Goal: Information Seeking & Learning: Compare options

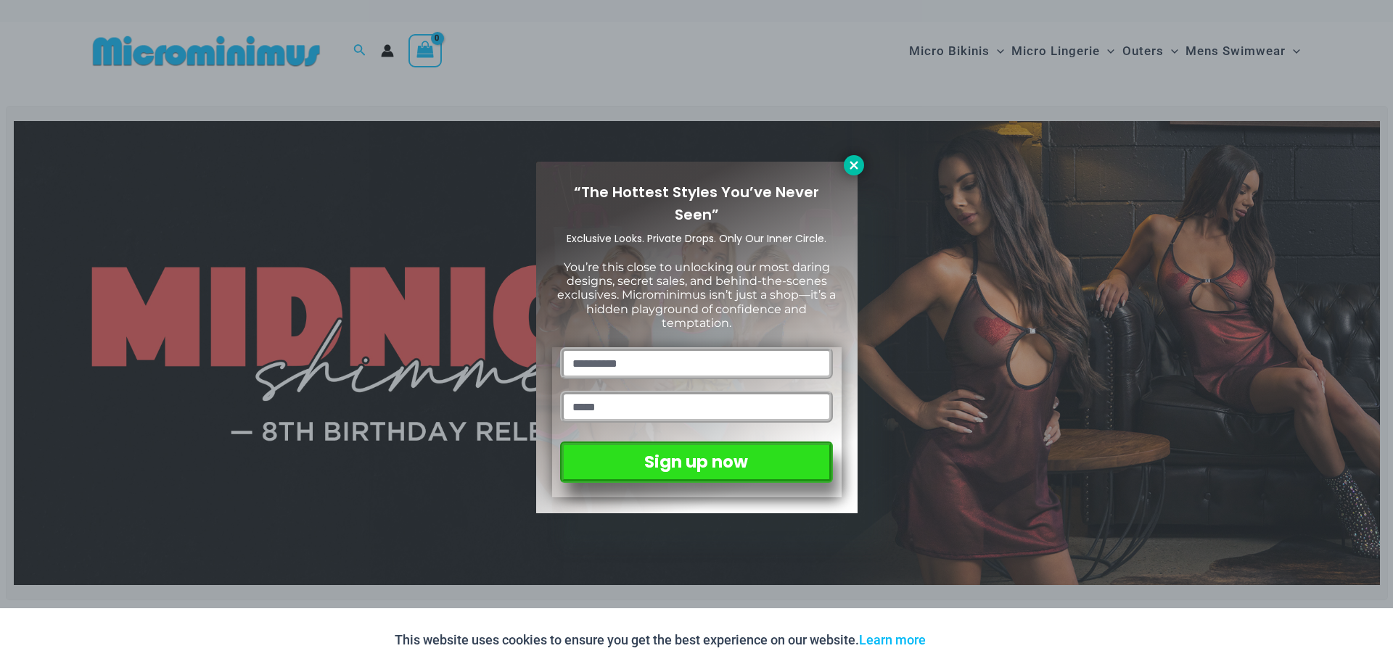
click at [849, 174] on button at bounding box center [854, 165] width 20 height 20
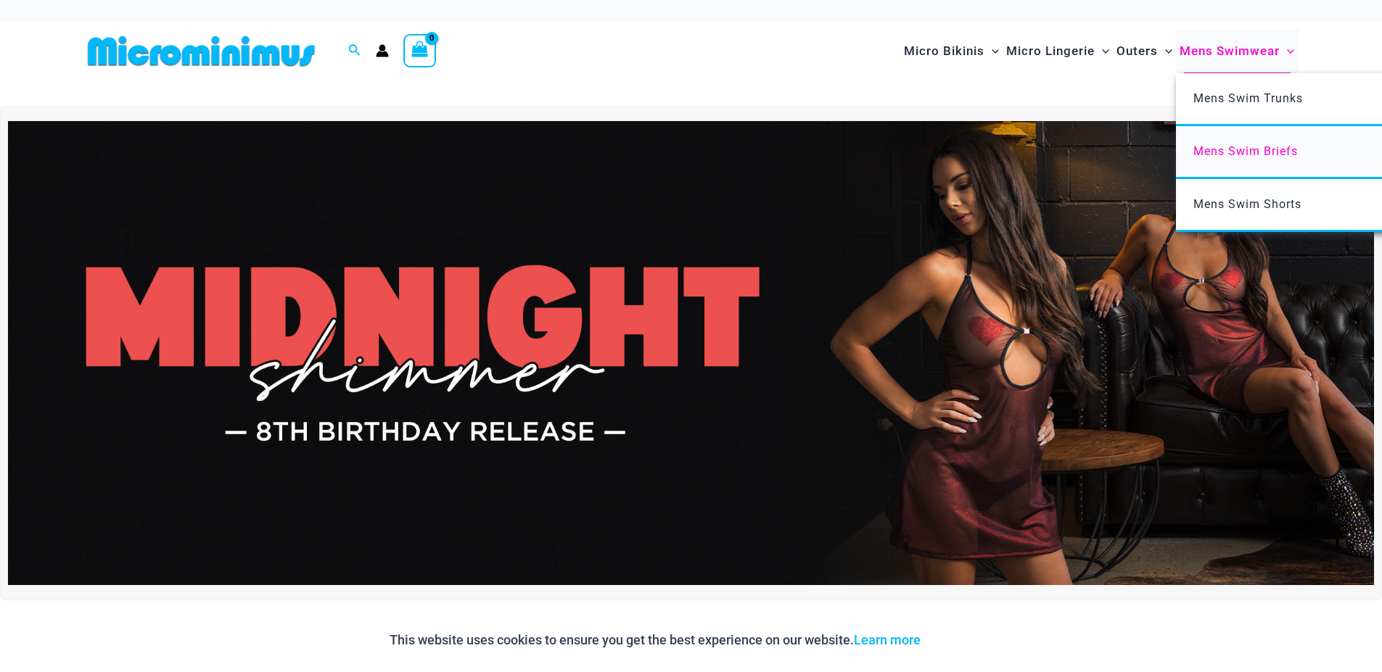
click at [1216, 126] on link "Mens Swim Briefs" at bounding box center [1392, 152] width 432 height 53
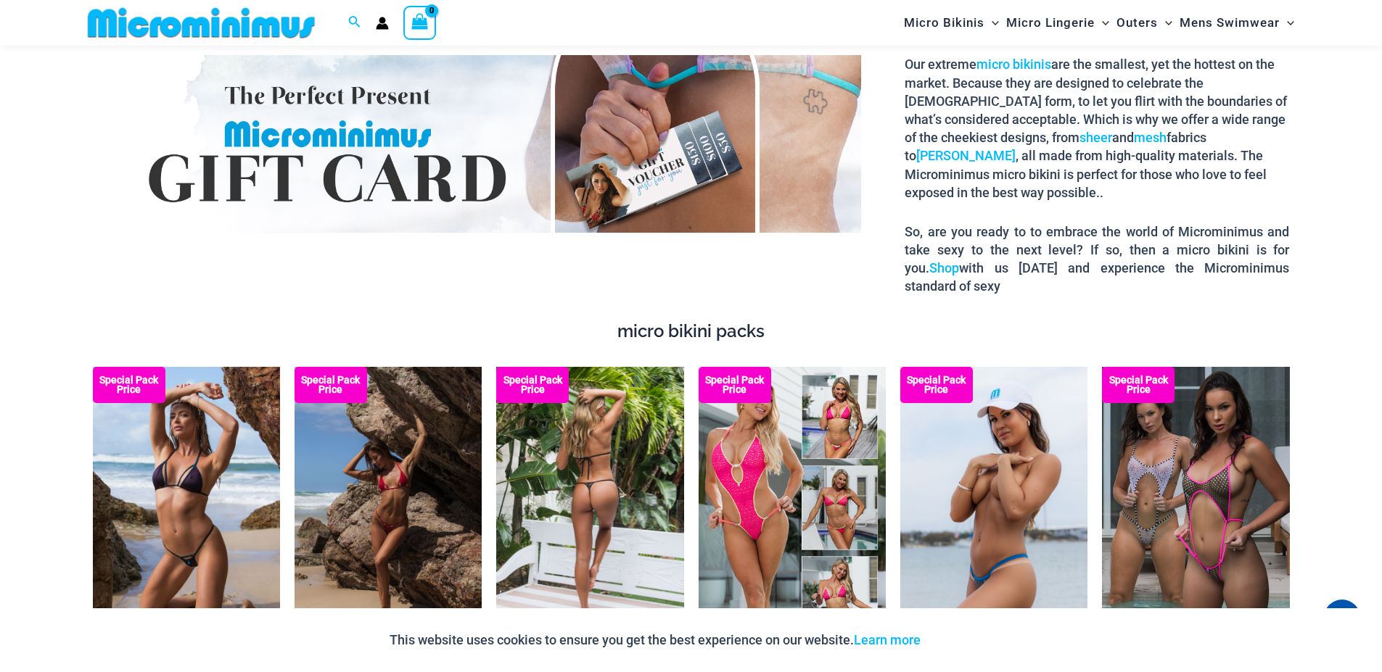
scroll to position [2686, 0]
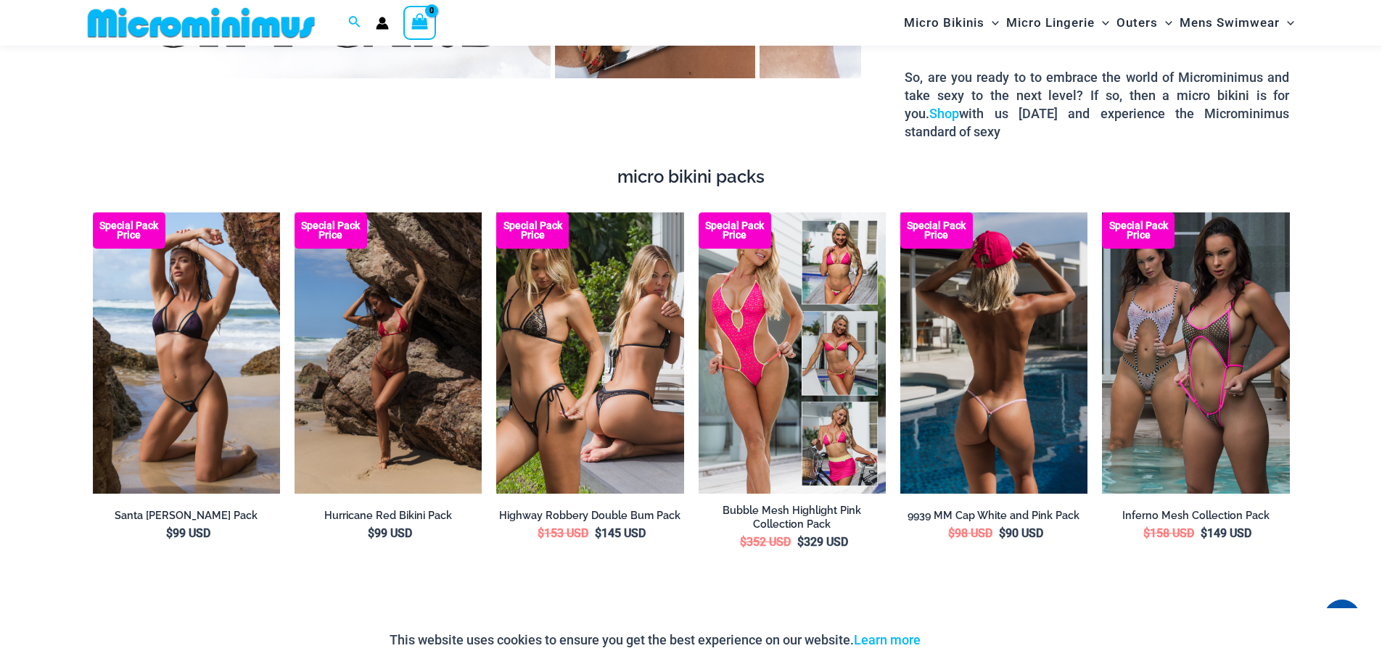
click at [987, 342] on img at bounding box center [993, 353] width 187 height 281
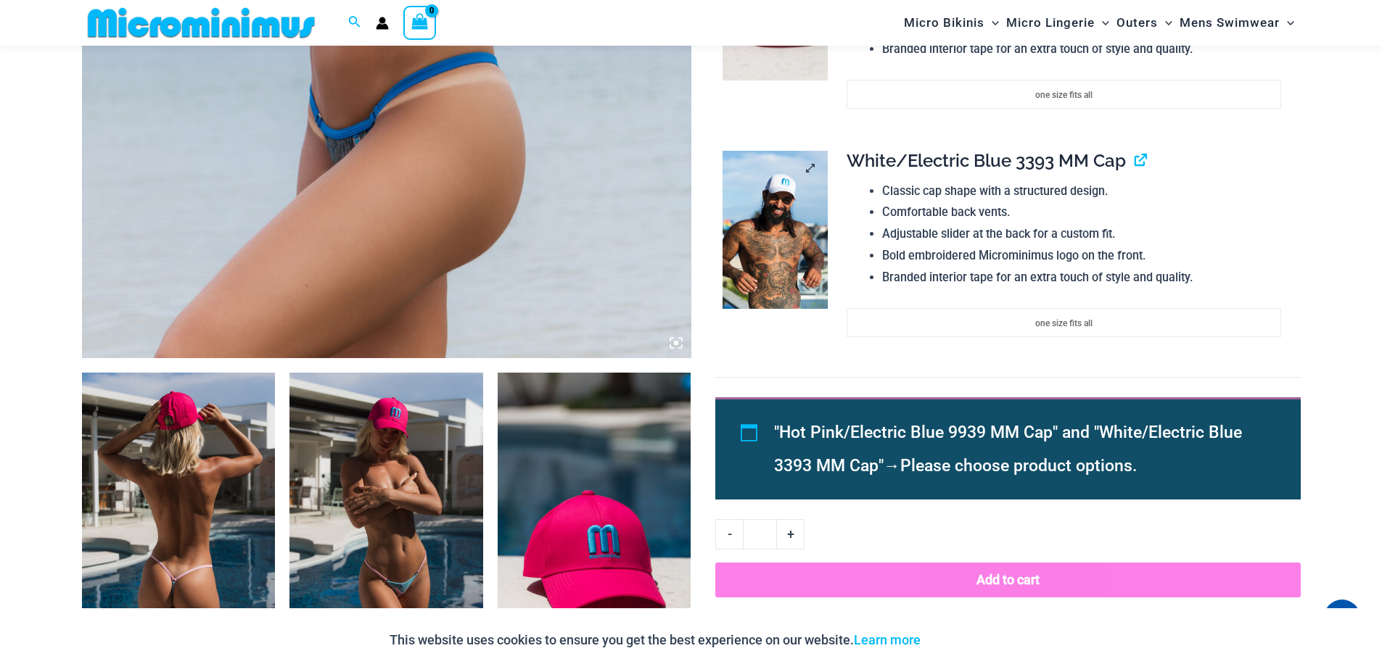
scroll to position [958, 0]
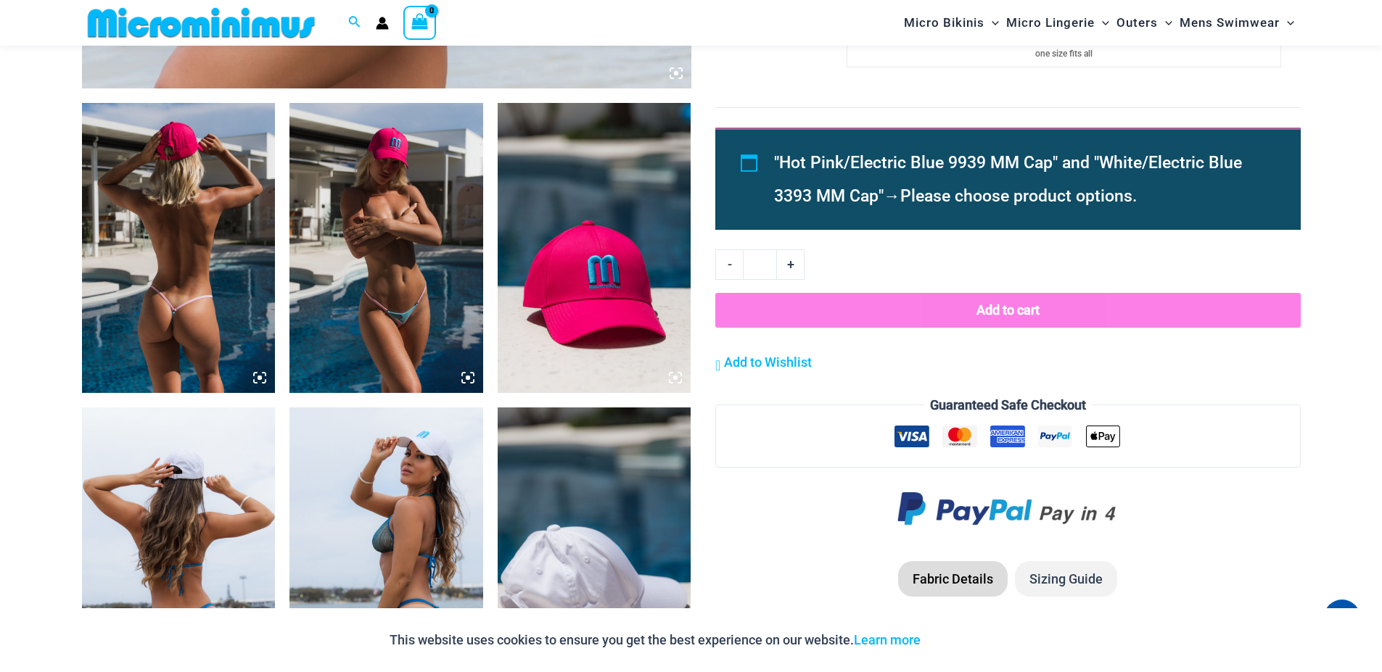
click at [123, 244] on img at bounding box center [179, 248] width 194 height 290
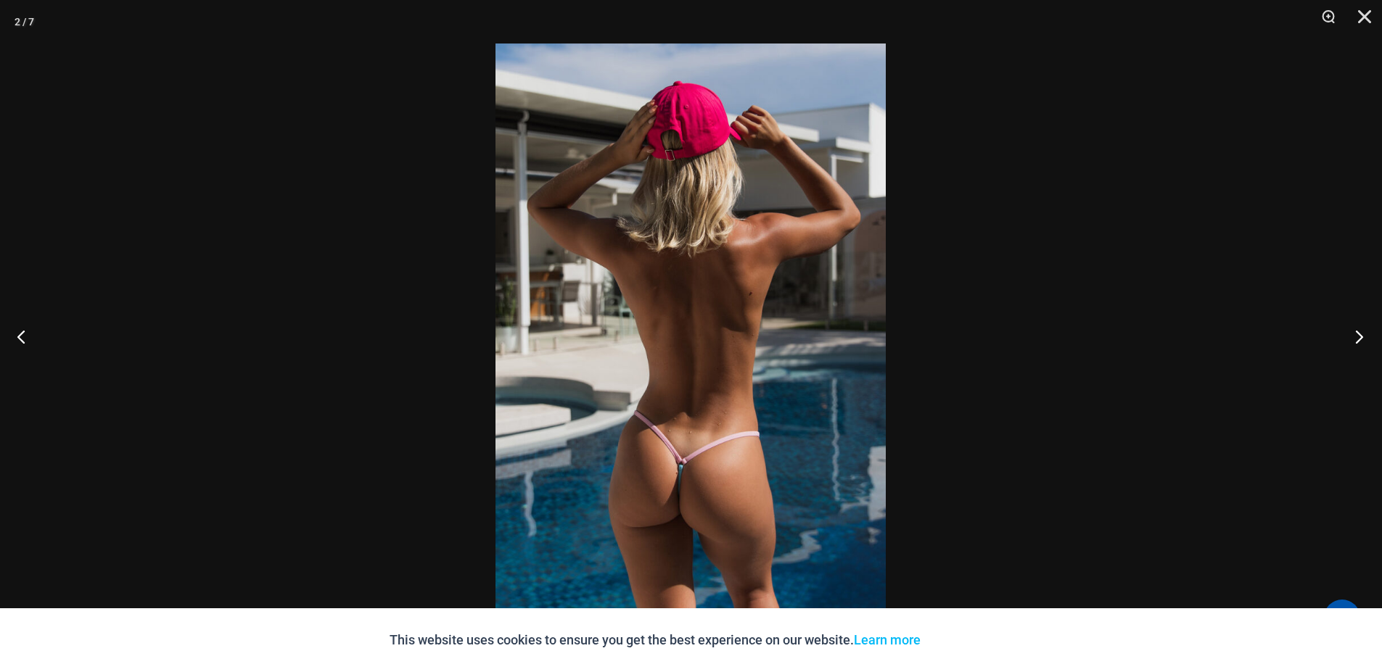
click at [1362, 338] on button "Next" at bounding box center [1355, 336] width 54 height 73
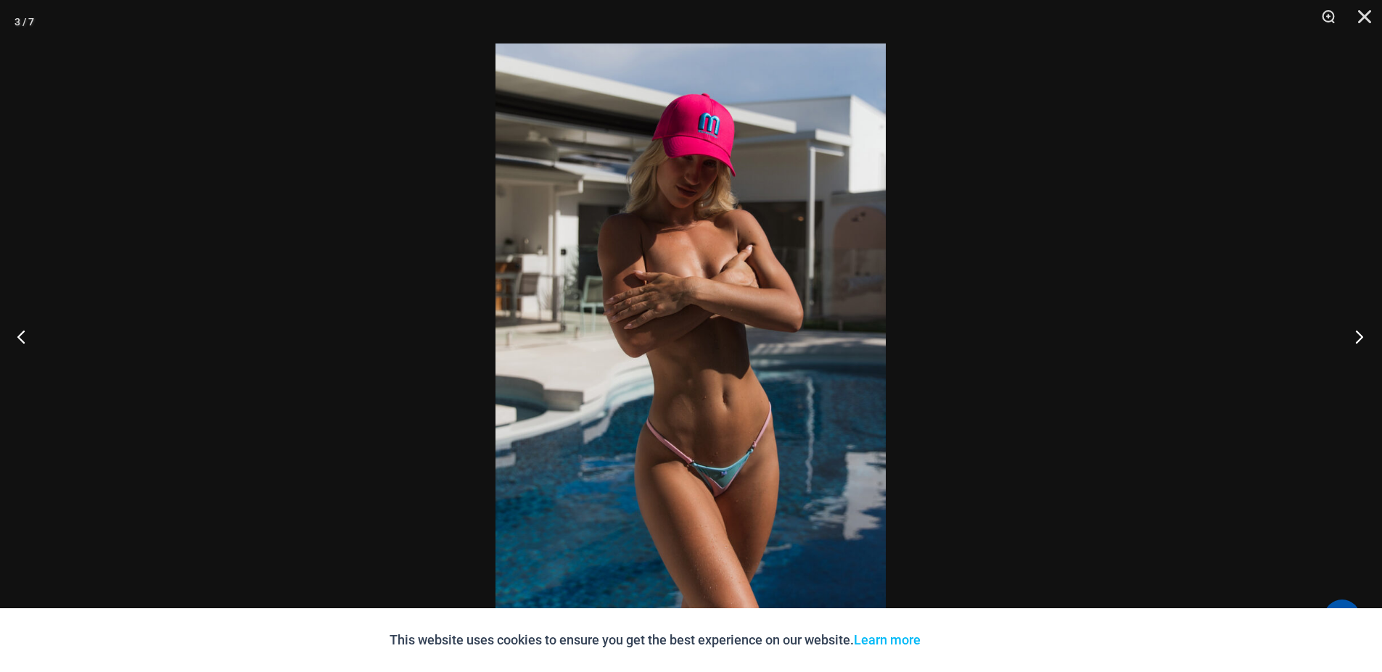
click at [1354, 332] on button "Next" at bounding box center [1355, 336] width 54 height 73
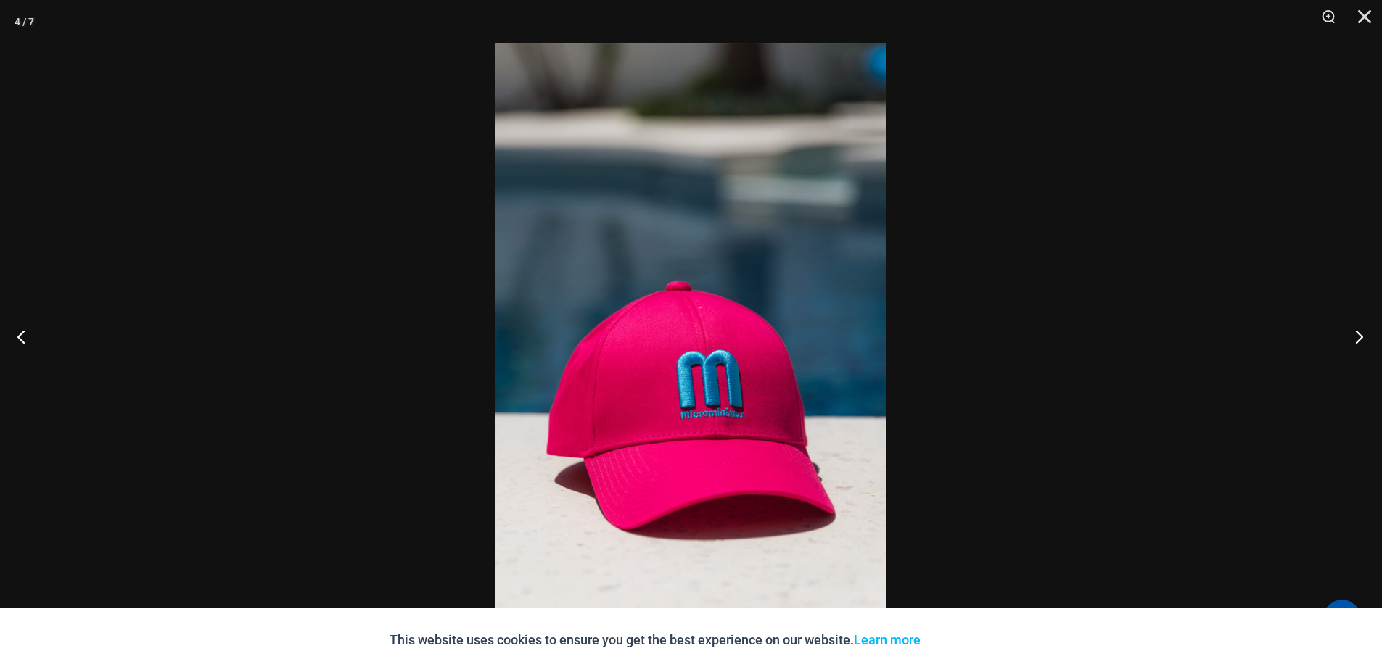
click at [1355, 331] on button "Next" at bounding box center [1355, 336] width 54 height 73
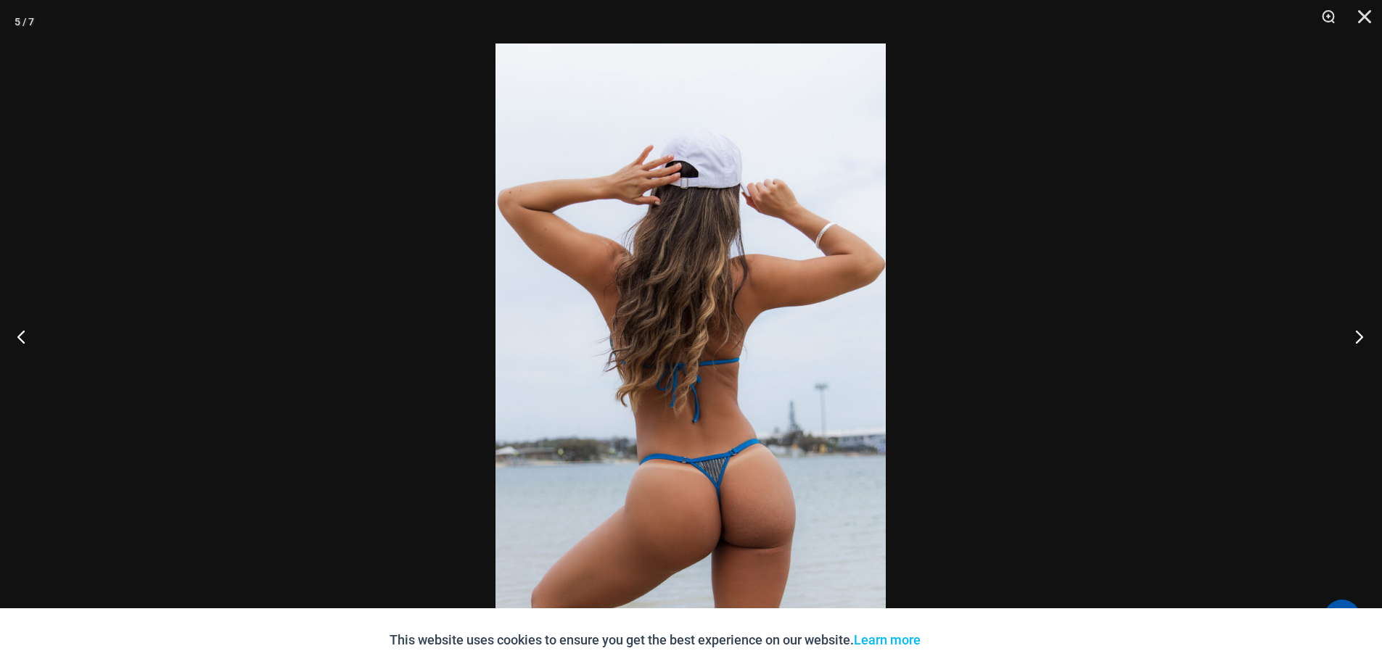
click at [1355, 331] on button "Next" at bounding box center [1355, 336] width 54 height 73
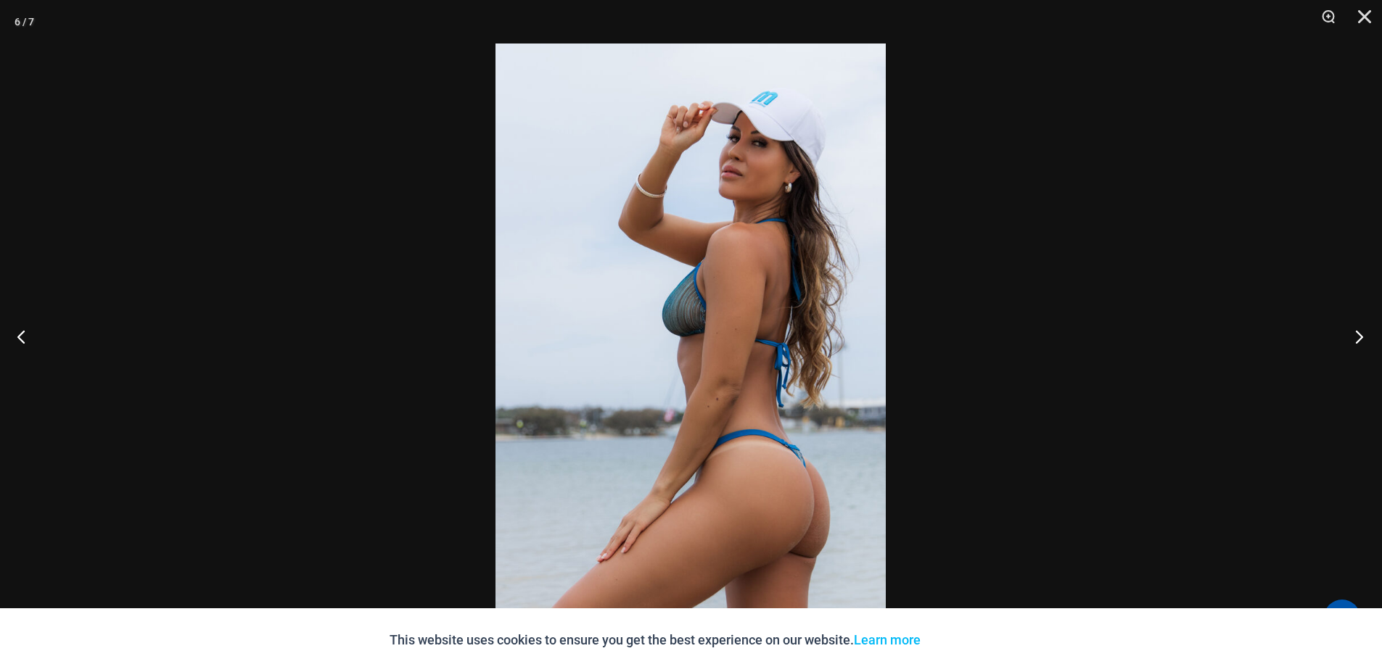
click at [1355, 331] on button "Next" at bounding box center [1355, 336] width 54 height 73
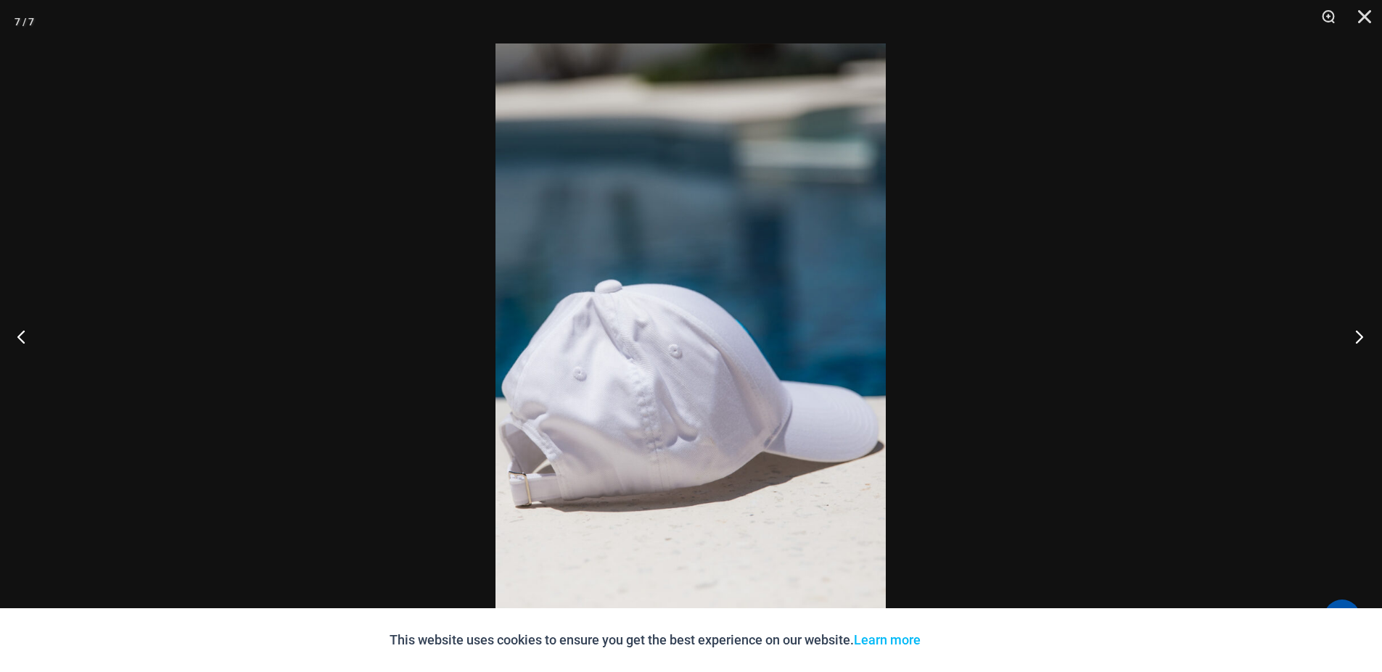
click at [1355, 331] on button "Next" at bounding box center [1355, 336] width 54 height 73
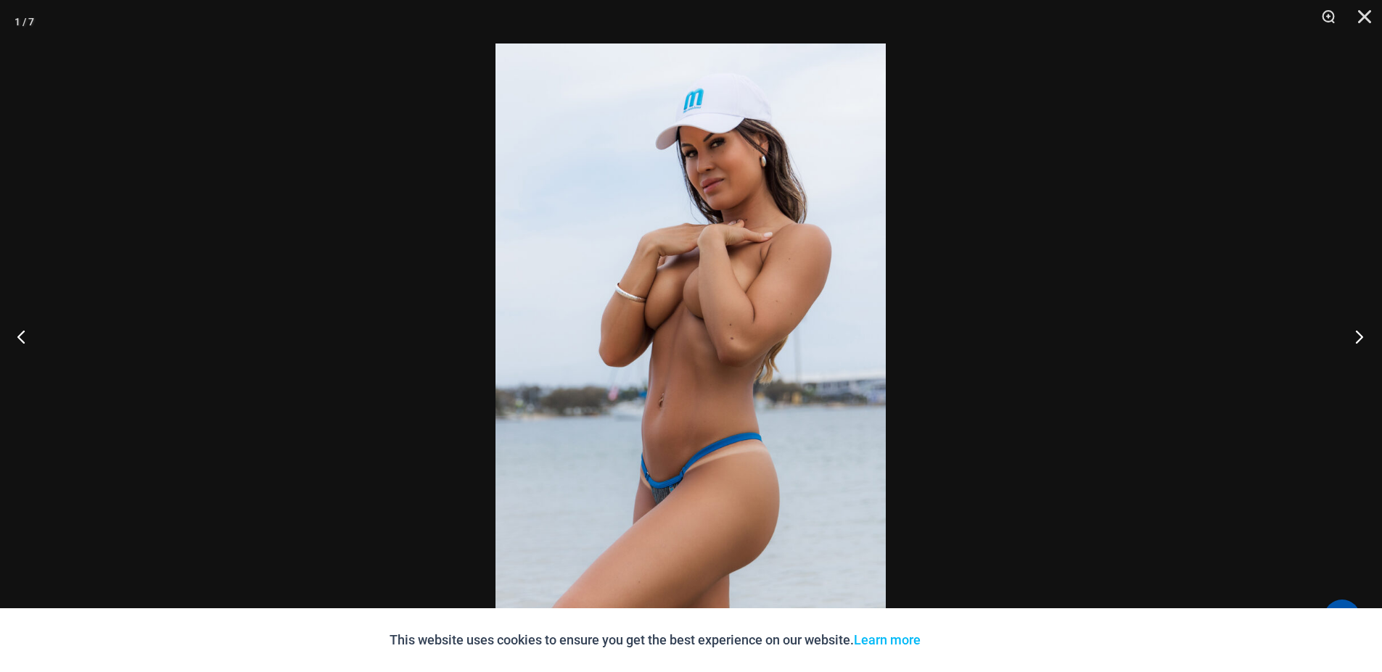
click at [1361, 342] on button "Next" at bounding box center [1355, 336] width 54 height 73
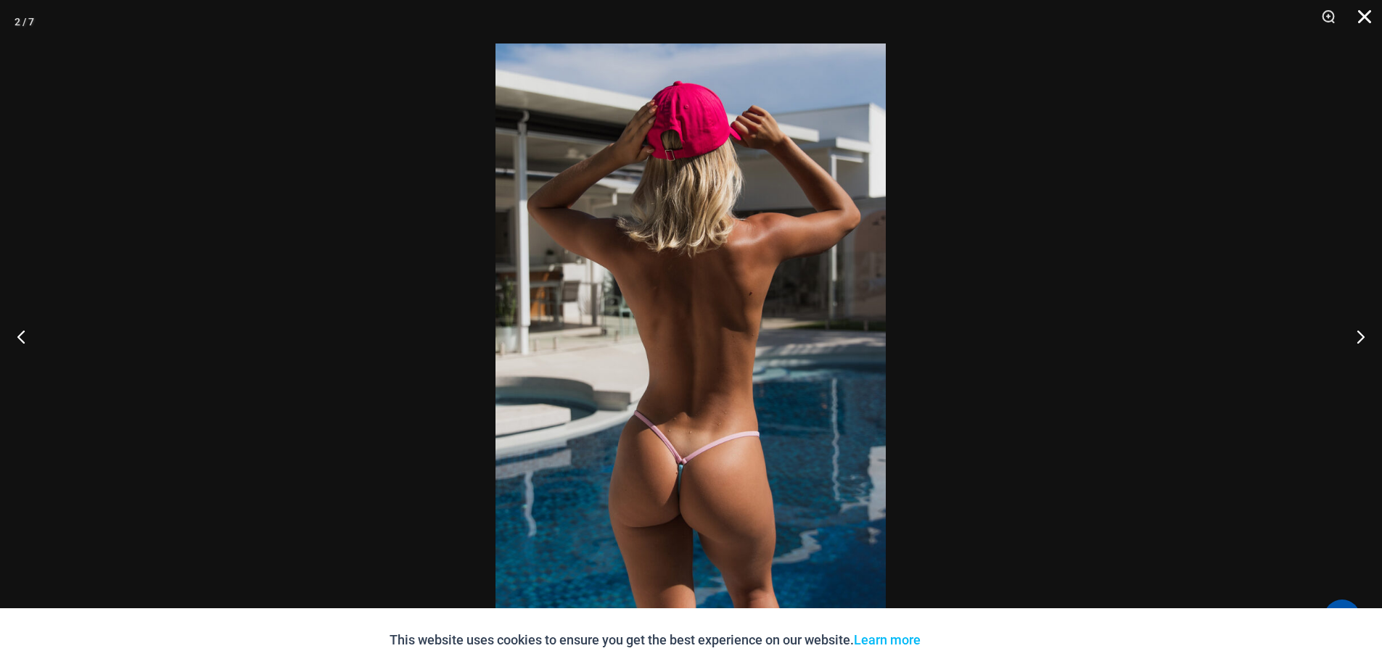
click at [1365, 16] on button "Close" at bounding box center [1359, 22] width 36 height 44
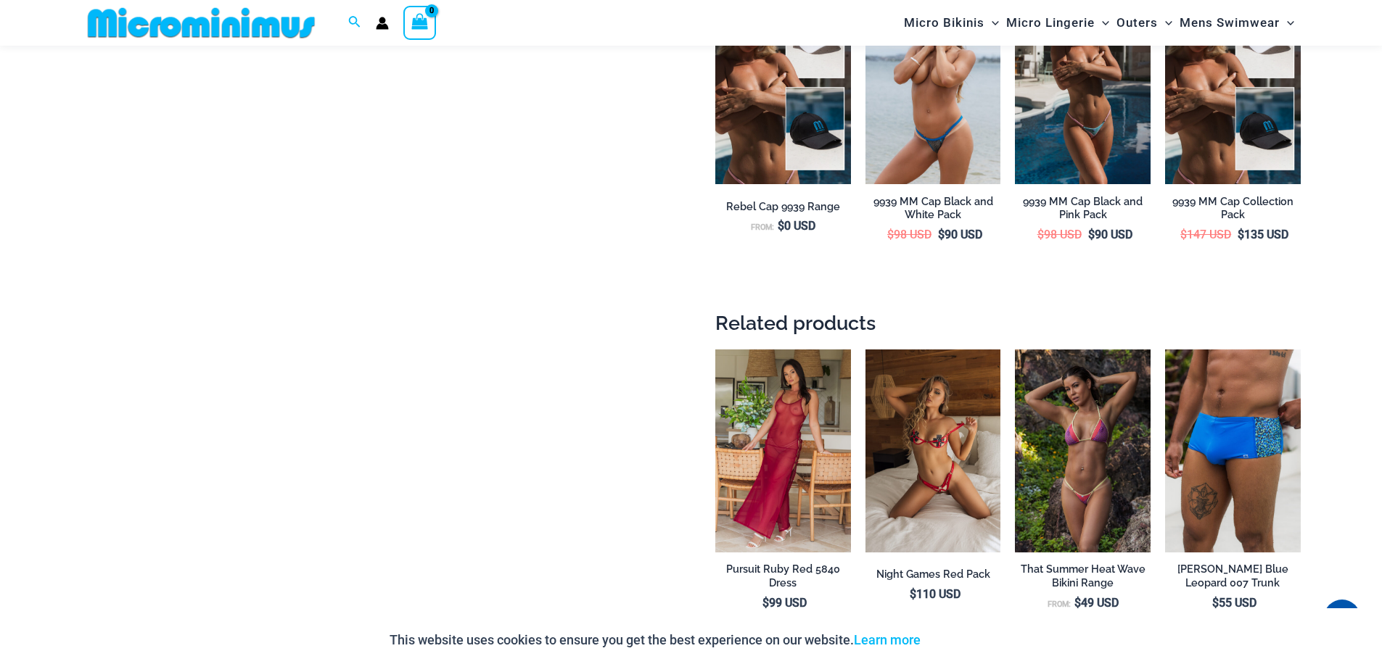
scroll to position [1915, 0]
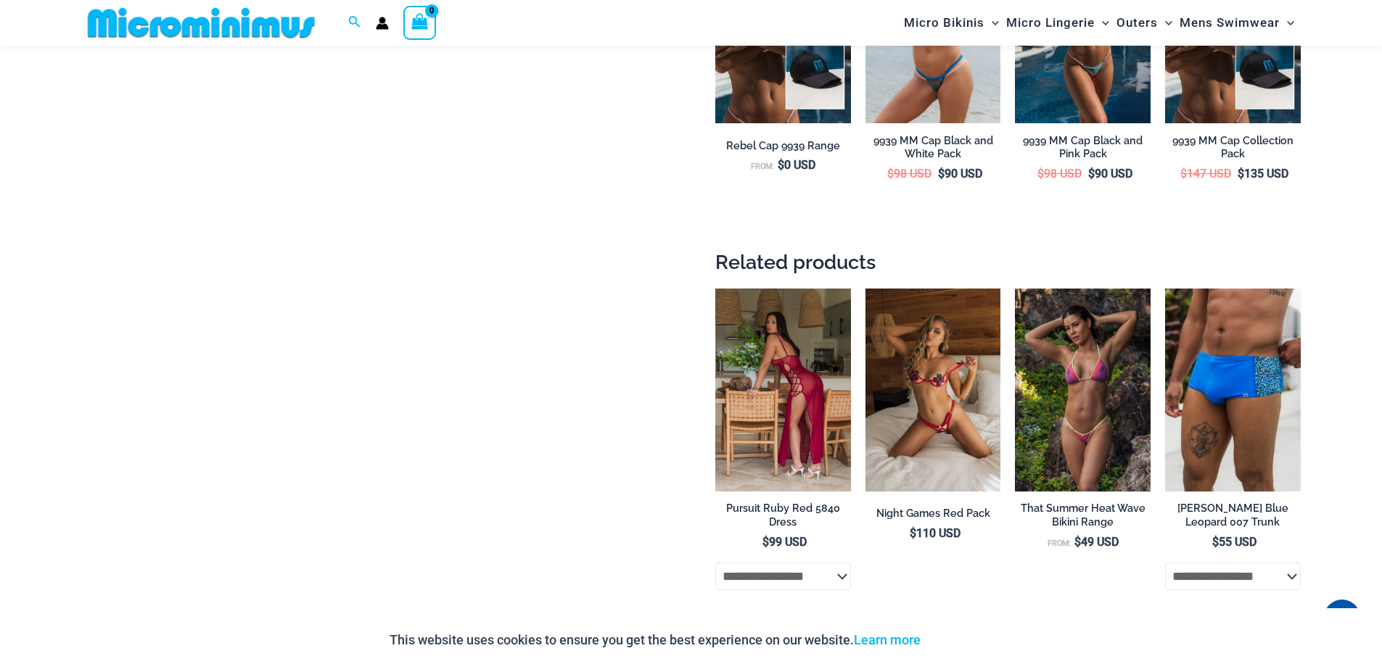
click at [802, 367] on img at bounding box center [783, 390] width 136 height 203
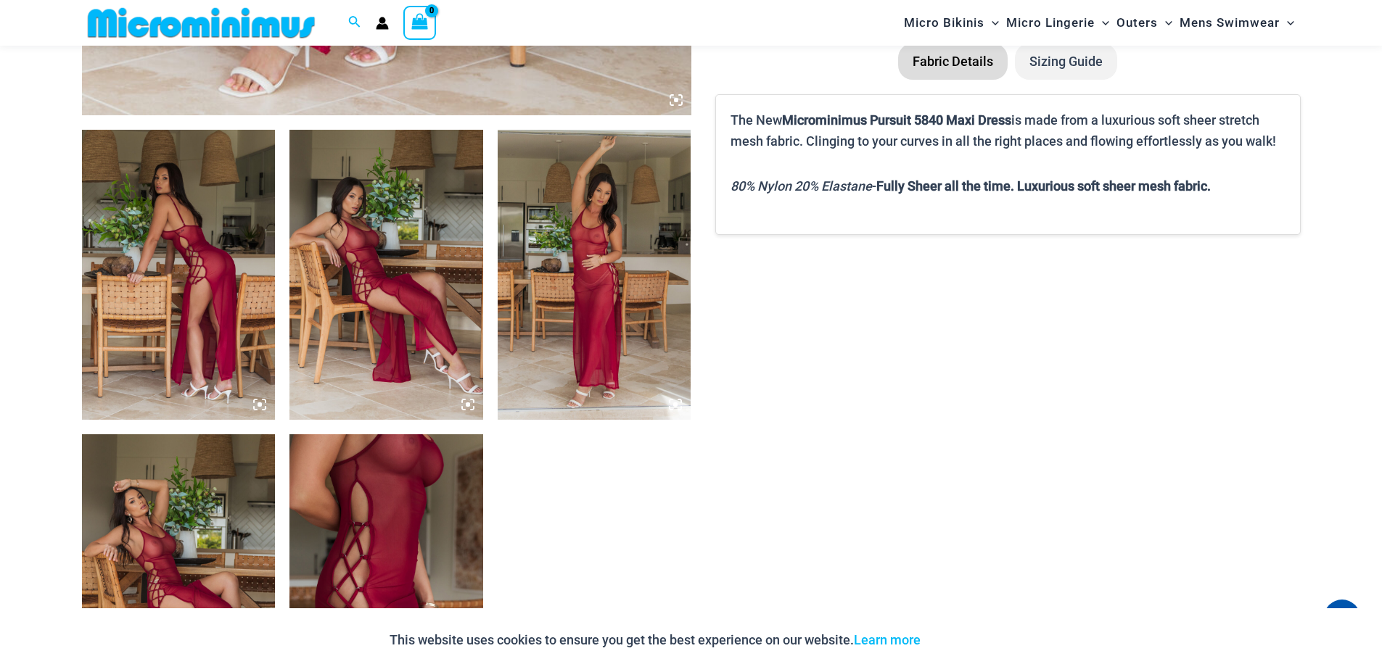
scroll to position [1032, 0]
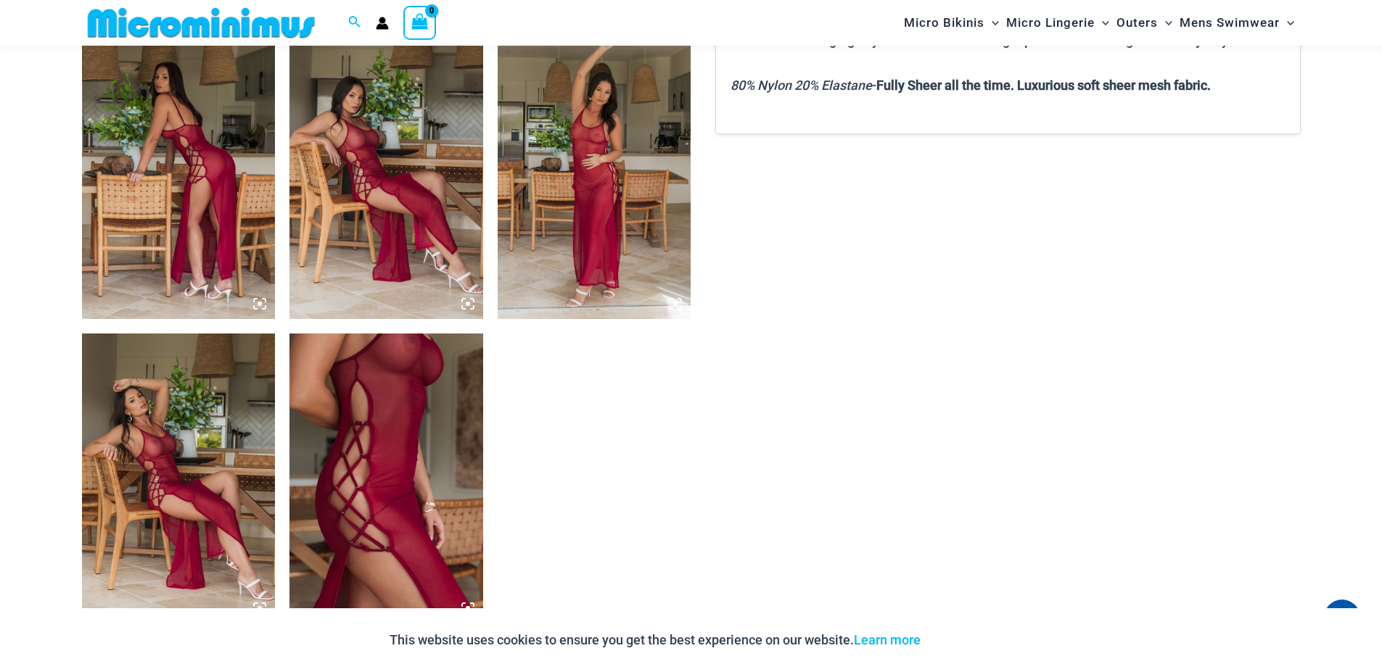
click at [203, 165] on img at bounding box center [179, 174] width 194 height 290
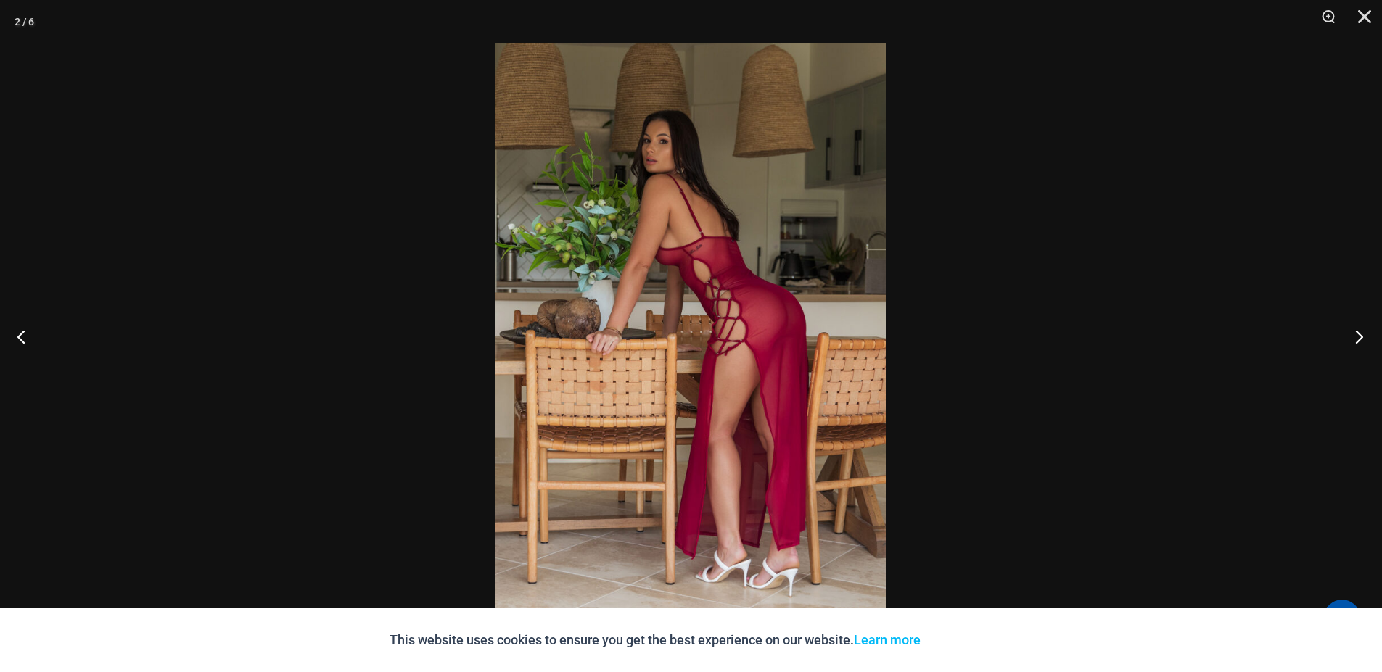
click at [1365, 334] on button "Next" at bounding box center [1355, 336] width 54 height 73
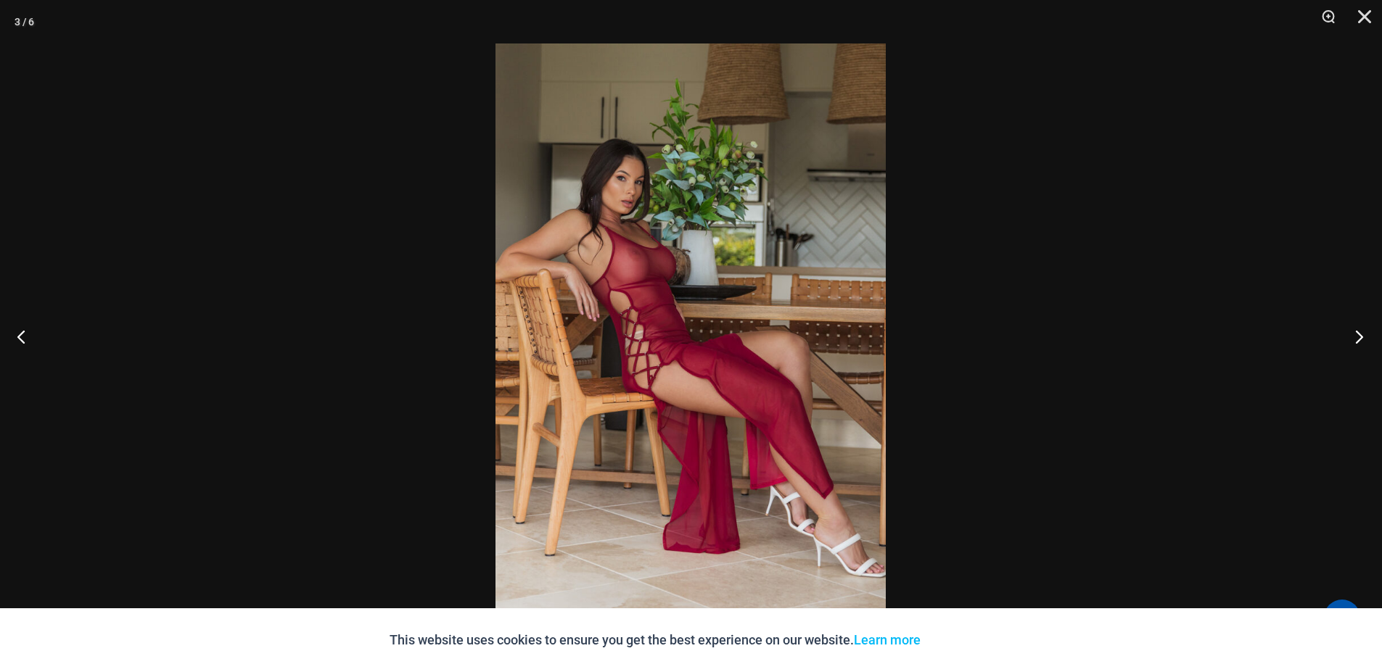
click at [1361, 338] on button "Next" at bounding box center [1355, 336] width 54 height 73
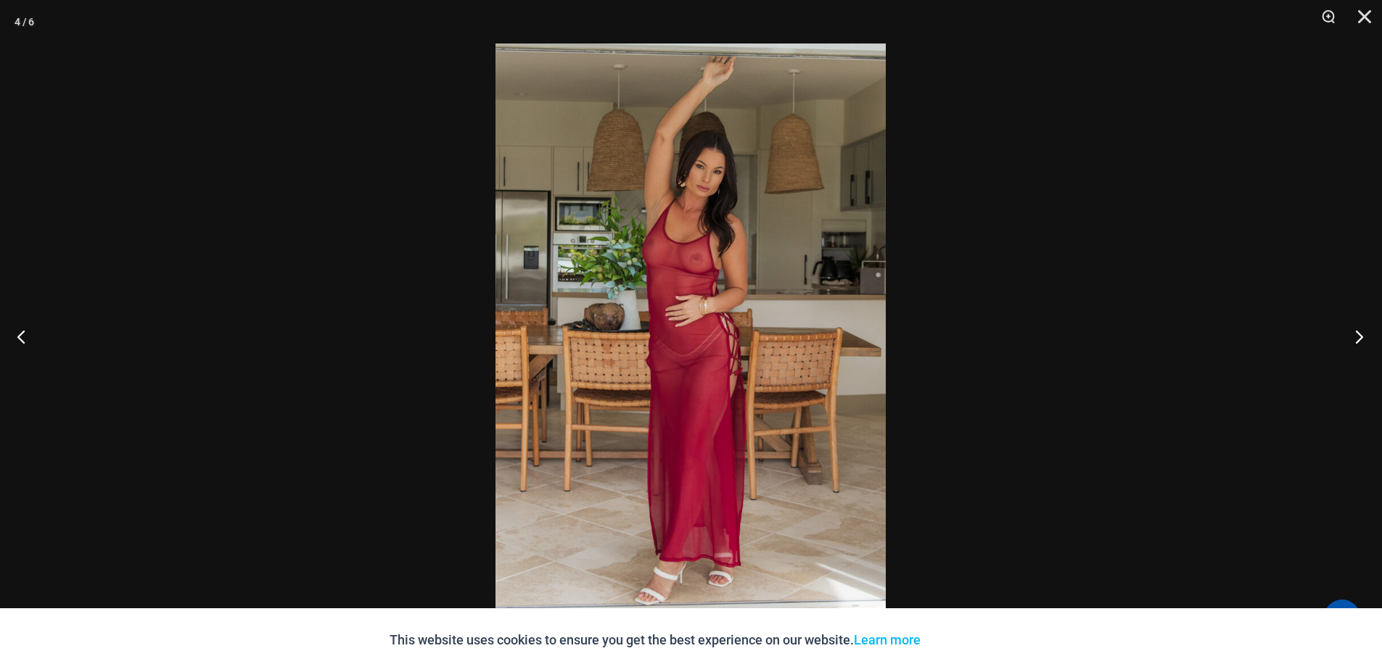
click at [1360, 341] on button "Next" at bounding box center [1355, 336] width 54 height 73
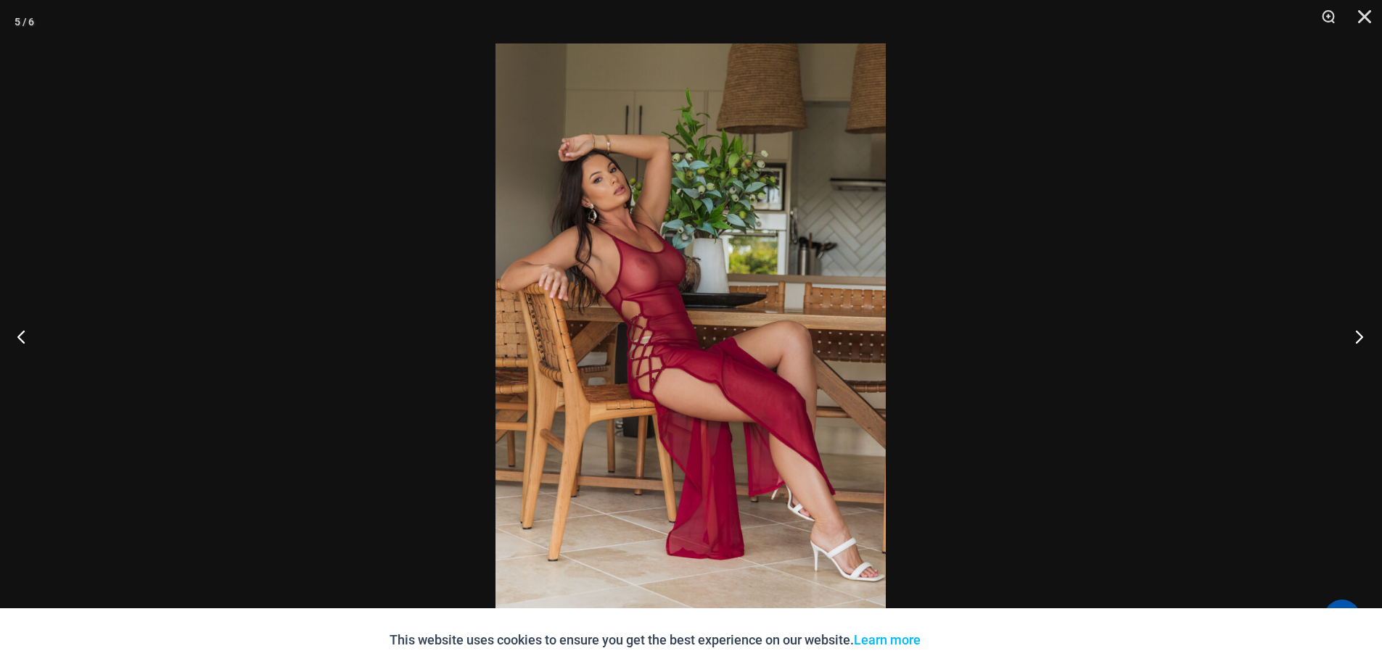
click at [1361, 341] on button "Next" at bounding box center [1355, 336] width 54 height 73
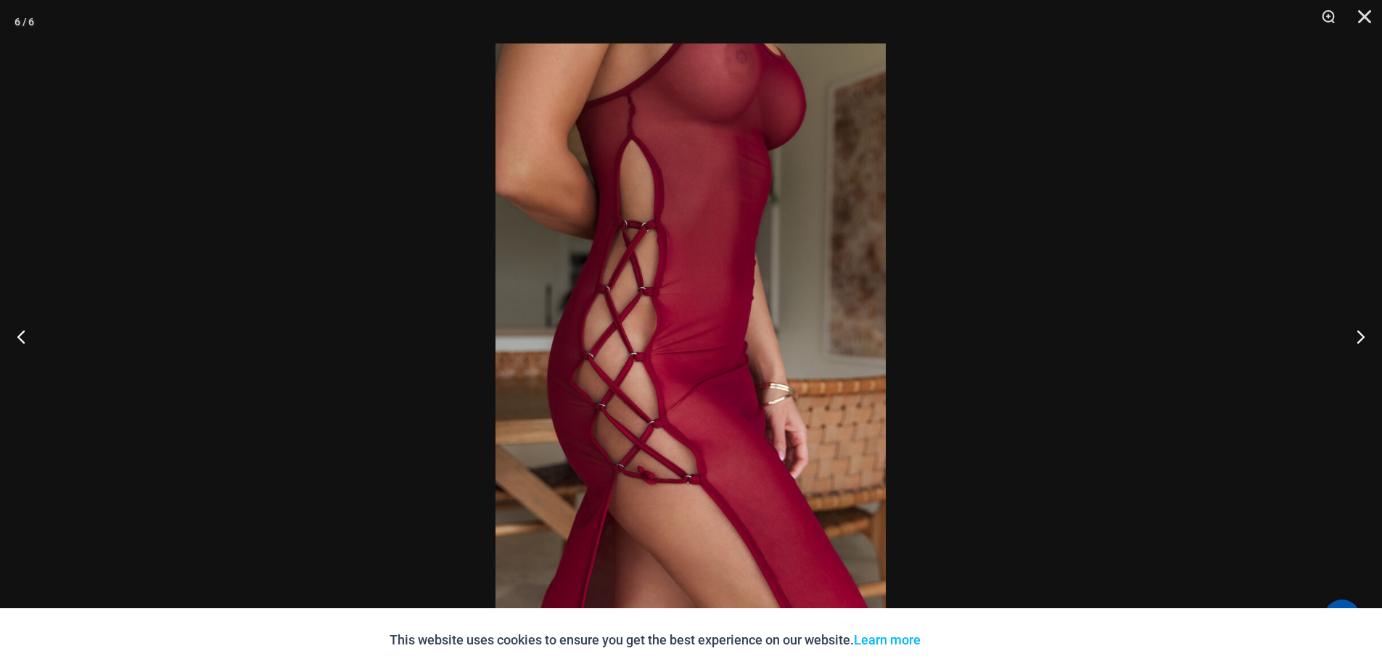
click at [773, 154] on img at bounding box center [690, 336] width 390 height 585
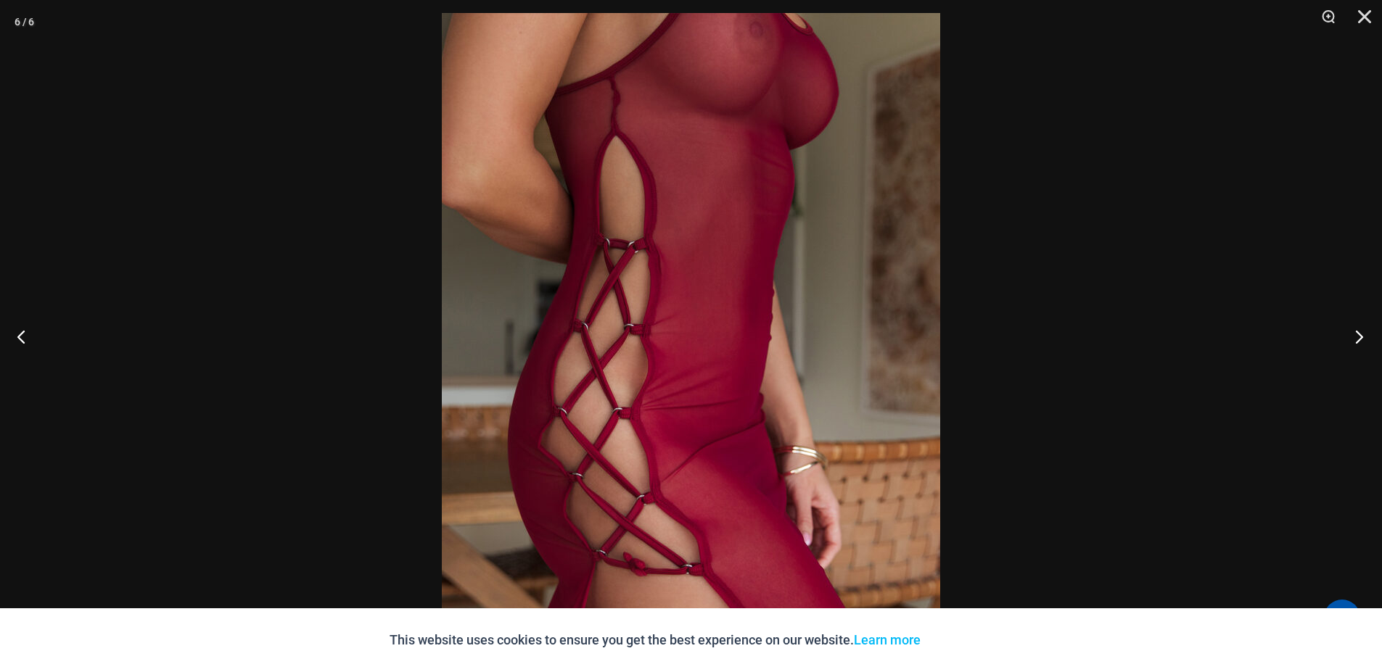
click at [1361, 333] on button "Next" at bounding box center [1355, 336] width 54 height 73
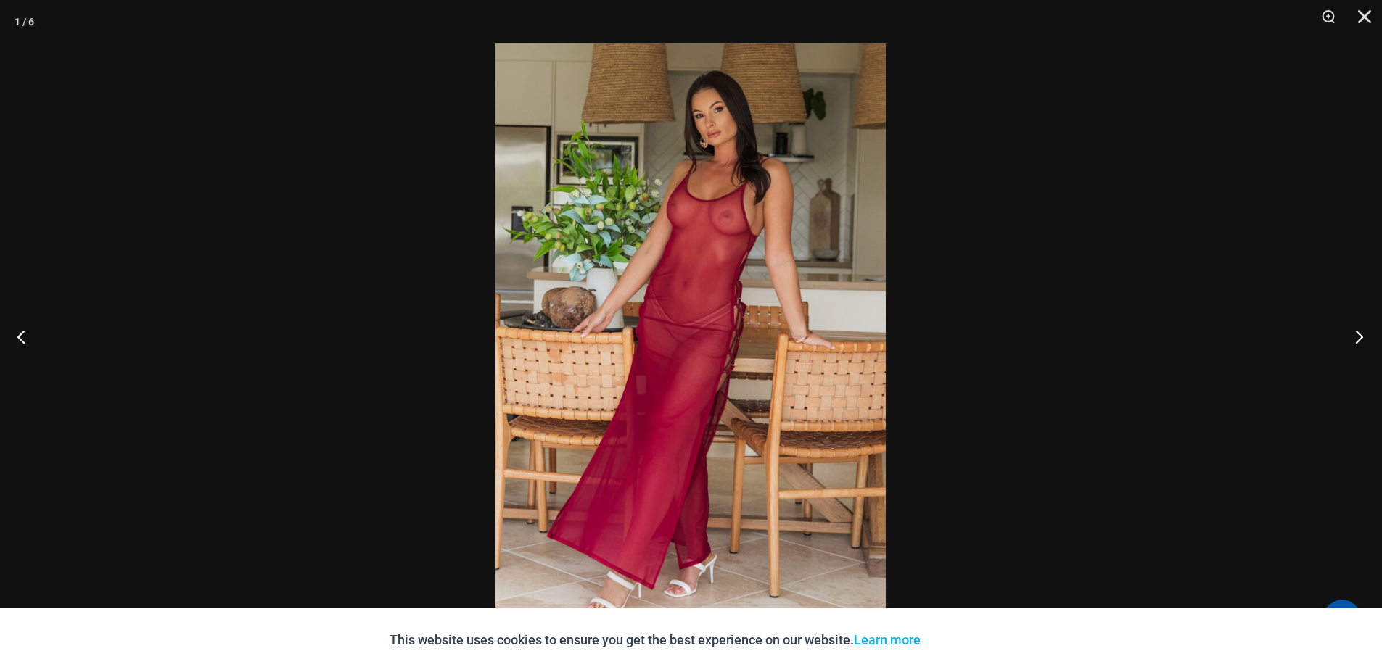
click at [1362, 341] on button "Next" at bounding box center [1355, 336] width 54 height 73
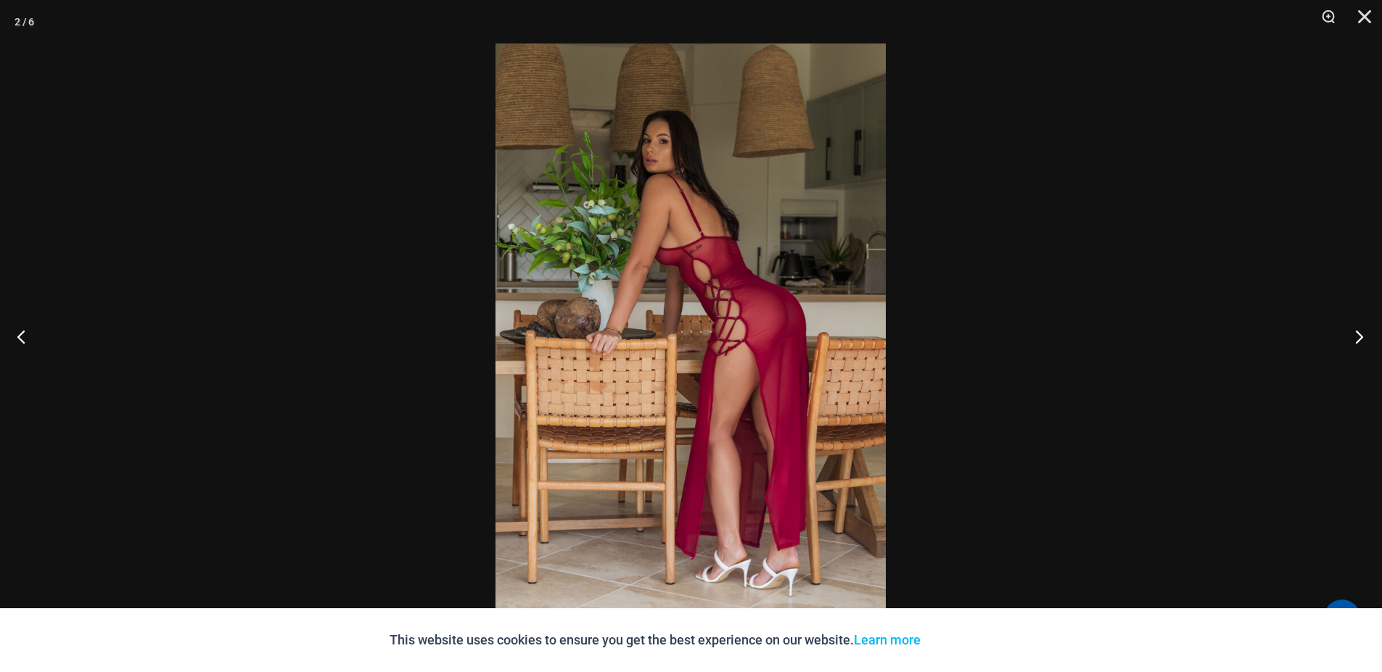
click at [1362, 341] on button "Next" at bounding box center [1355, 336] width 54 height 73
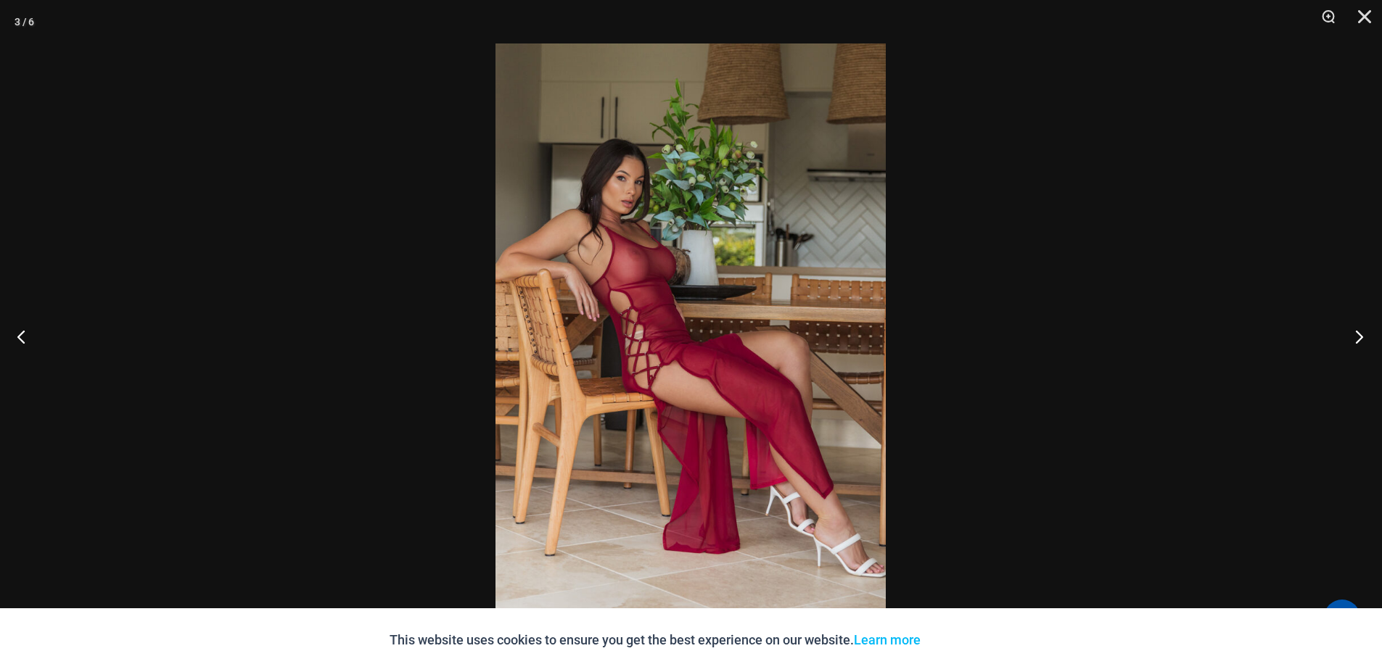
click at [1362, 341] on button "Next" at bounding box center [1355, 336] width 54 height 73
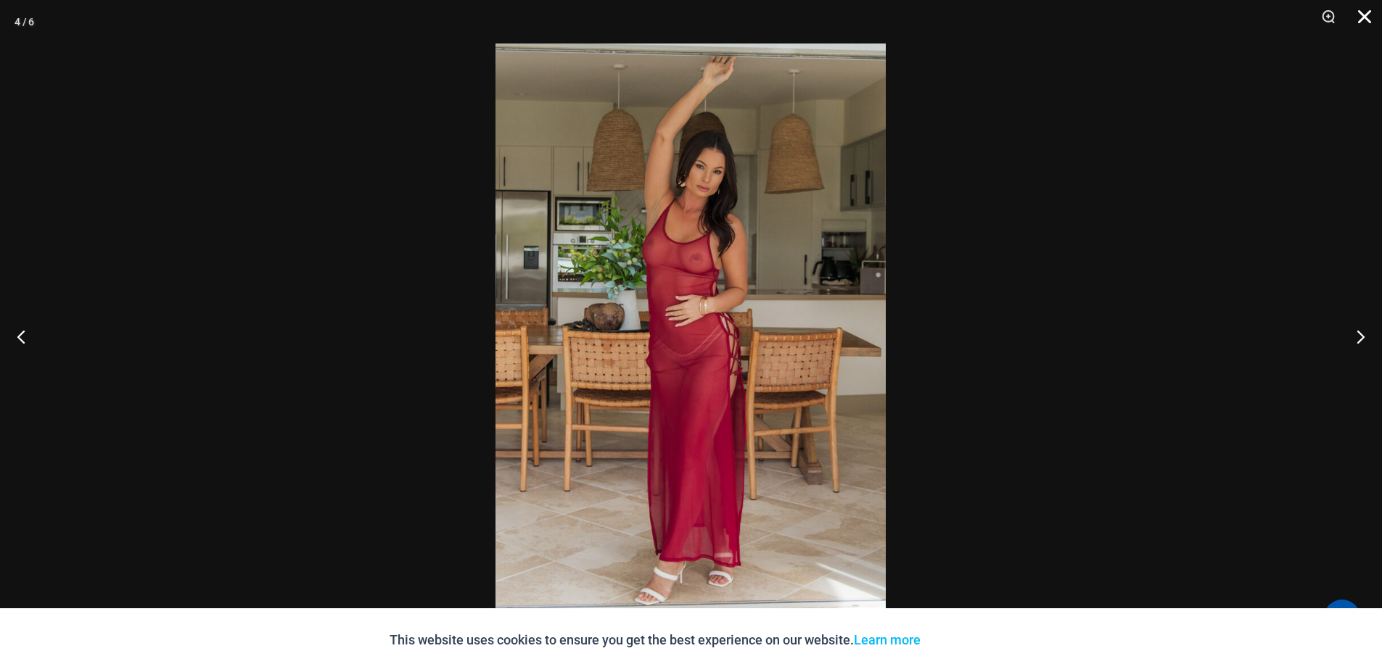
click at [1365, 22] on button "Close" at bounding box center [1359, 22] width 36 height 44
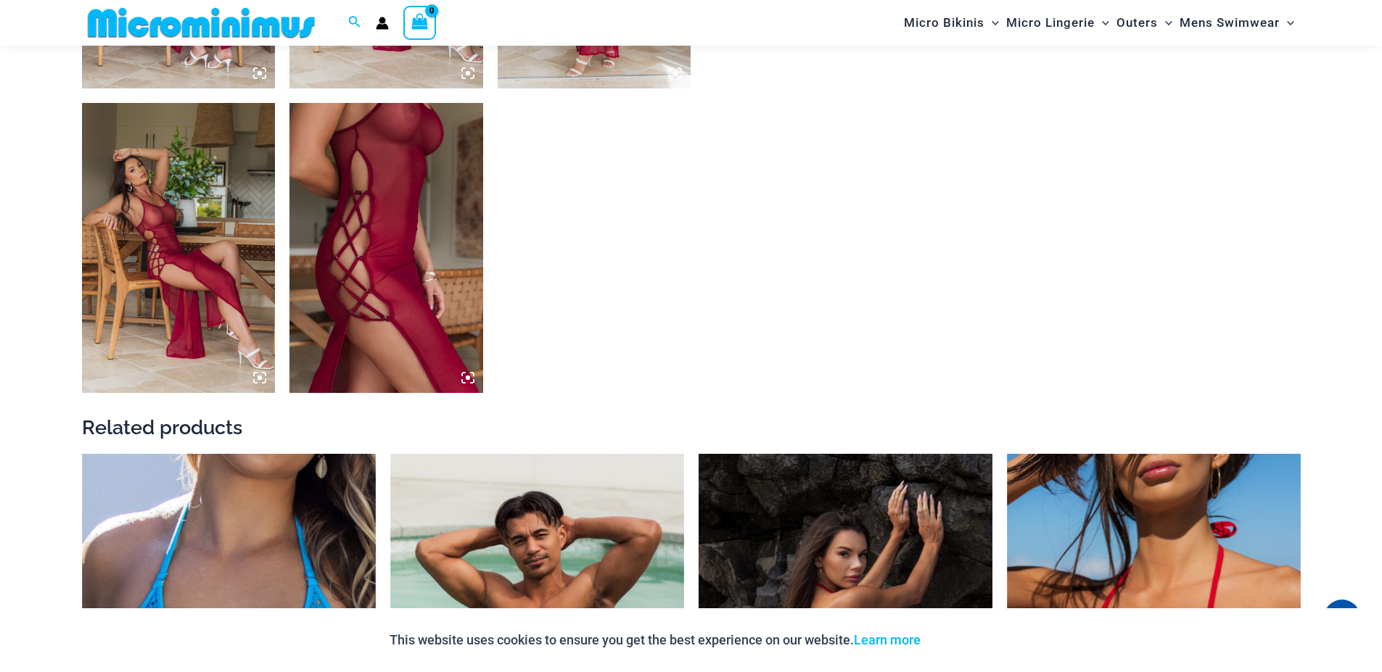
scroll to position [1554, 0]
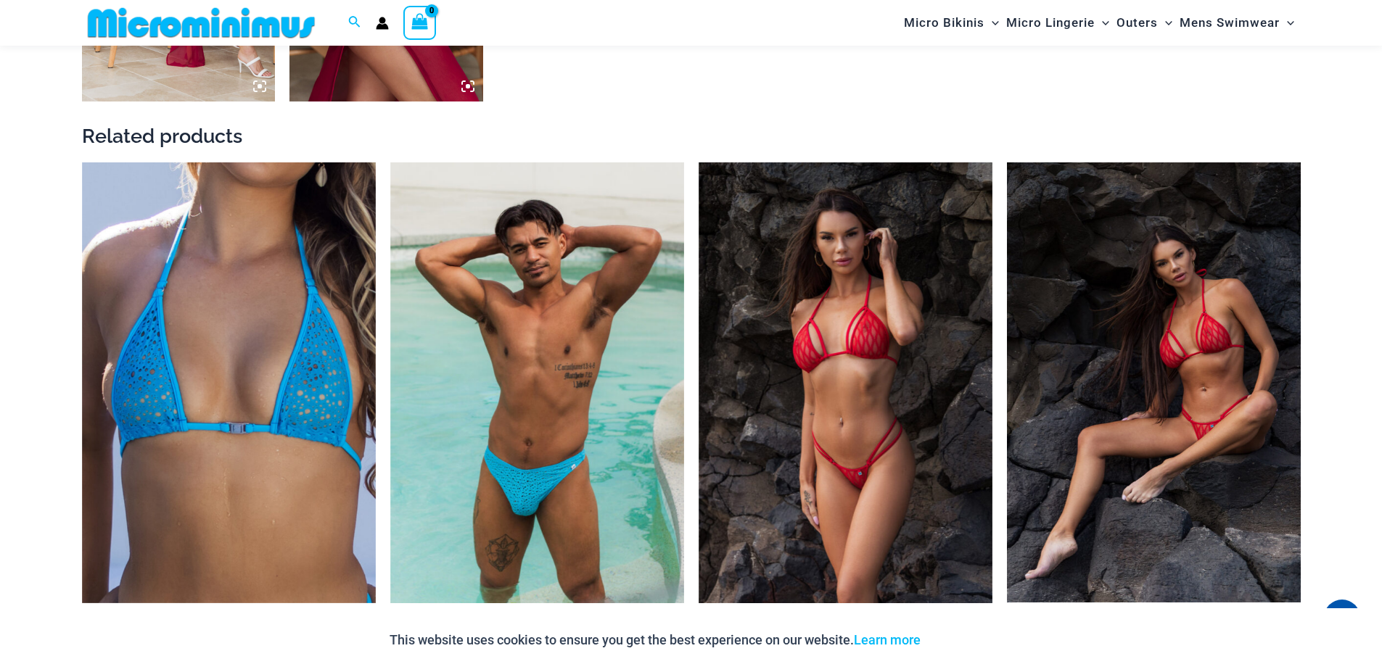
click at [1152, 377] on img at bounding box center [1154, 382] width 294 height 440
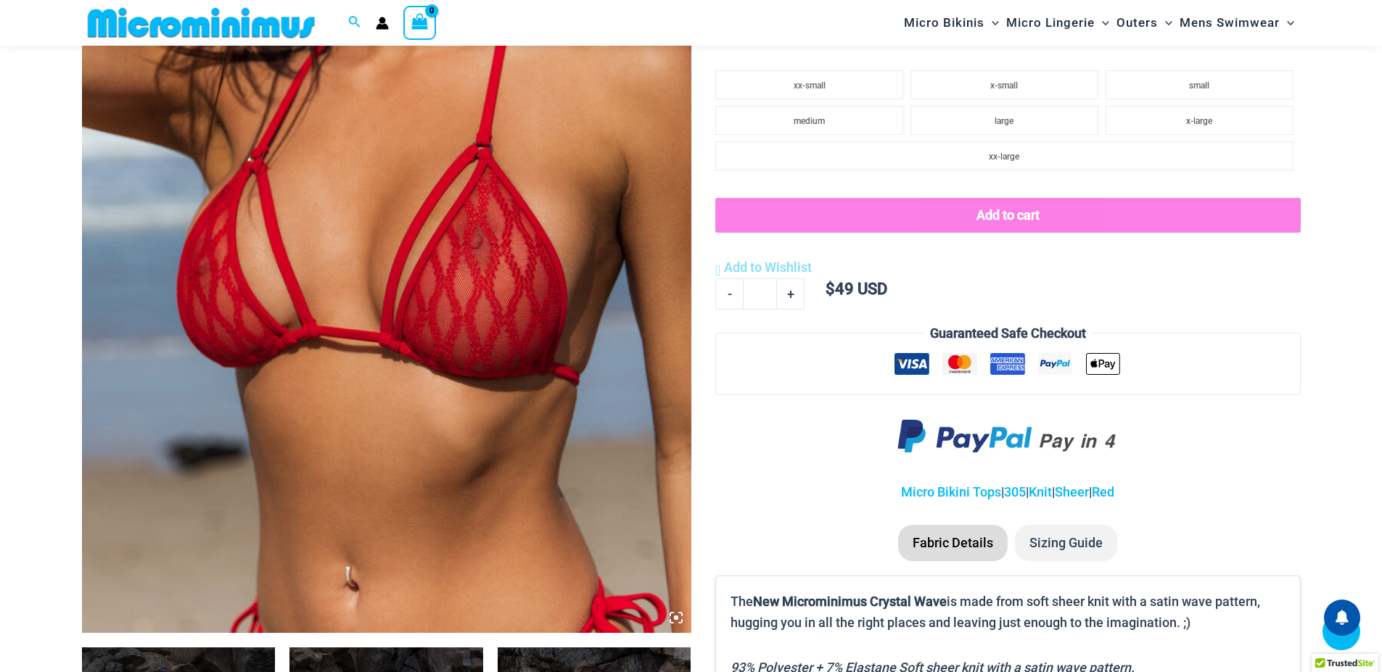
scroll to position [480, 0]
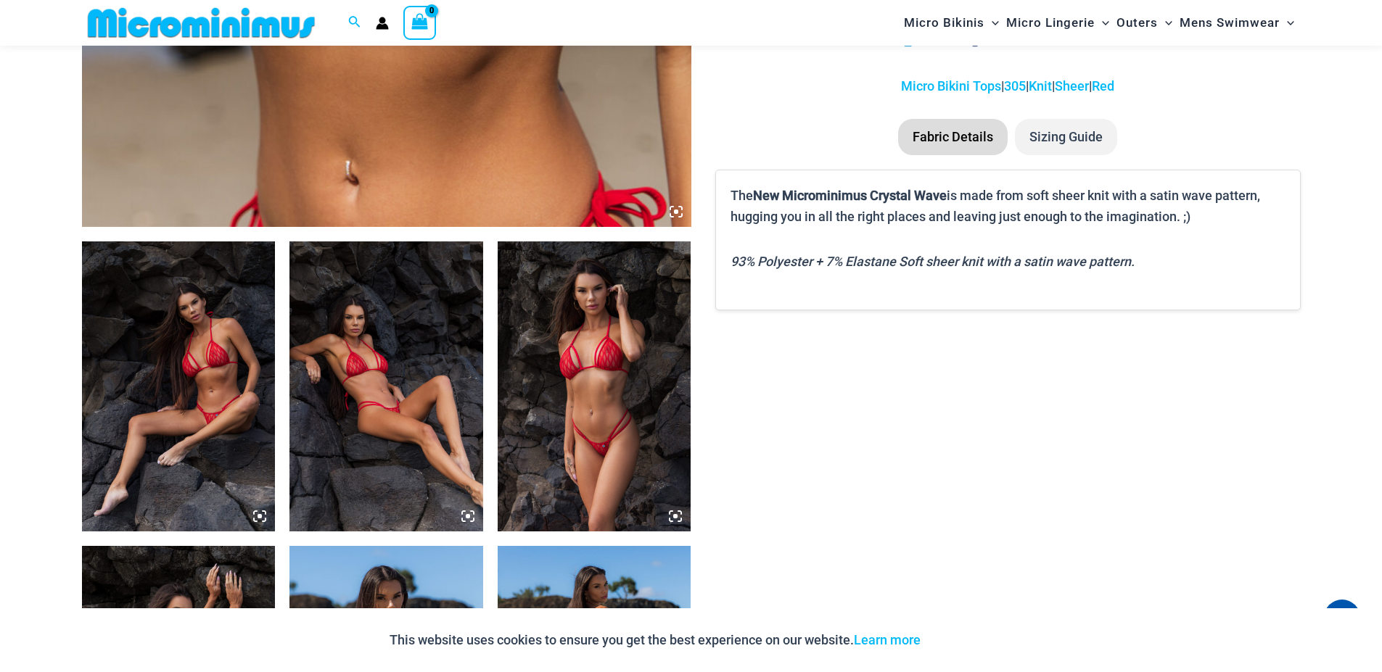
scroll to position [945, 0]
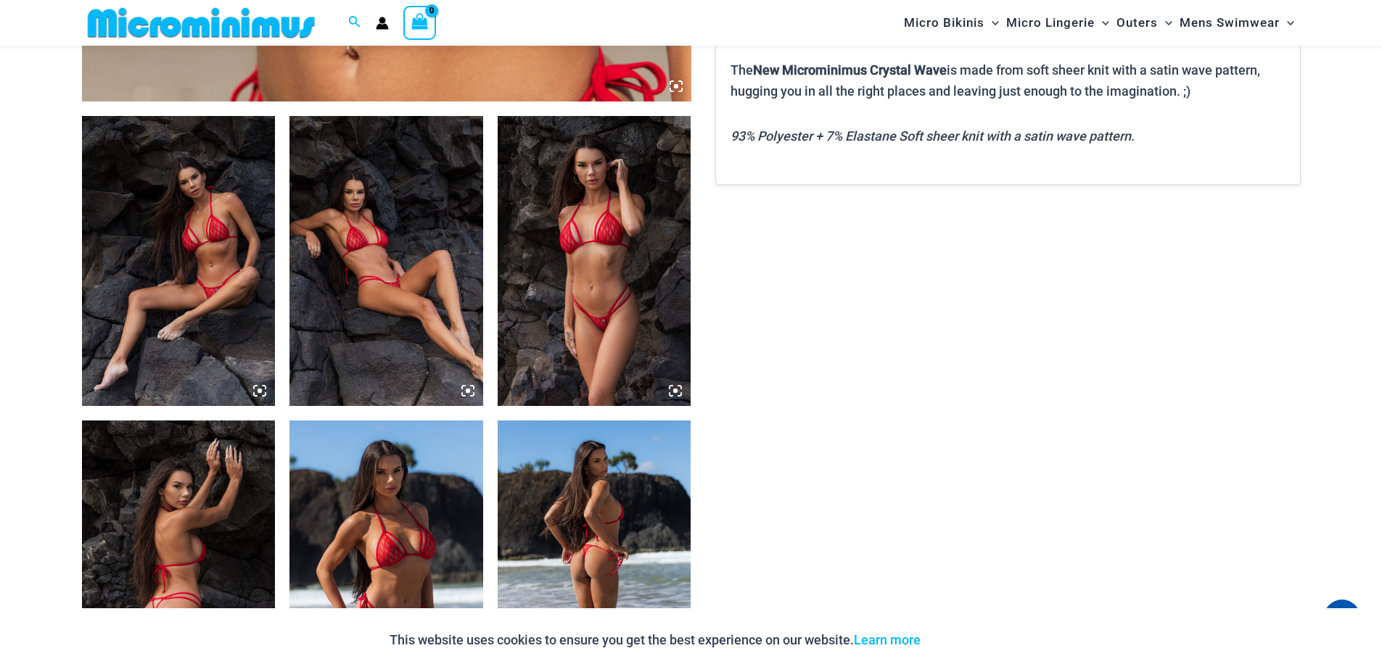
click at [255, 386] on icon at bounding box center [255, 387] width 3 height 3
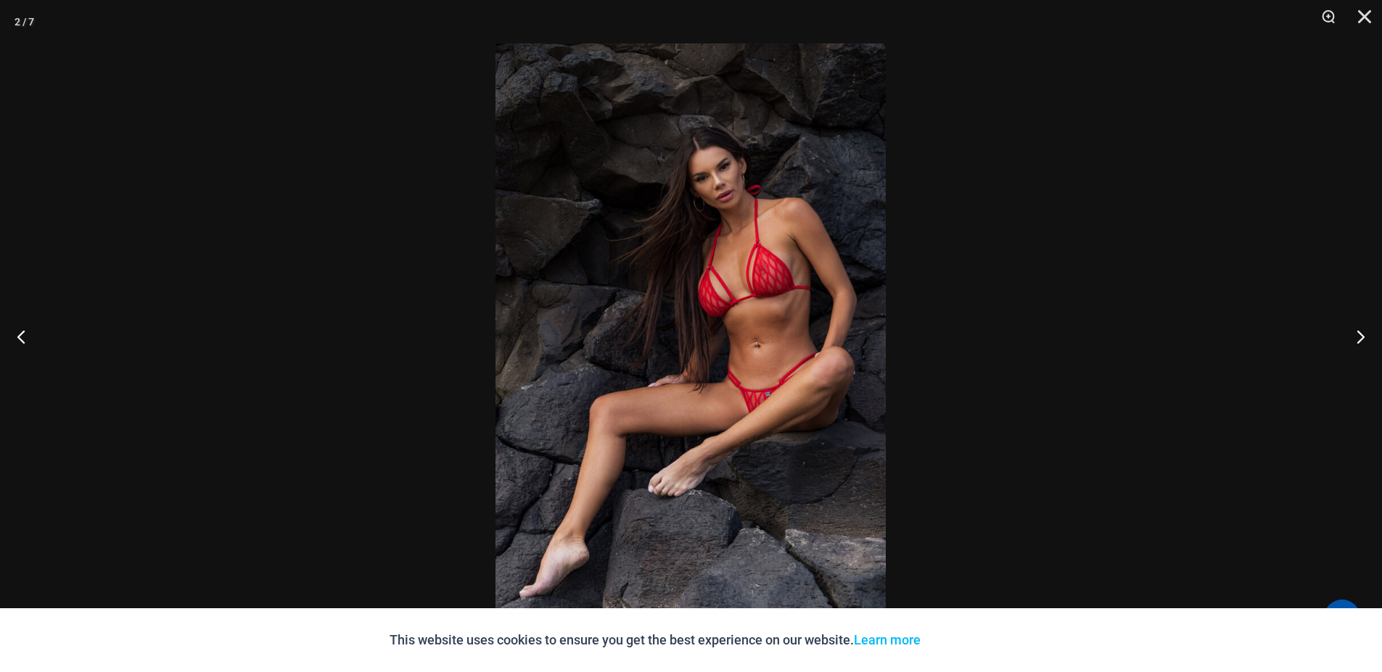
click at [820, 294] on img at bounding box center [690, 336] width 390 height 585
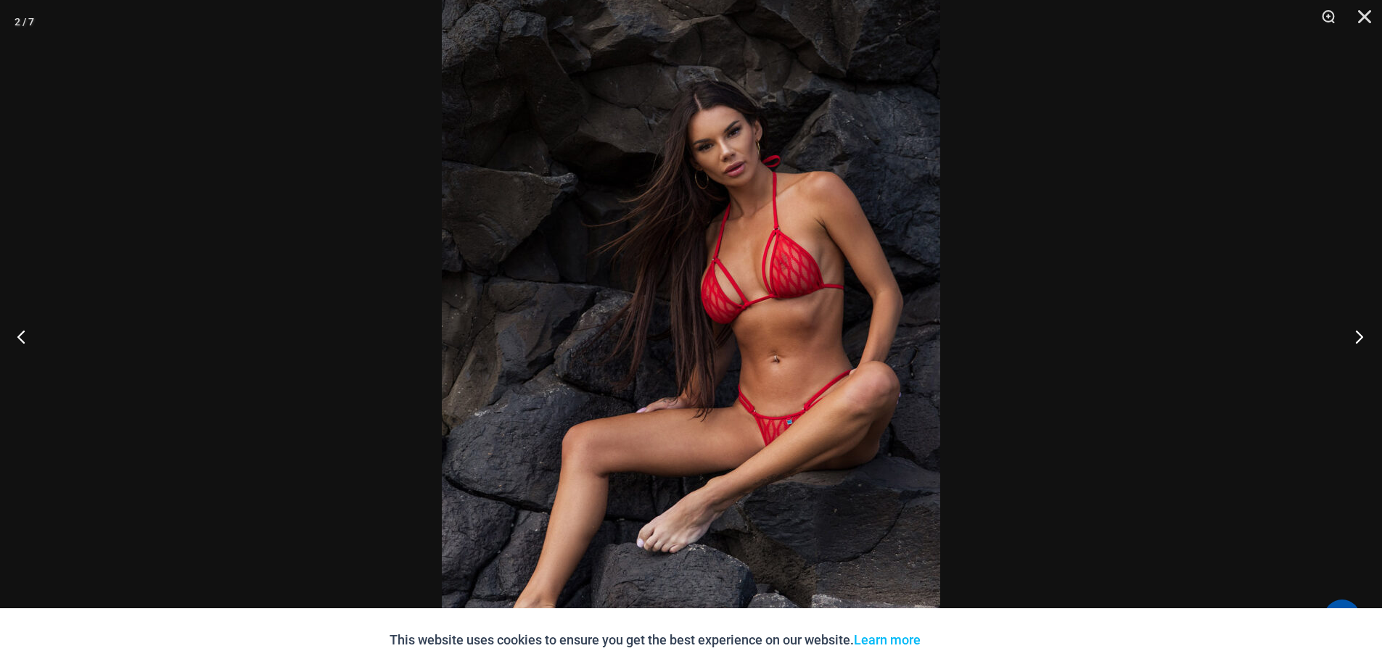
click at [1358, 343] on button "Next" at bounding box center [1355, 336] width 54 height 73
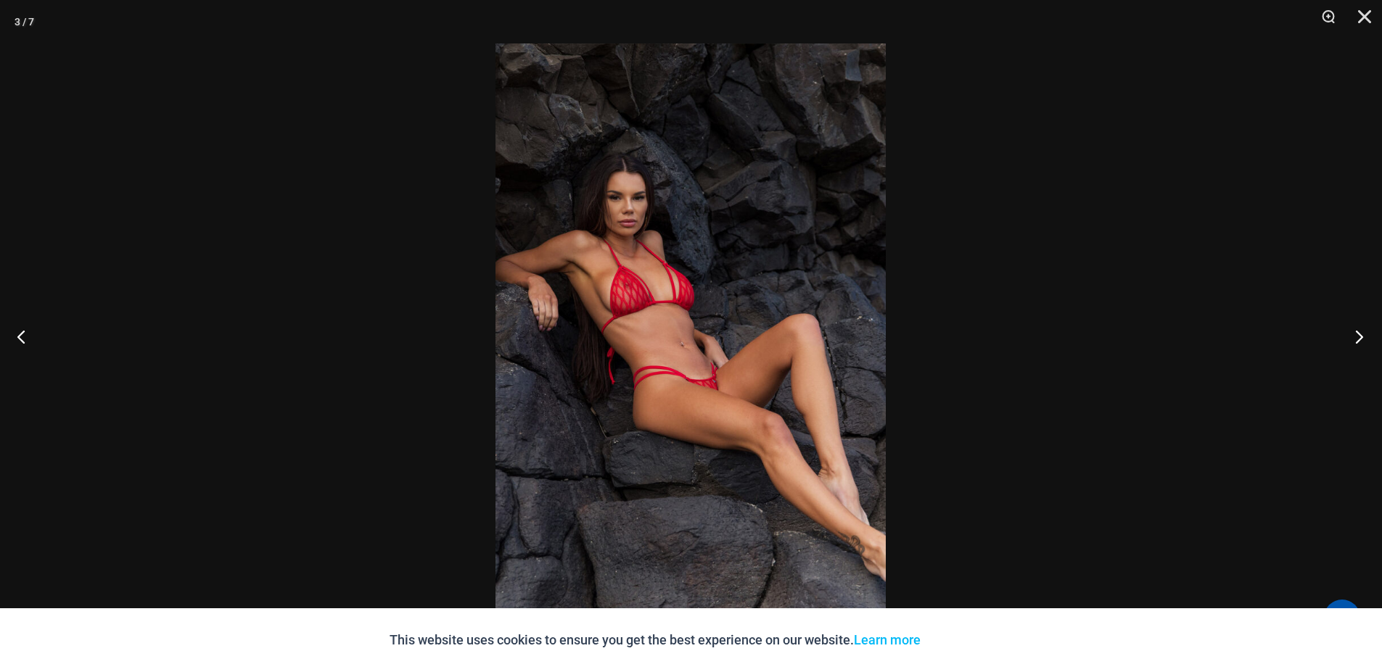
click at [1359, 339] on button "Next" at bounding box center [1355, 336] width 54 height 73
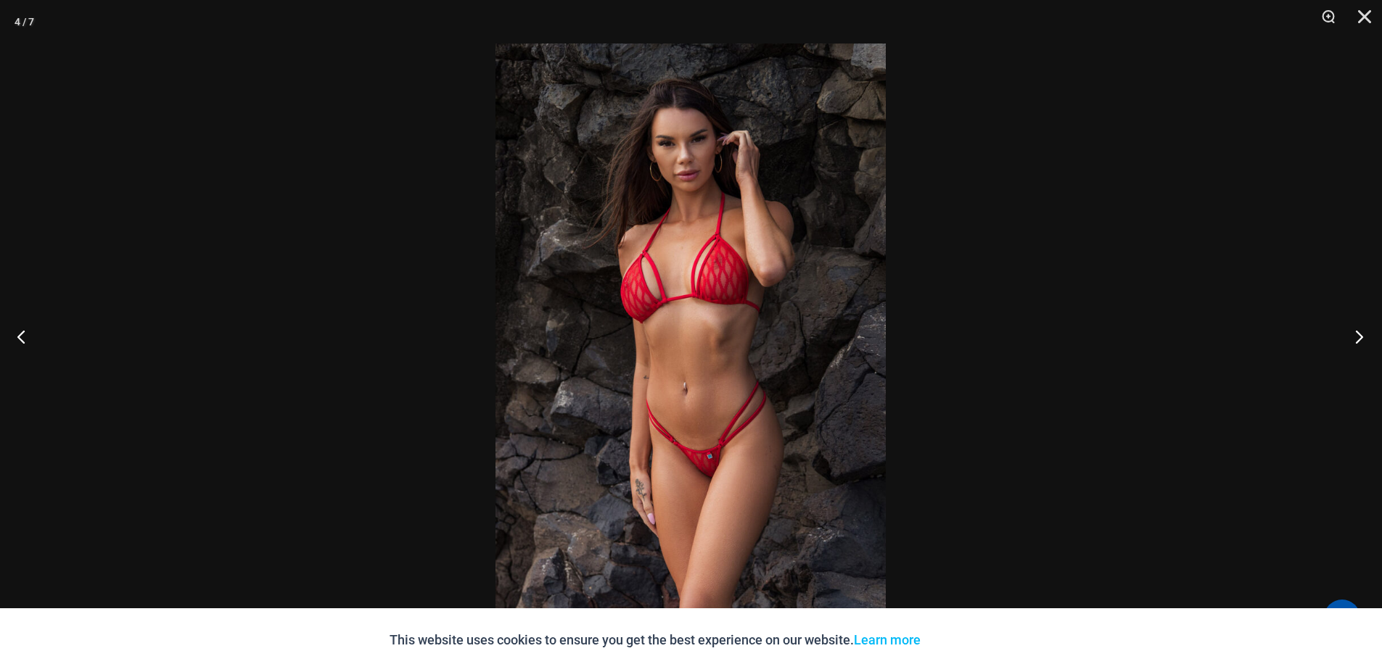
click at [1355, 337] on button "Next" at bounding box center [1355, 336] width 54 height 73
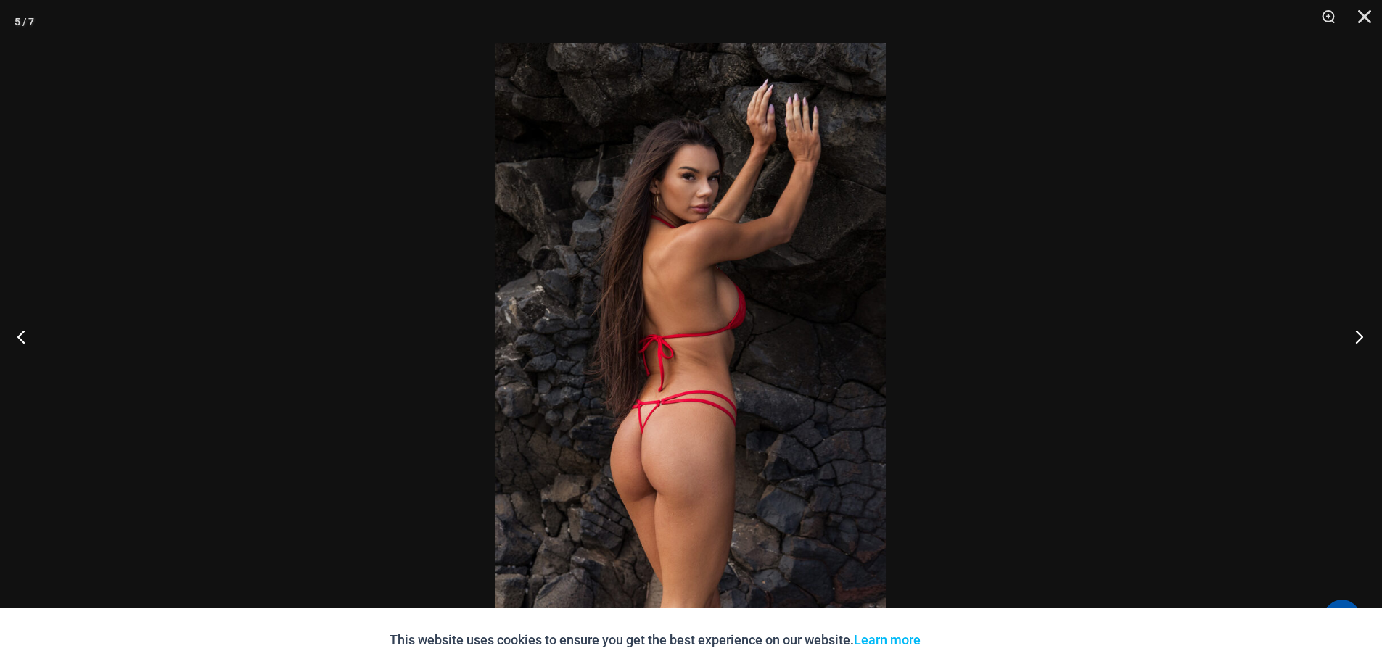
click at [1357, 342] on button "Next" at bounding box center [1355, 336] width 54 height 73
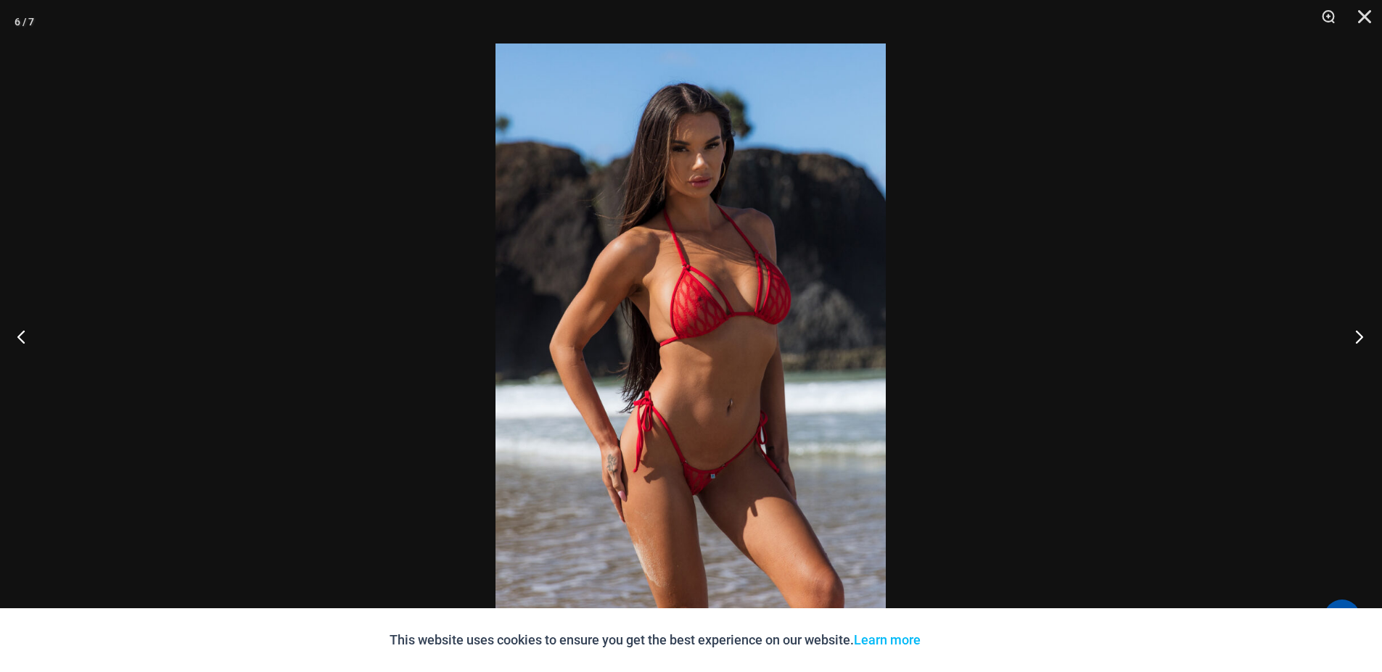
click at [1350, 338] on button "Next" at bounding box center [1355, 336] width 54 height 73
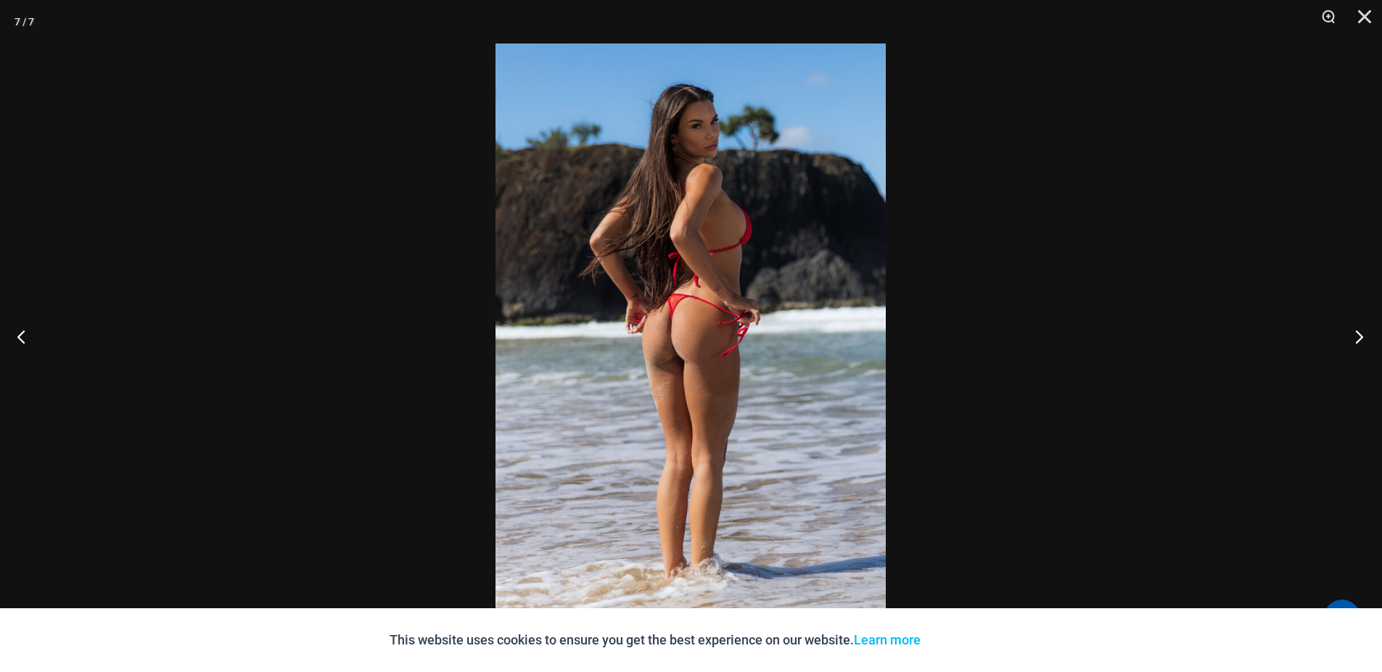
click at [1349, 343] on button "Next" at bounding box center [1355, 336] width 54 height 73
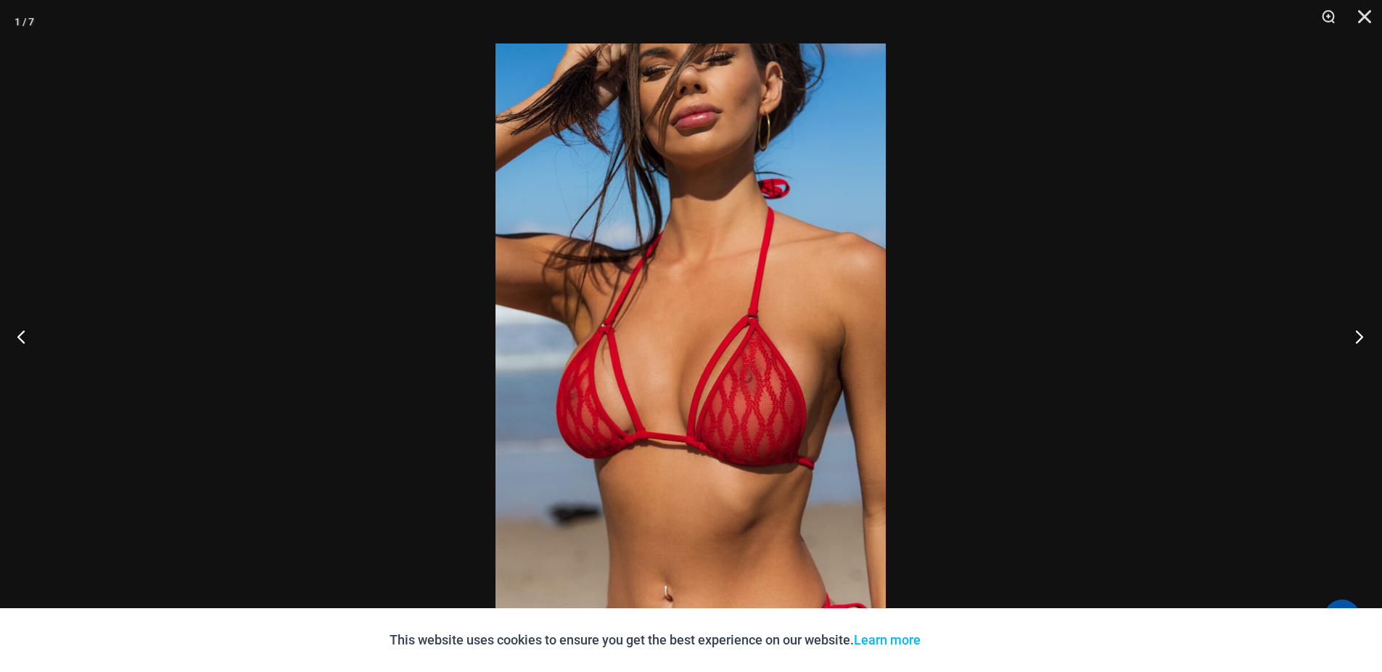
click at [1370, 347] on button "Next" at bounding box center [1355, 336] width 54 height 73
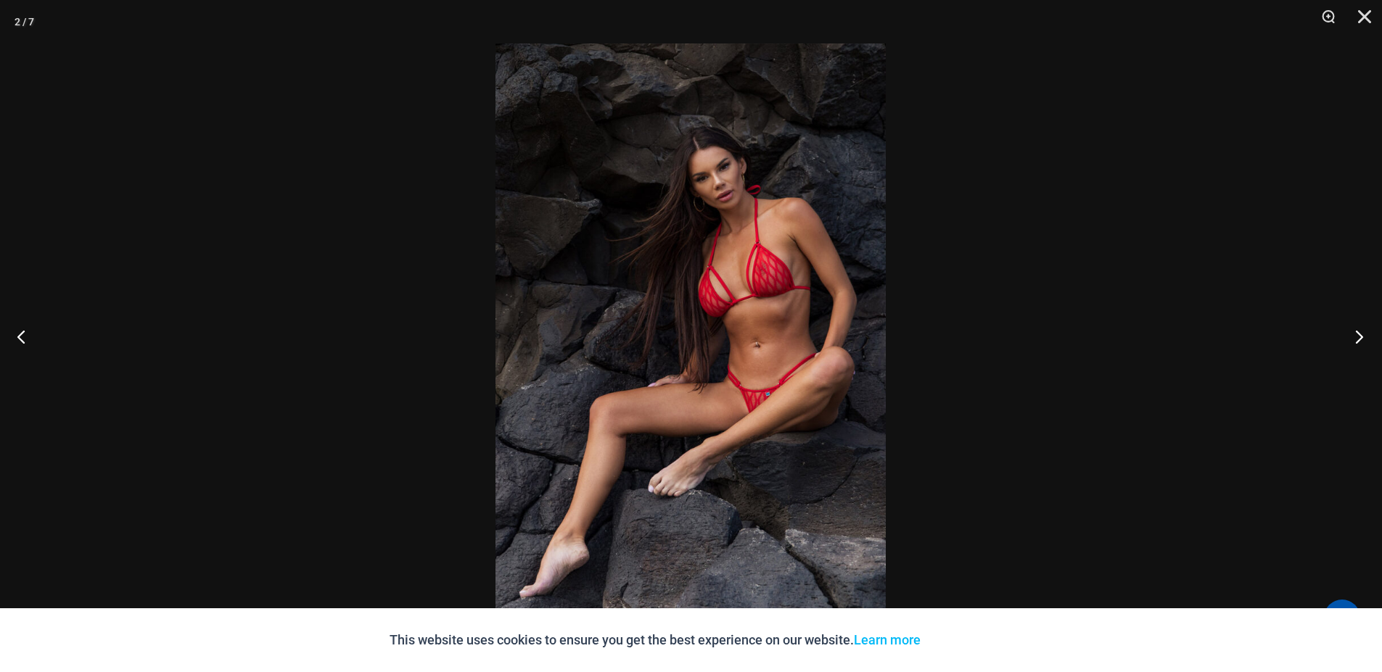
click at [1354, 352] on button "Next" at bounding box center [1355, 336] width 54 height 73
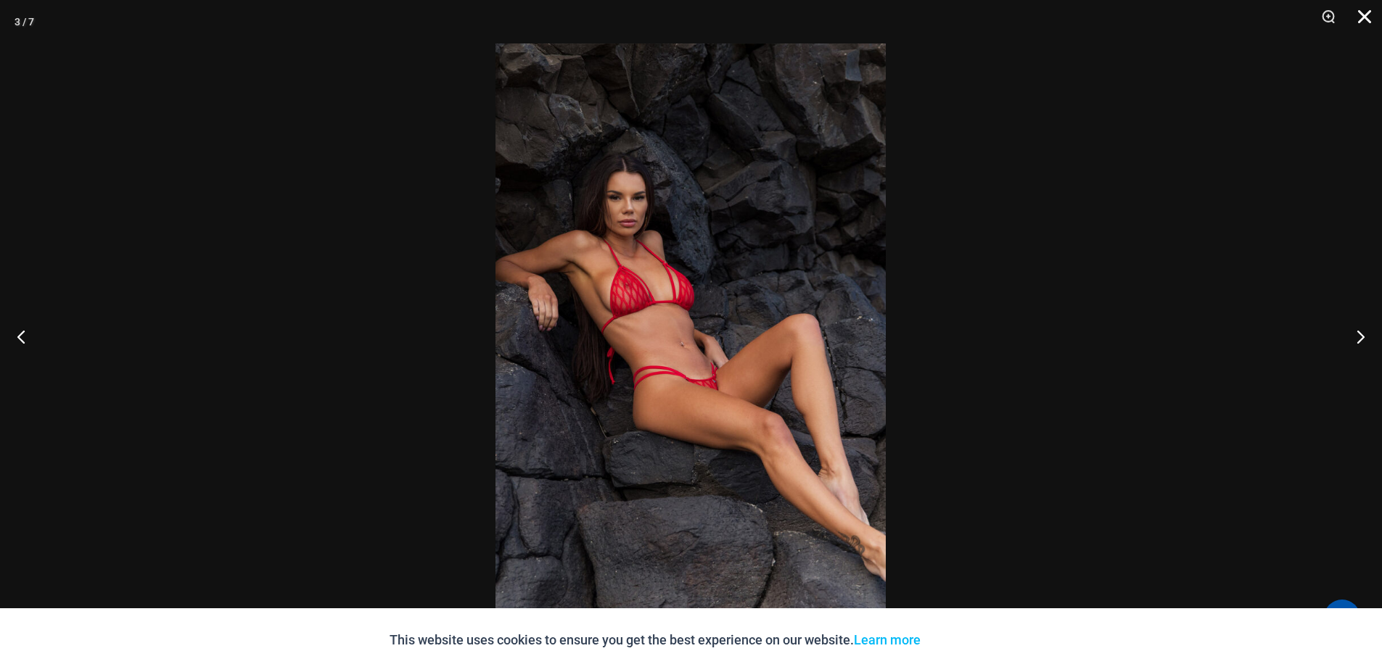
click at [1365, 18] on button "Close" at bounding box center [1359, 22] width 36 height 44
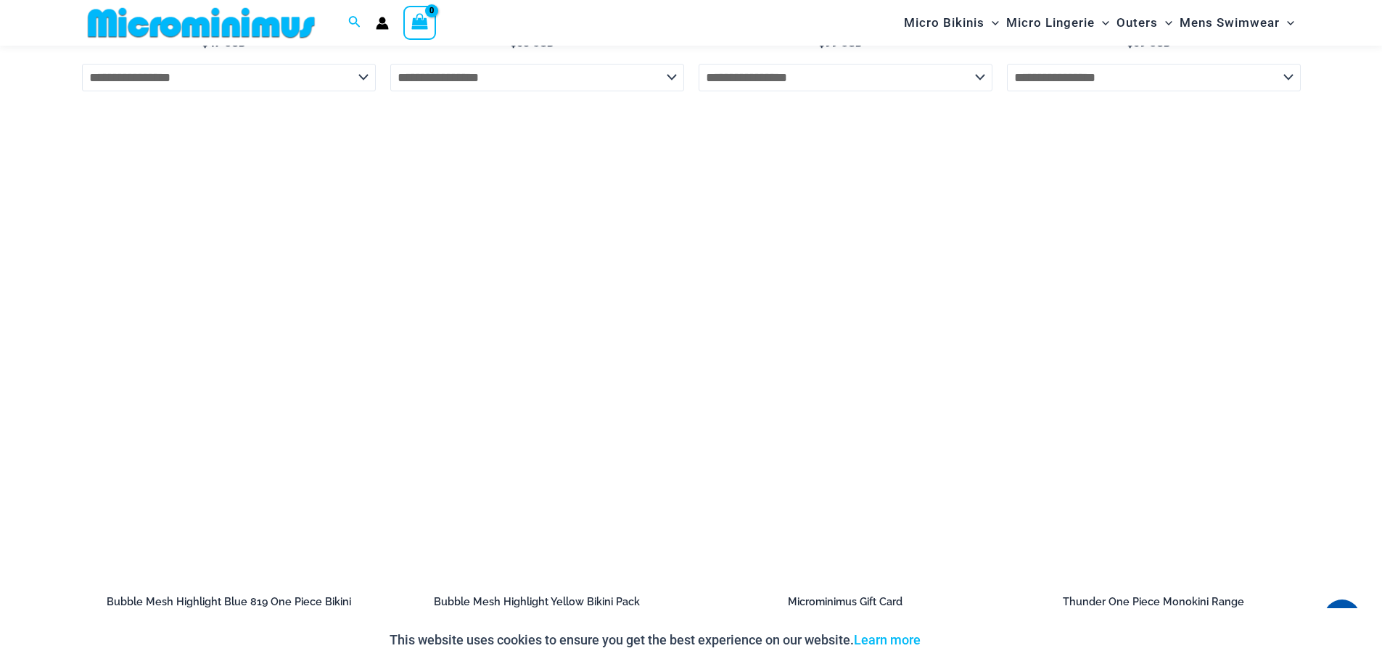
scroll to position [3382, 0]
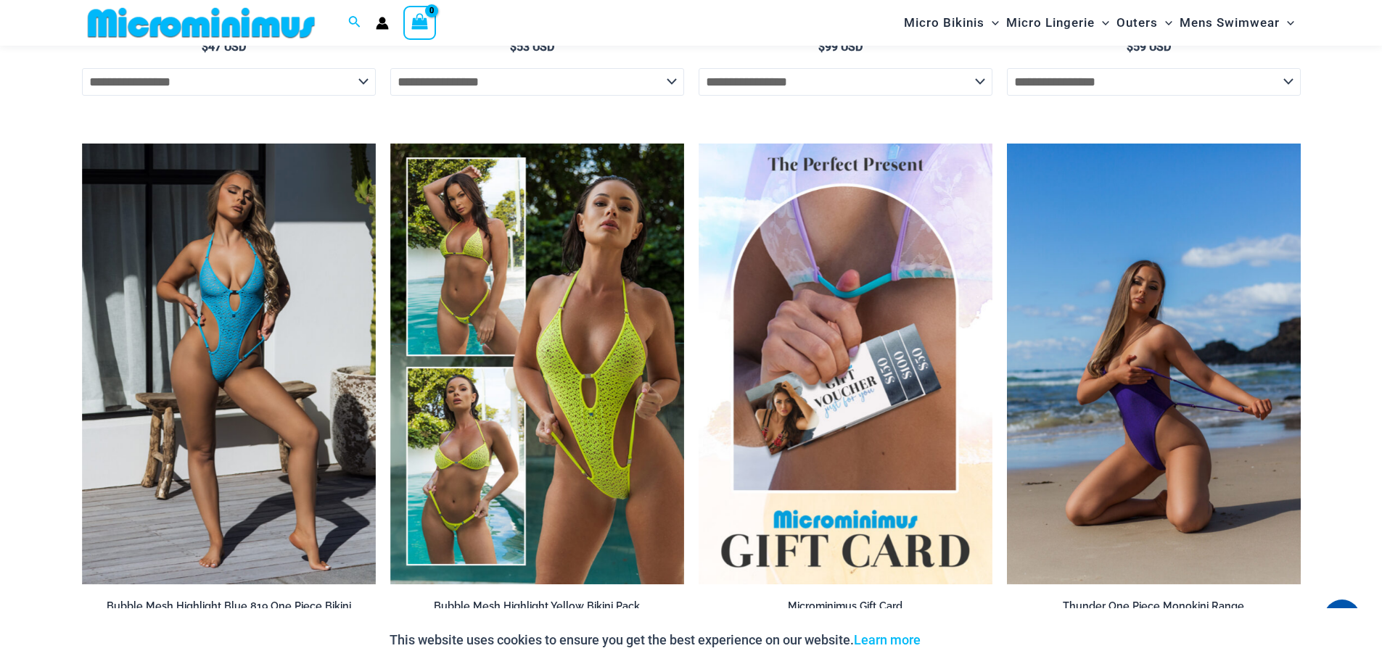
click at [1141, 342] on img at bounding box center [1154, 364] width 294 height 441
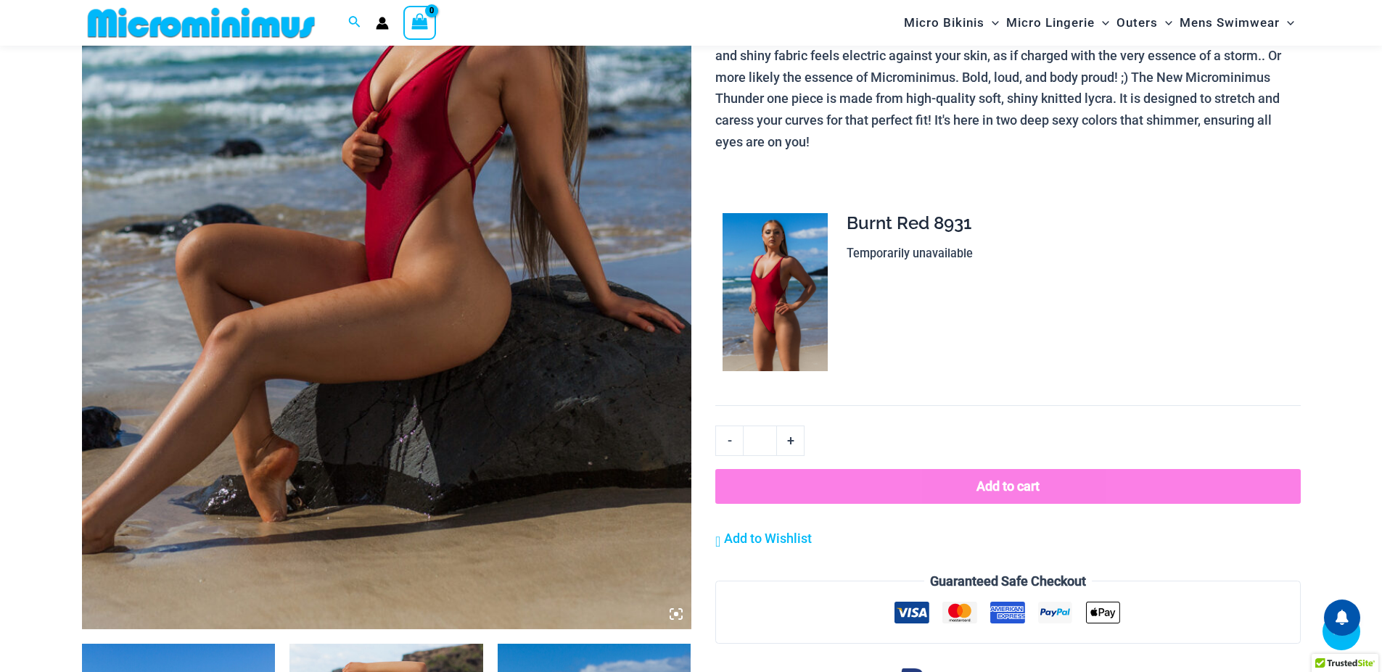
scroll to position [685, 0]
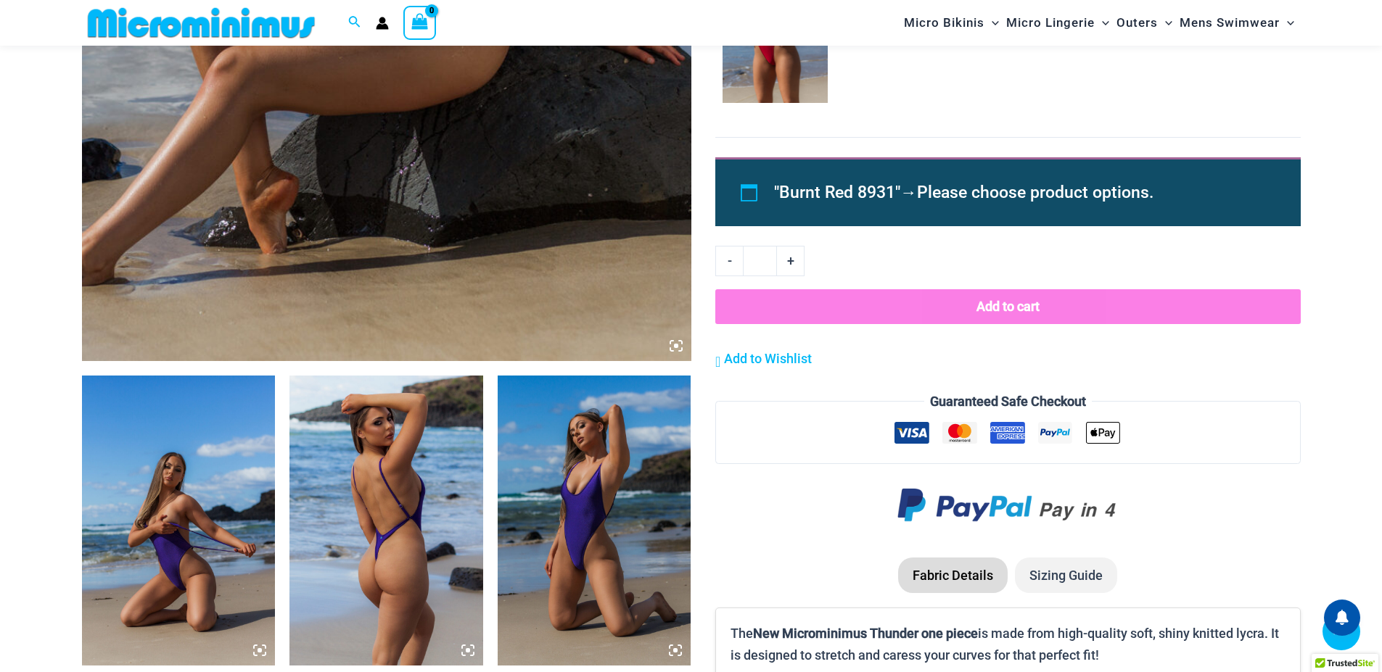
click at [136, 376] on img at bounding box center [179, 521] width 194 height 290
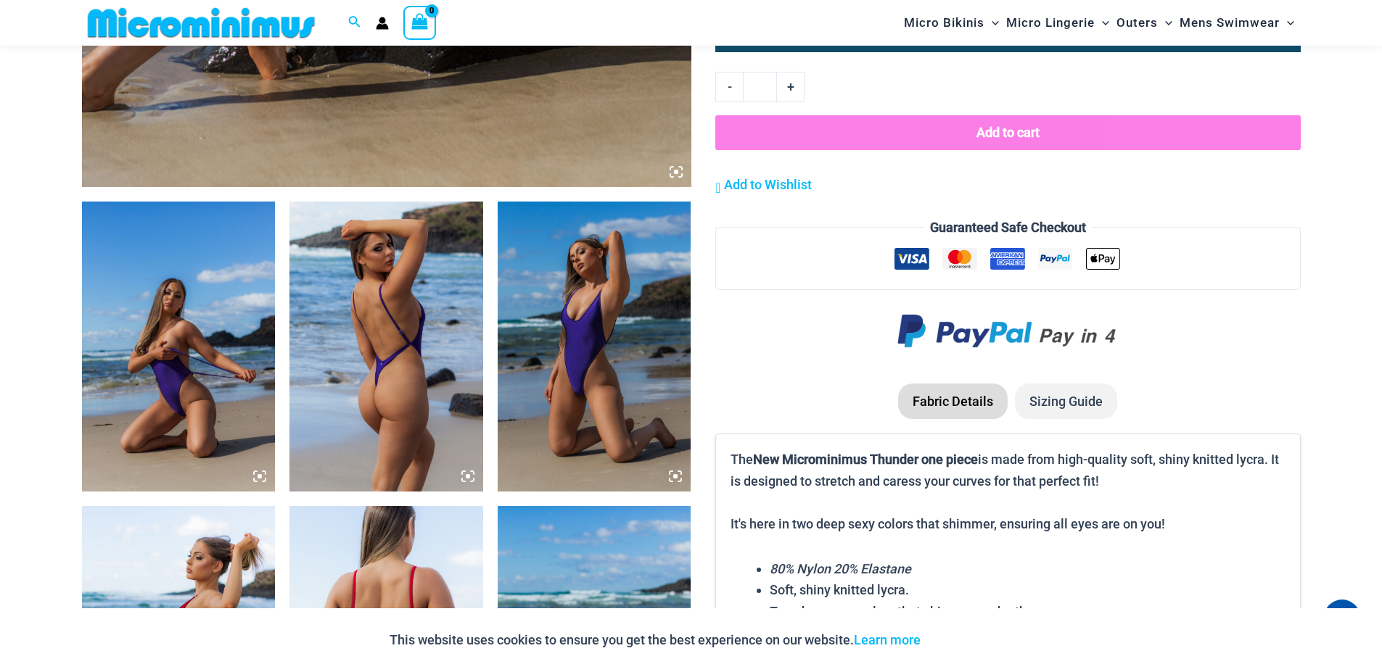
click at [260, 480] on icon at bounding box center [259, 476] width 13 height 13
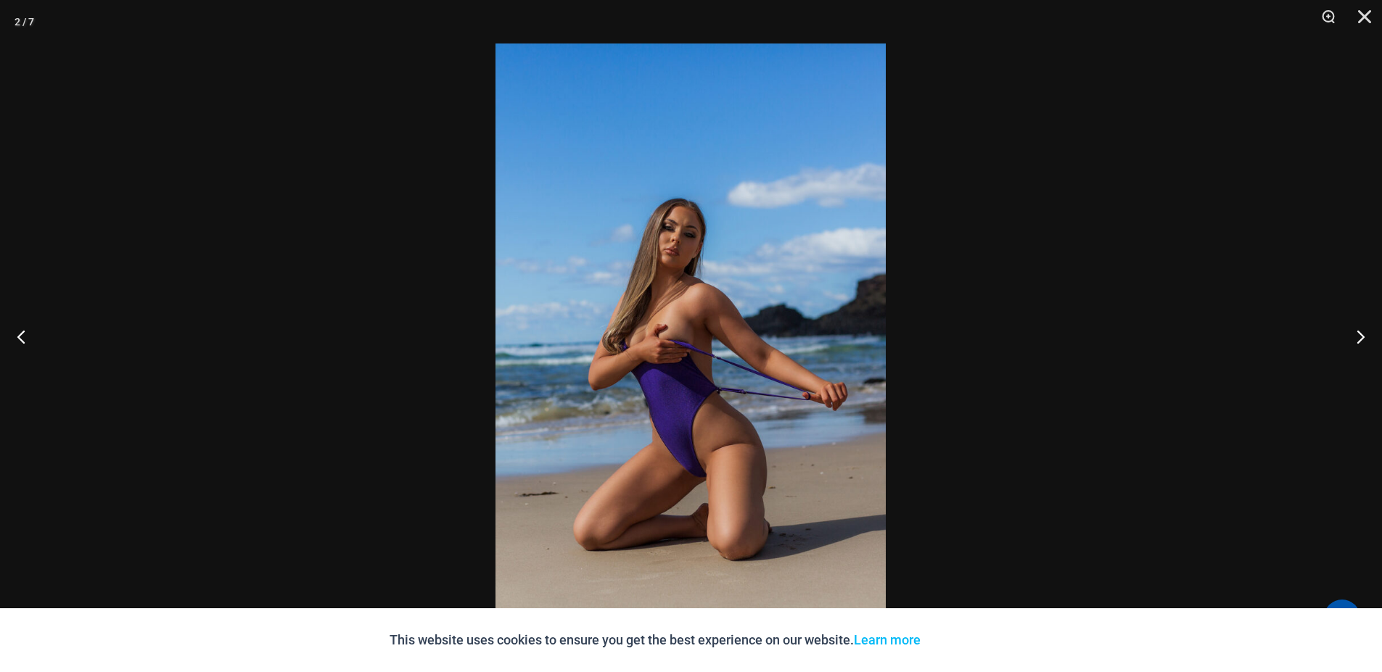
click at [590, 366] on img at bounding box center [690, 336] width 390 height 585
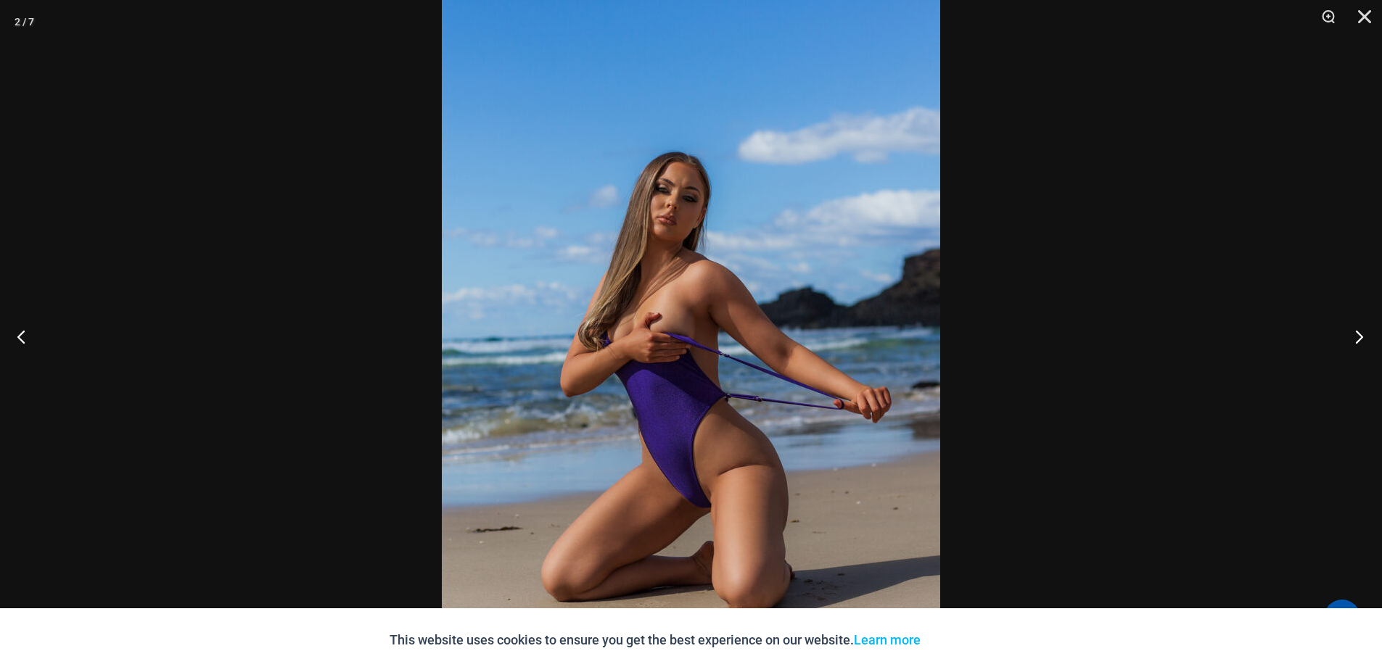
click at [1361, 337] on button "Next" at bounding box center [1355, 336] width 54 height 73
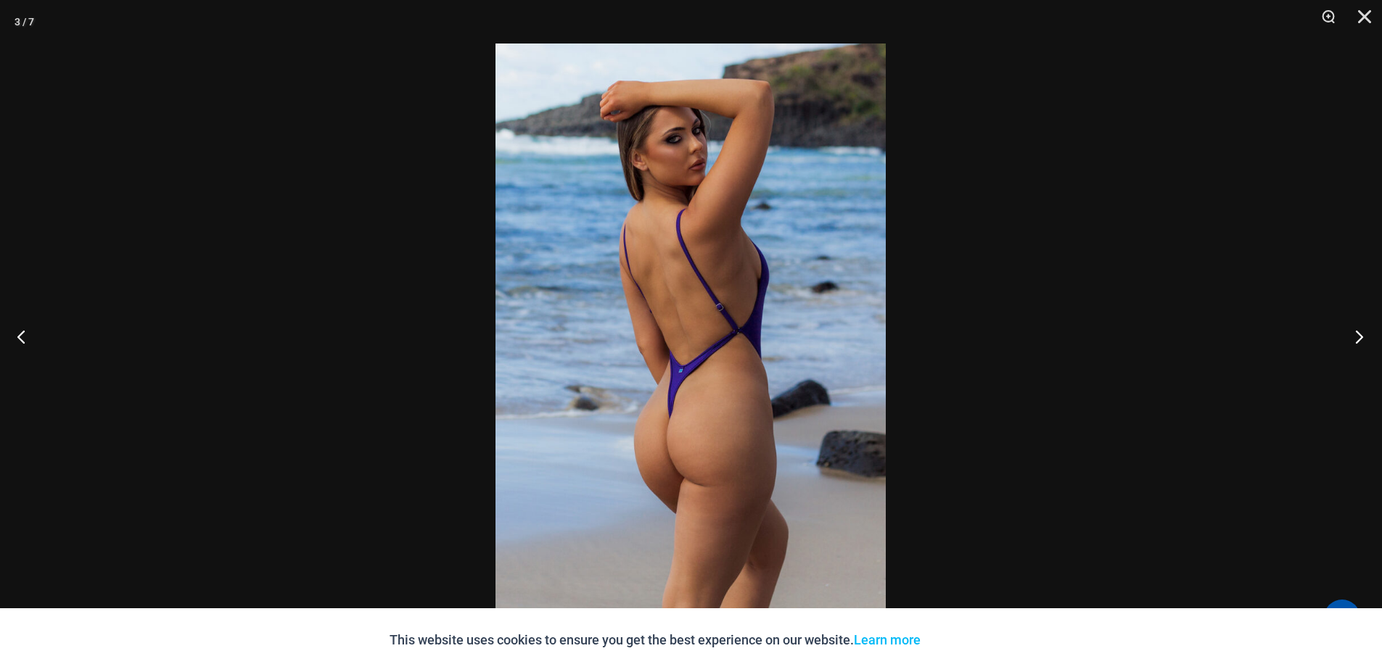
click at [1368, 340] on button "Next" at bounding box center [1355, 336] width 54 height 73
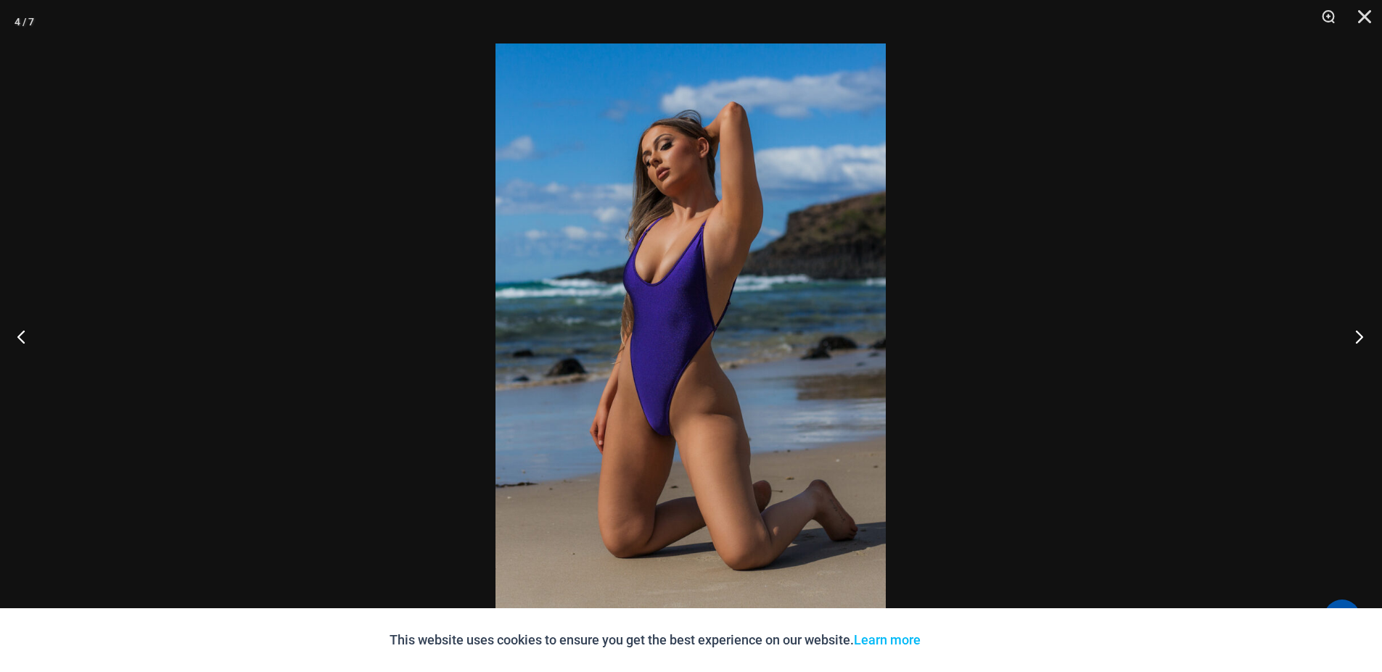
click at [1368, 339] on button "Next" at bounding box center [1355, 336] width 54 height 73
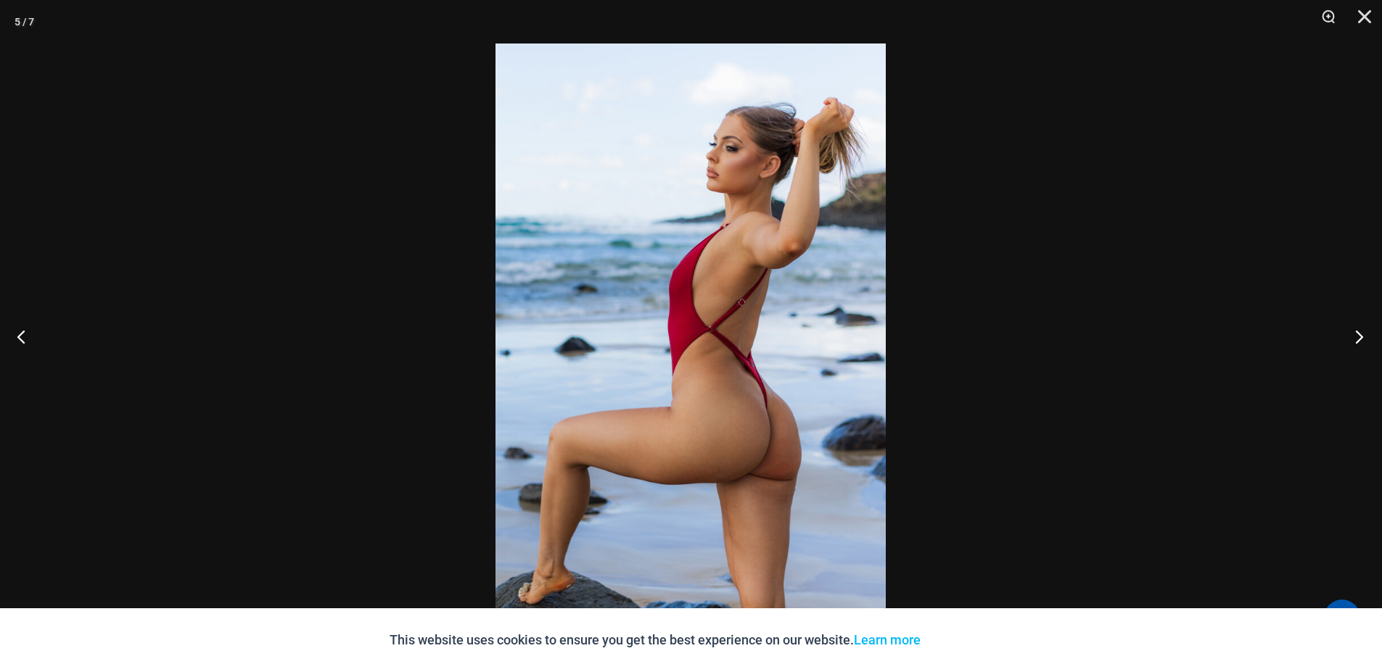
click at [1364, 342] on button "Next" at bounding box center [1355, 336] width 54 height 73
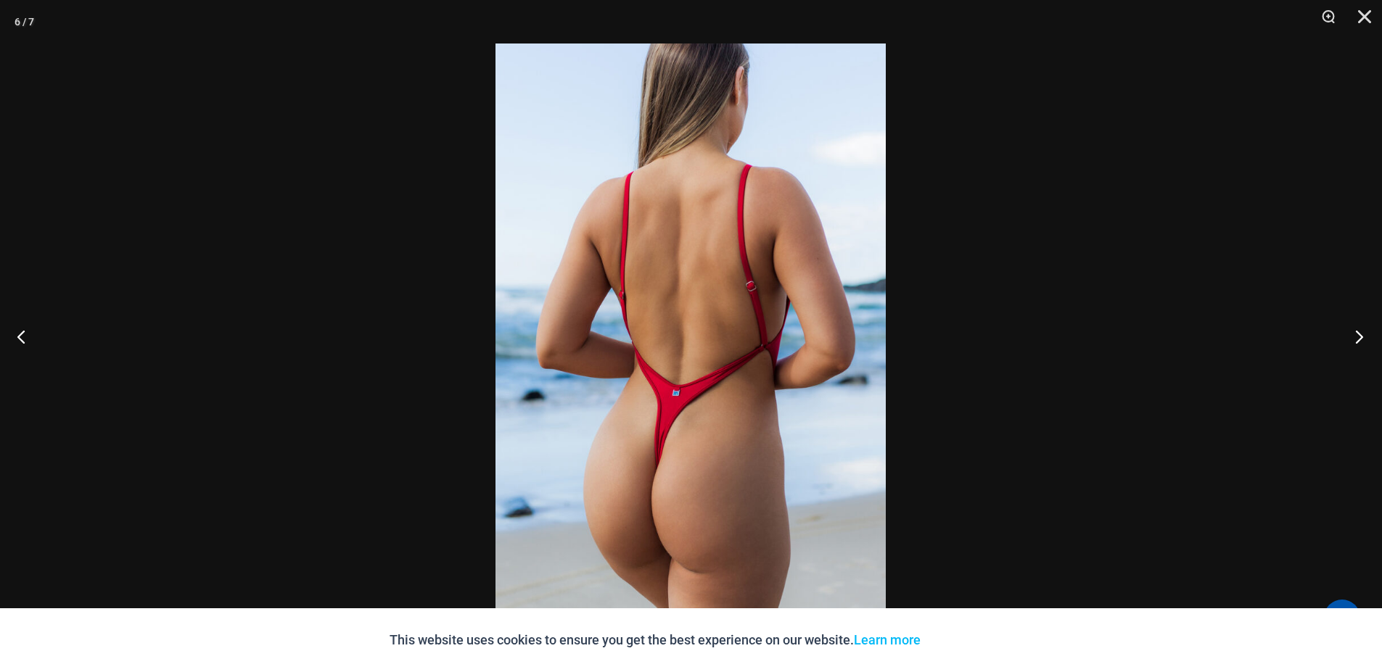
click at [1354, 347] on button "Next" at bounding box center [1355, 336] width 54 height 73
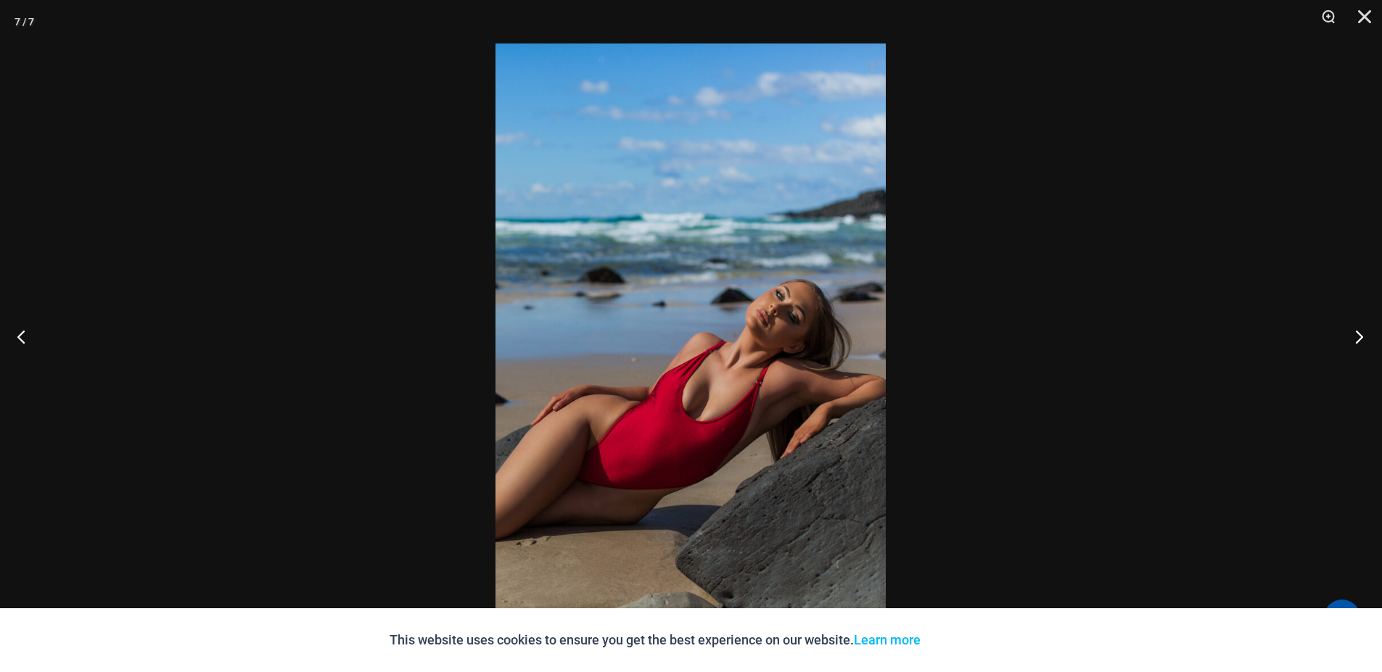
click at [1357, 345] on button "Next" at bounding box center [1355, 336] width 54 height 73
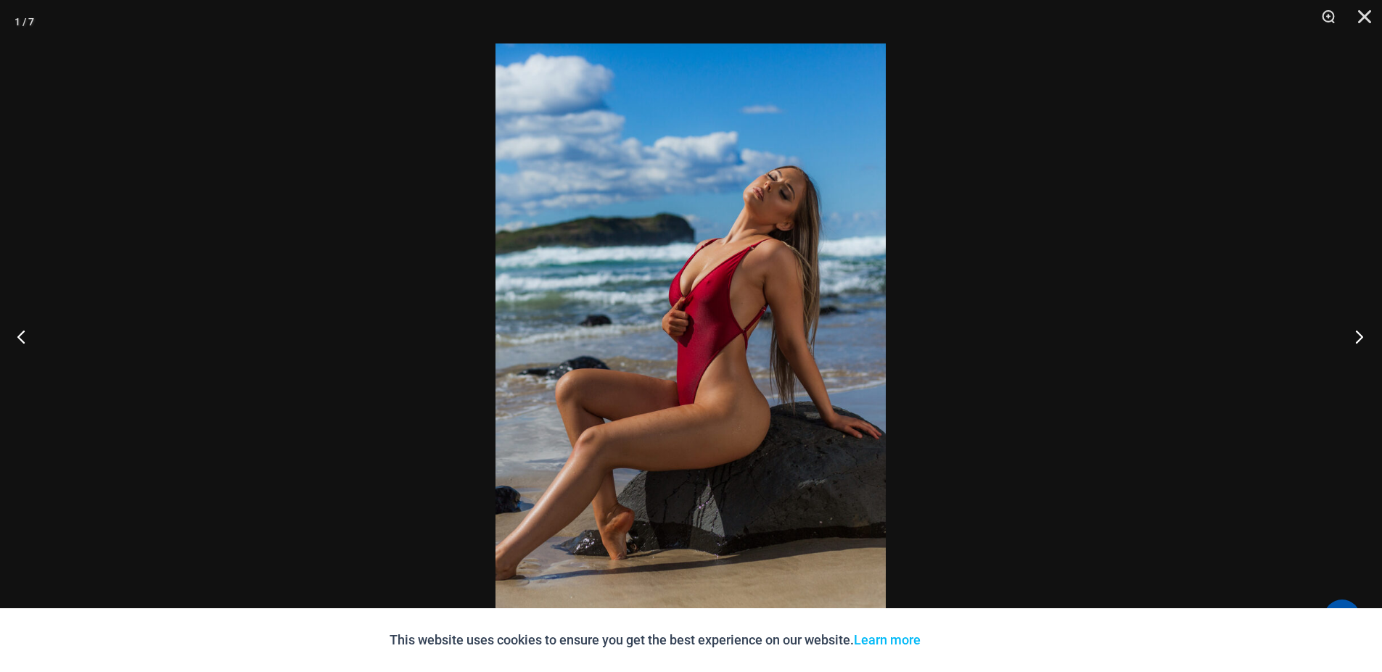
click at [1367, 347] on button "Next" at bounding box center [1355, 336] width 54 height 73
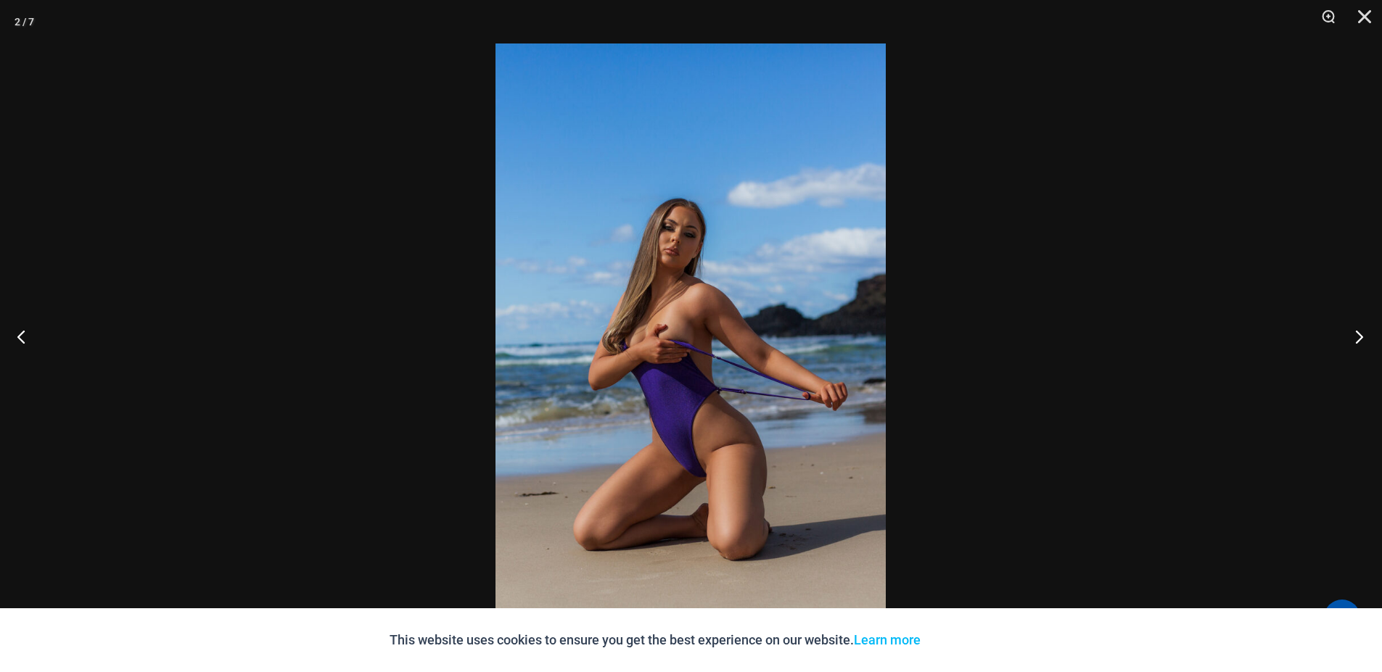
click at [1367, 347] on button "Next" at bounding box center [1355, 336] width 54 height 73
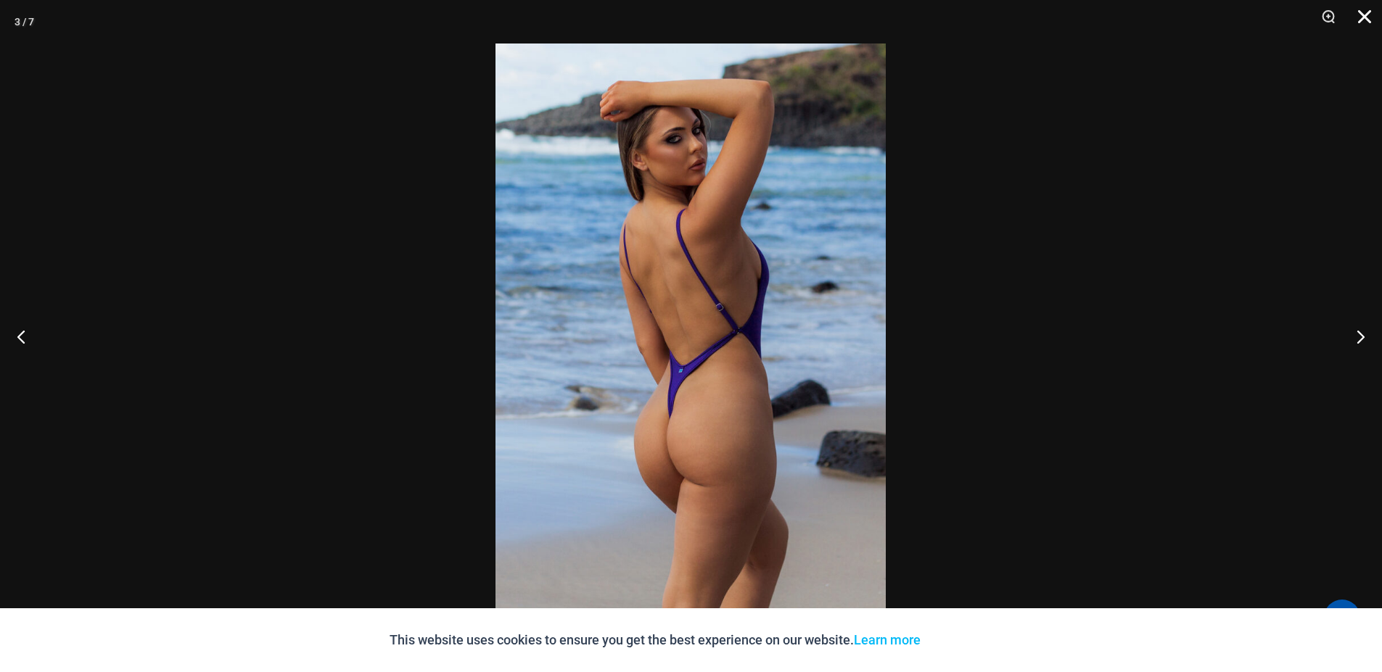
click at [1367, 28] on button "Close" at bounding box center [1359, 22] width 36 height 44
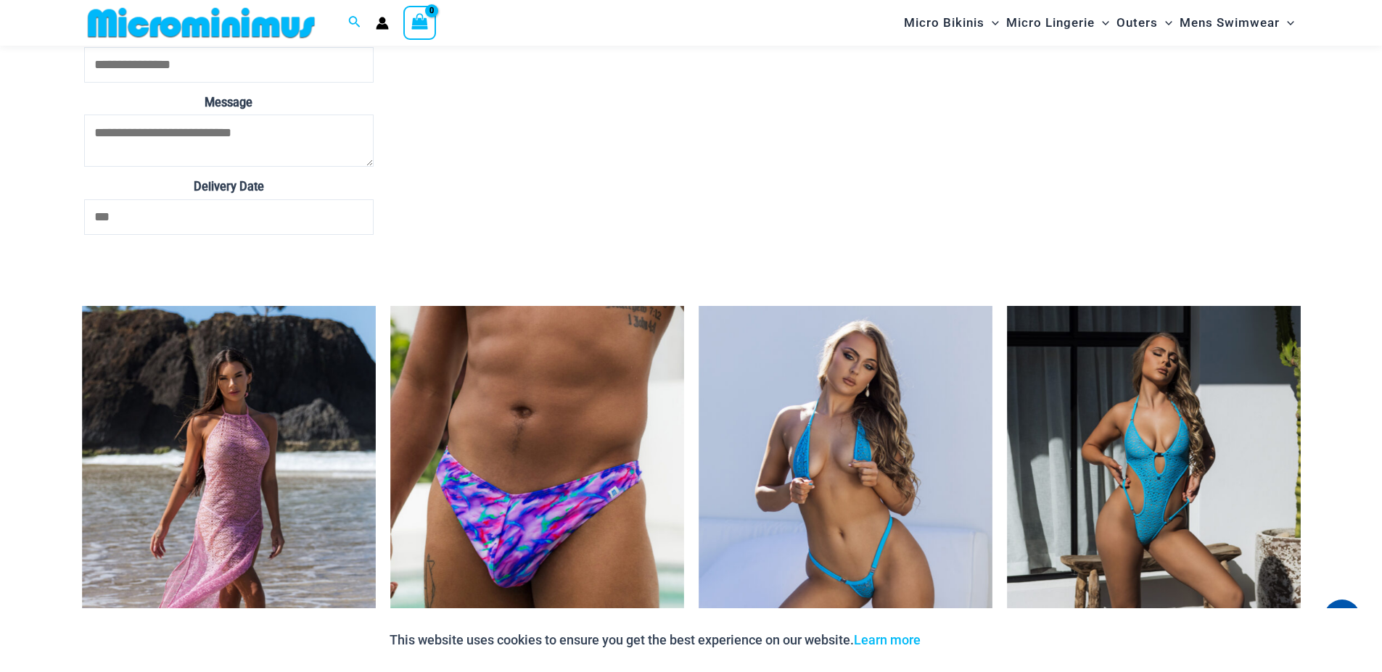
scroll to position [2513, 0]
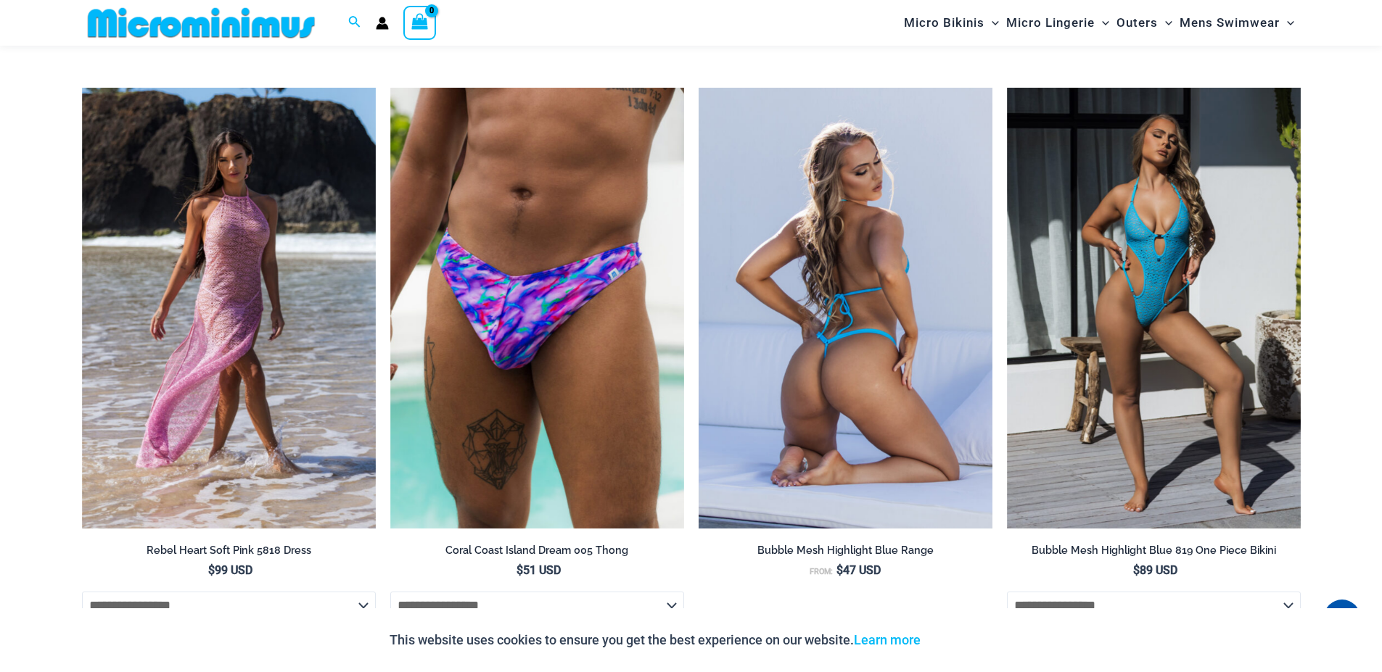
click at [841, 337] on img at bounding box center [846, 308] width 294 height 441
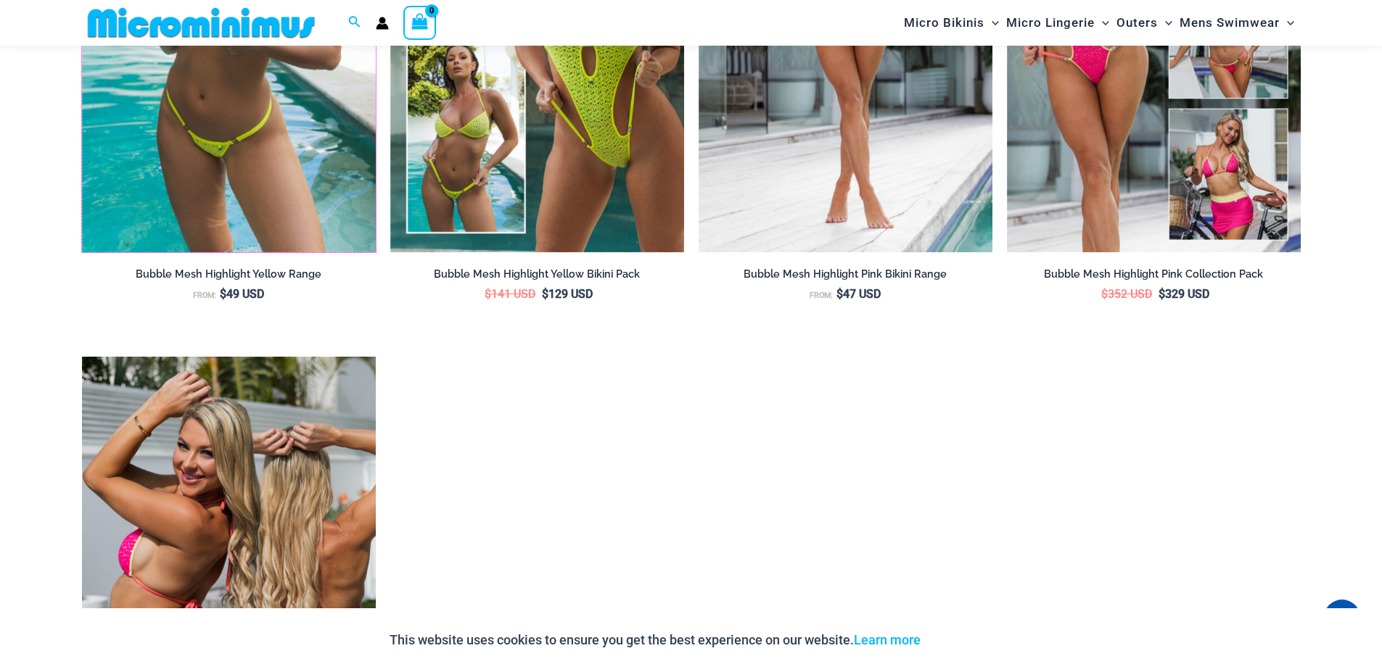
scroll to position [1915, 0]
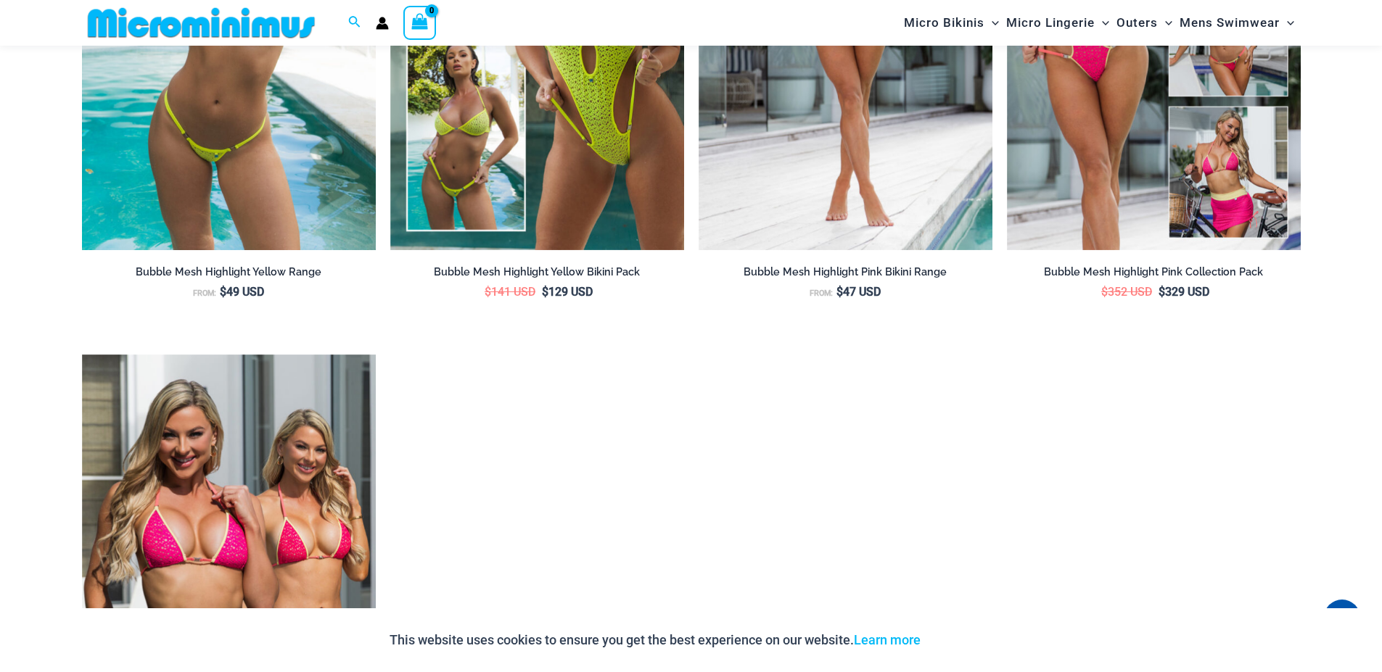
click at [248, 155] on img at bounding box center [229, 30] width 294 height 441
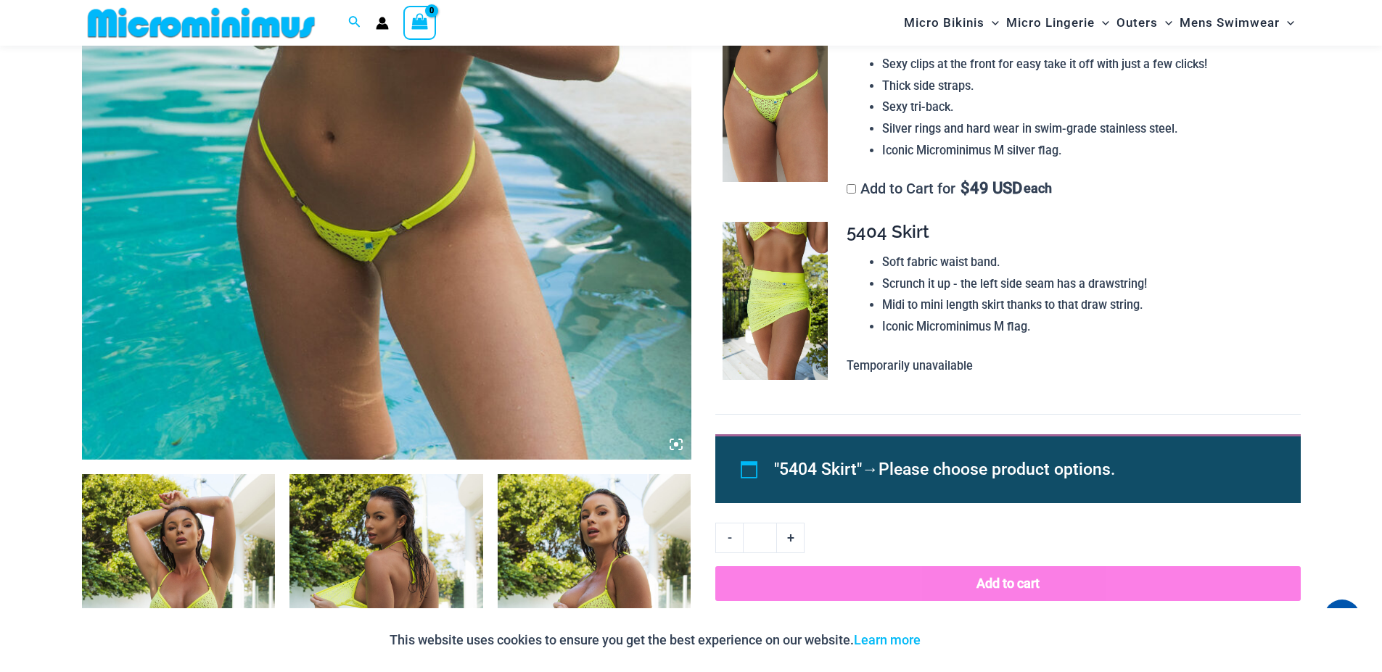
scroll to position [865, 0]
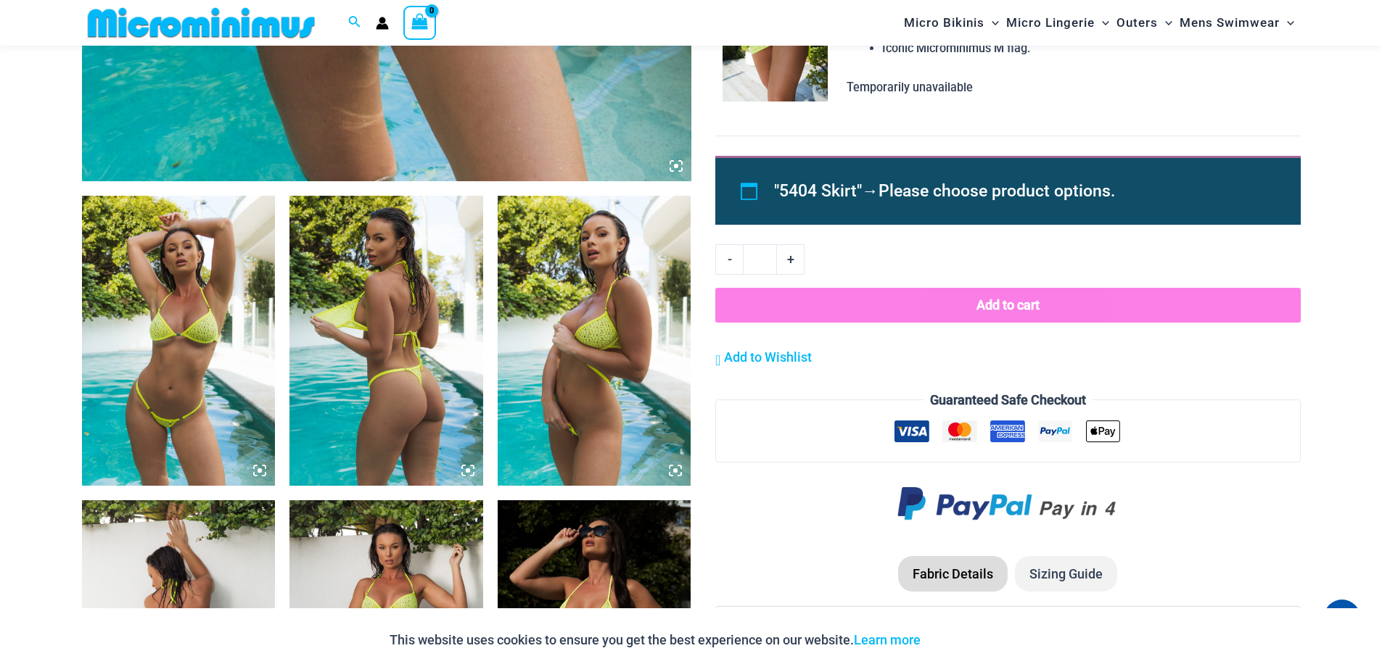
click at [199, 372] on img at bounding box center [179, 341] width 194 height 290
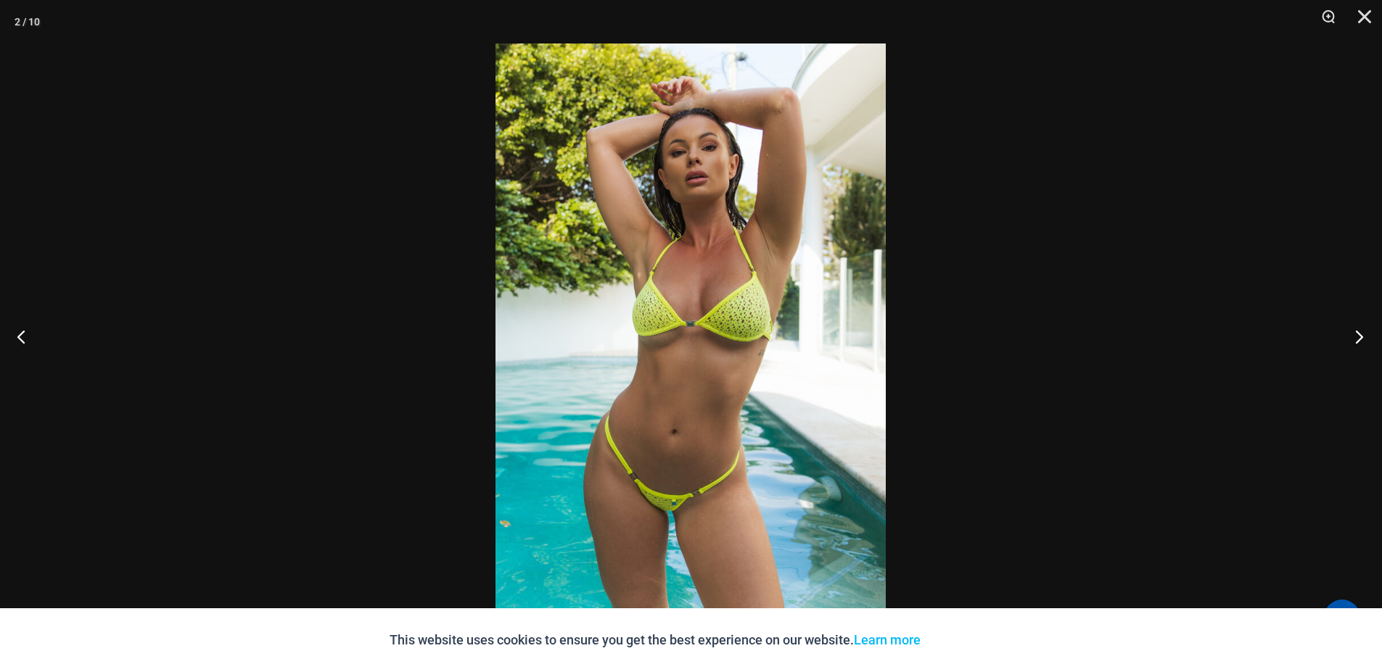
click at [1345, 337] on button "Next" at bounding box center [1355, 336] width 54 height 73
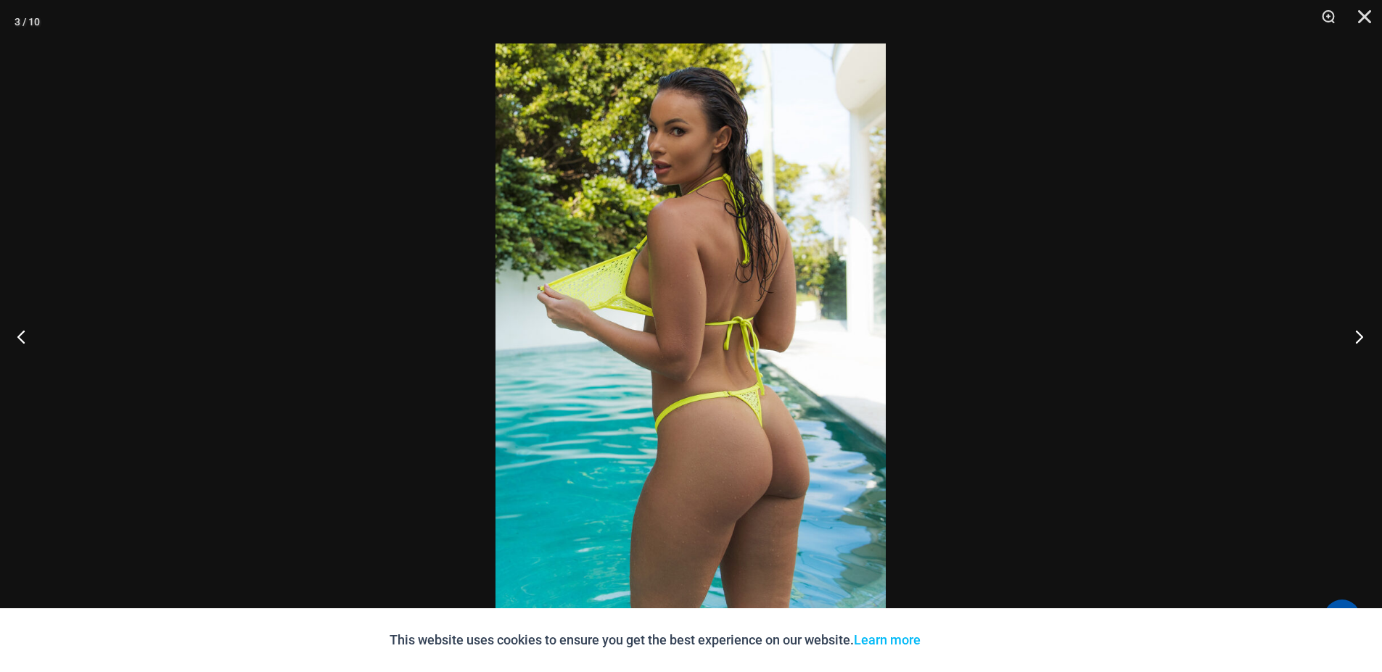
click at [1359, 337] on button "Next" at bounding box center [1355, 336] width 54 height 73
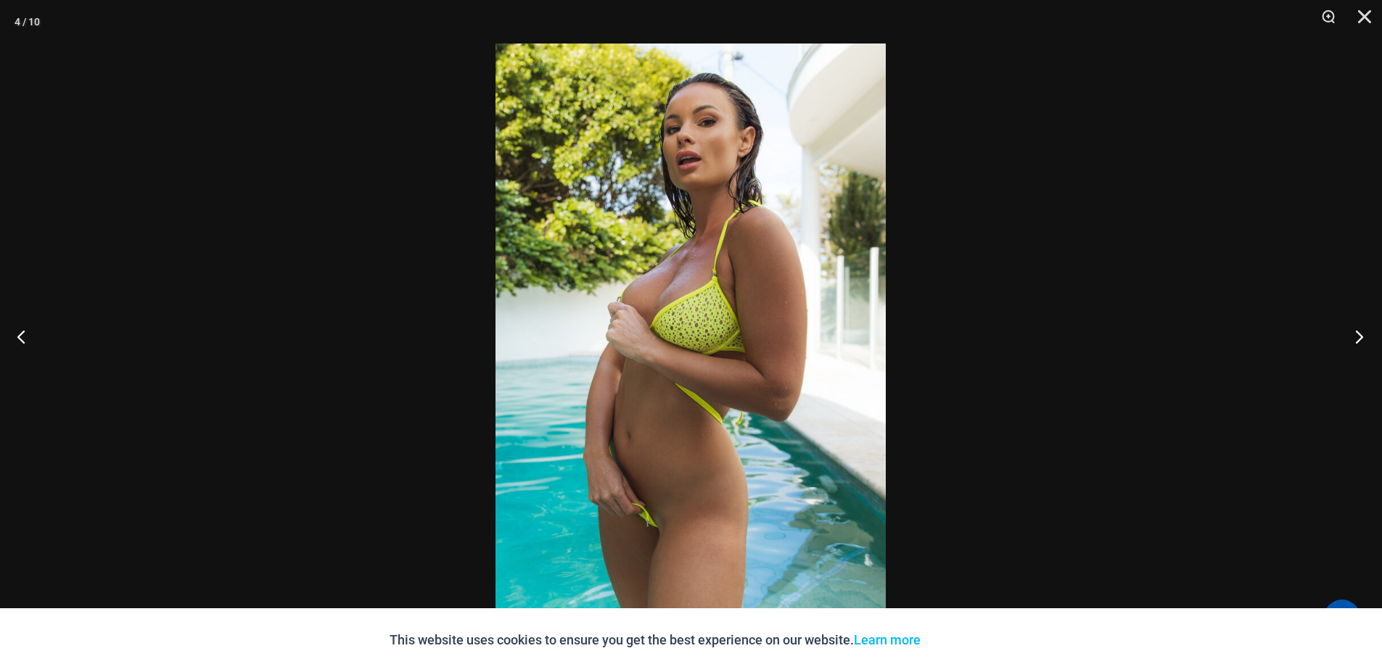
click at [1353, 339] on button "Next" at bounding box center [1355, 336] width 54 height 73
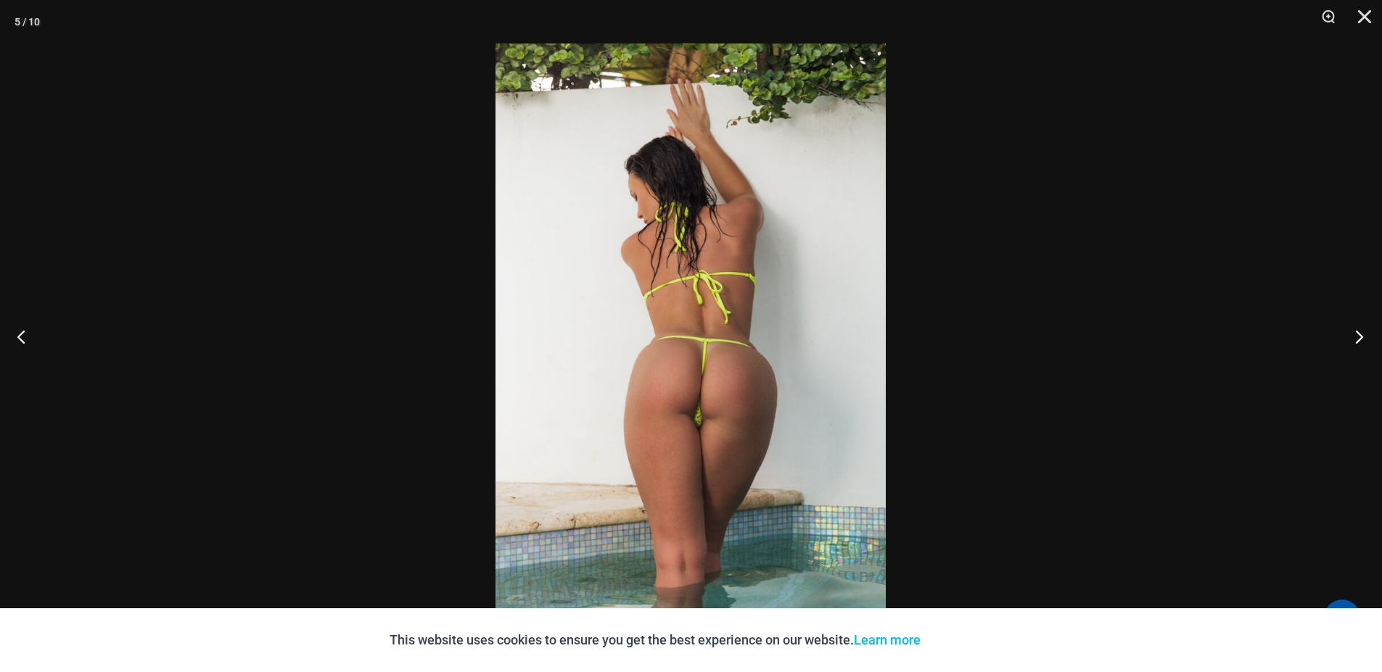
click at [1354, 337] on button "Next" at bounding box center [1355, 336] width 54 height 73
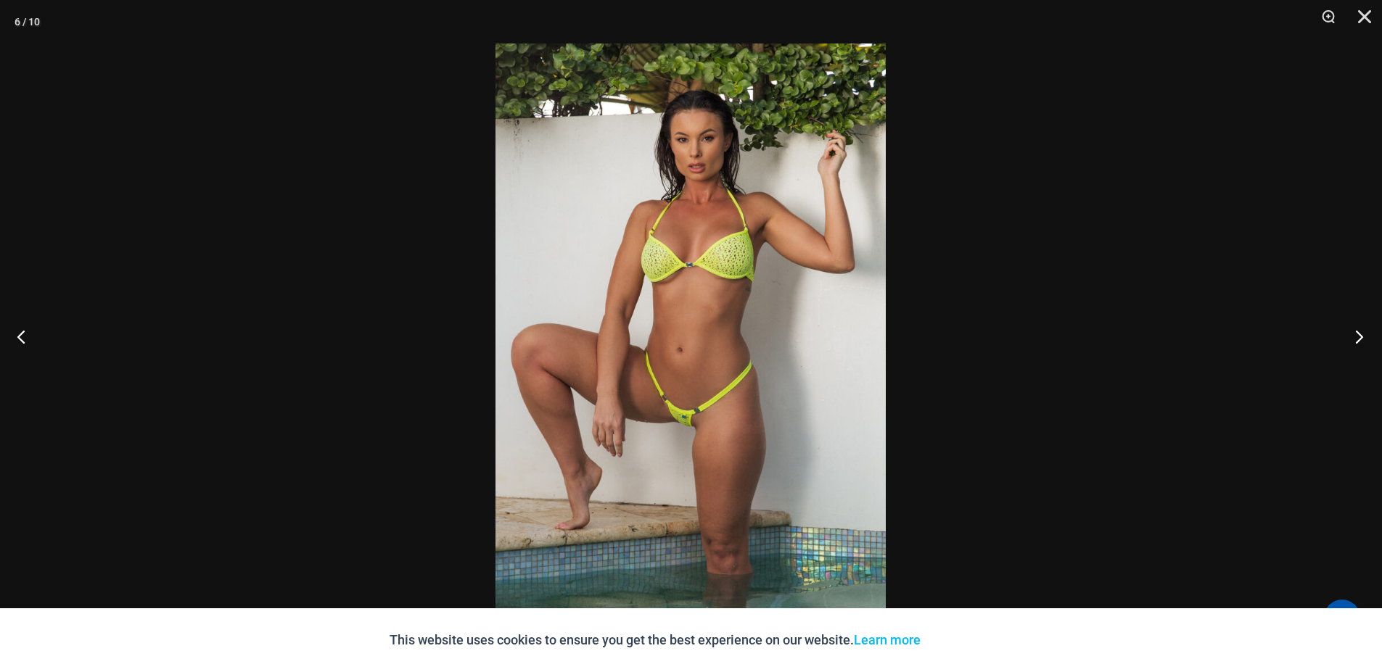
click at [1357, 337] on button "Next" at bounding box center [1355, 336] width 54 height 73
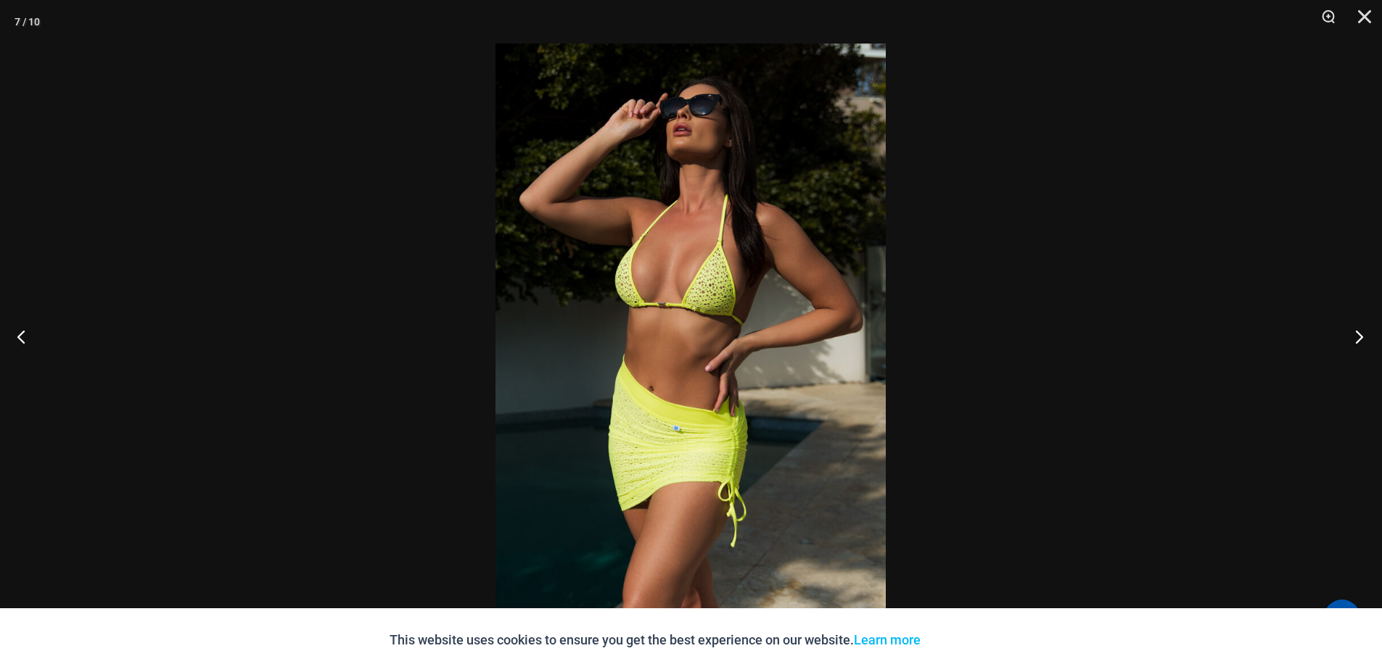
click at [1357, 337] on button "Next" at bounding box center [1355, 336] width 54 height 73
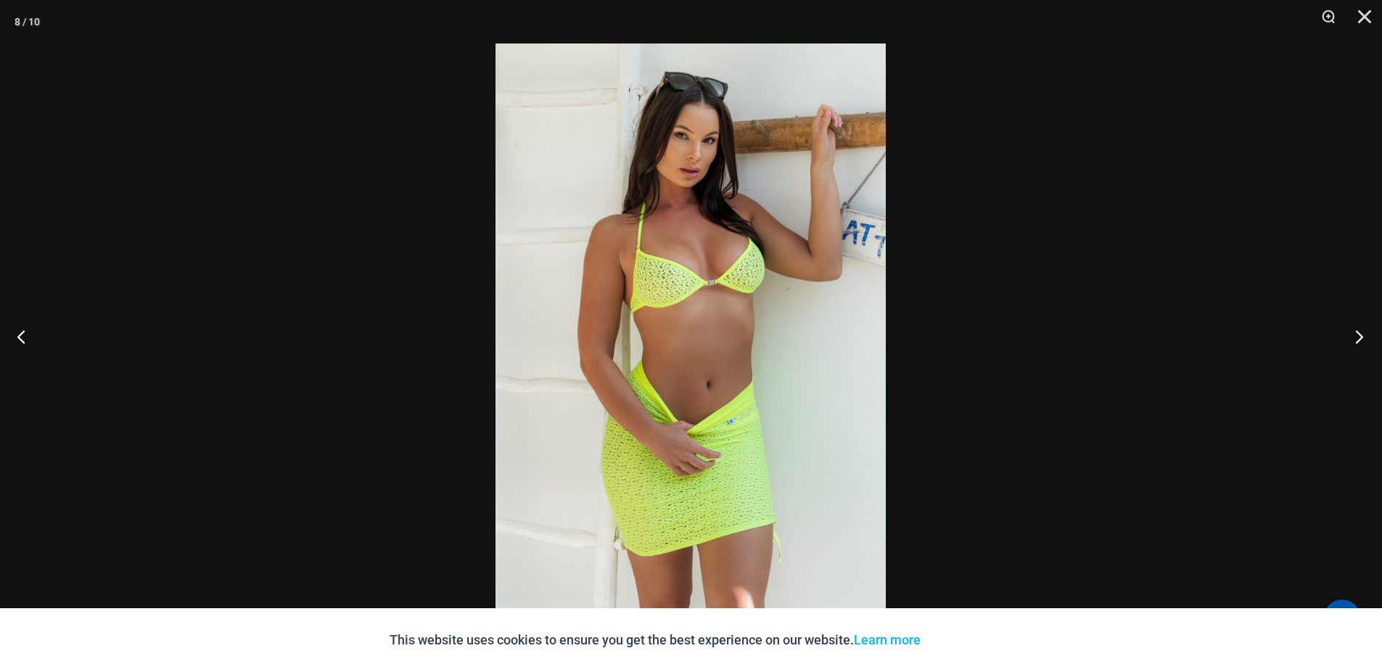
click at [1357, 337] on button "Next" at bounding box center [1355, 336] width 54 height 73
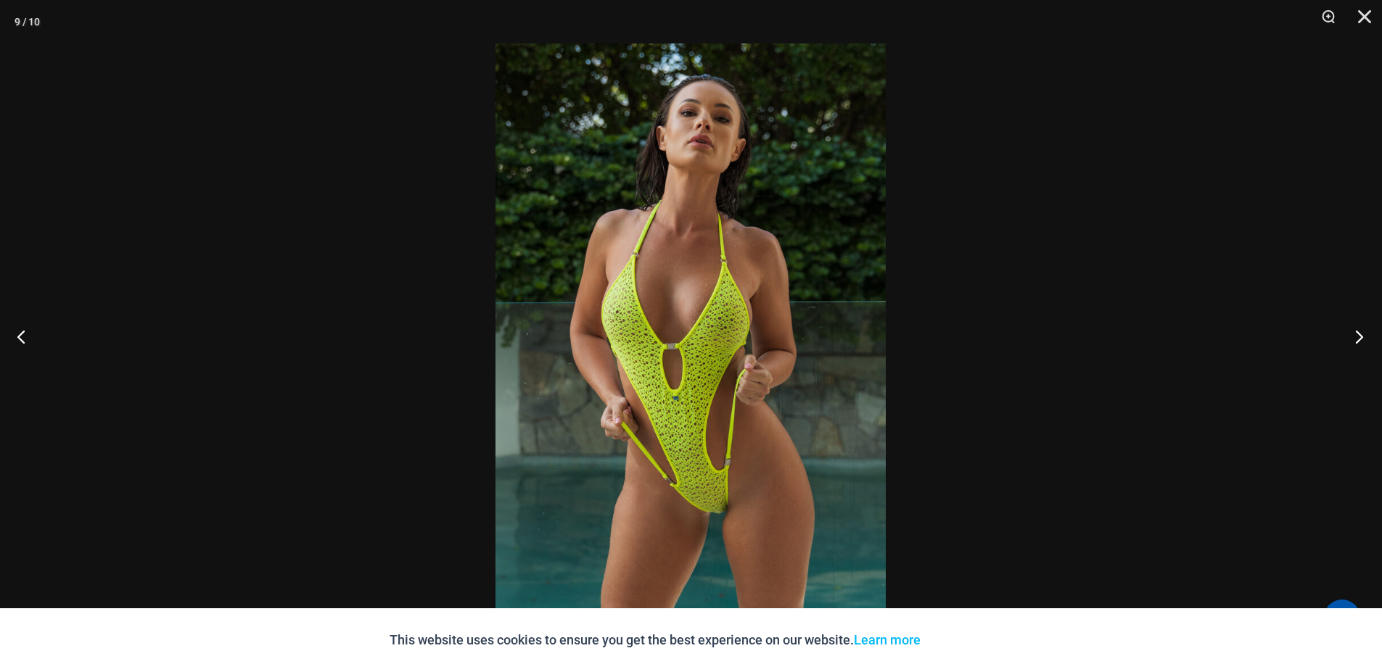
click at [1357, 337] on button "Next" at bounding box center [1355, 336] width 54 height 73
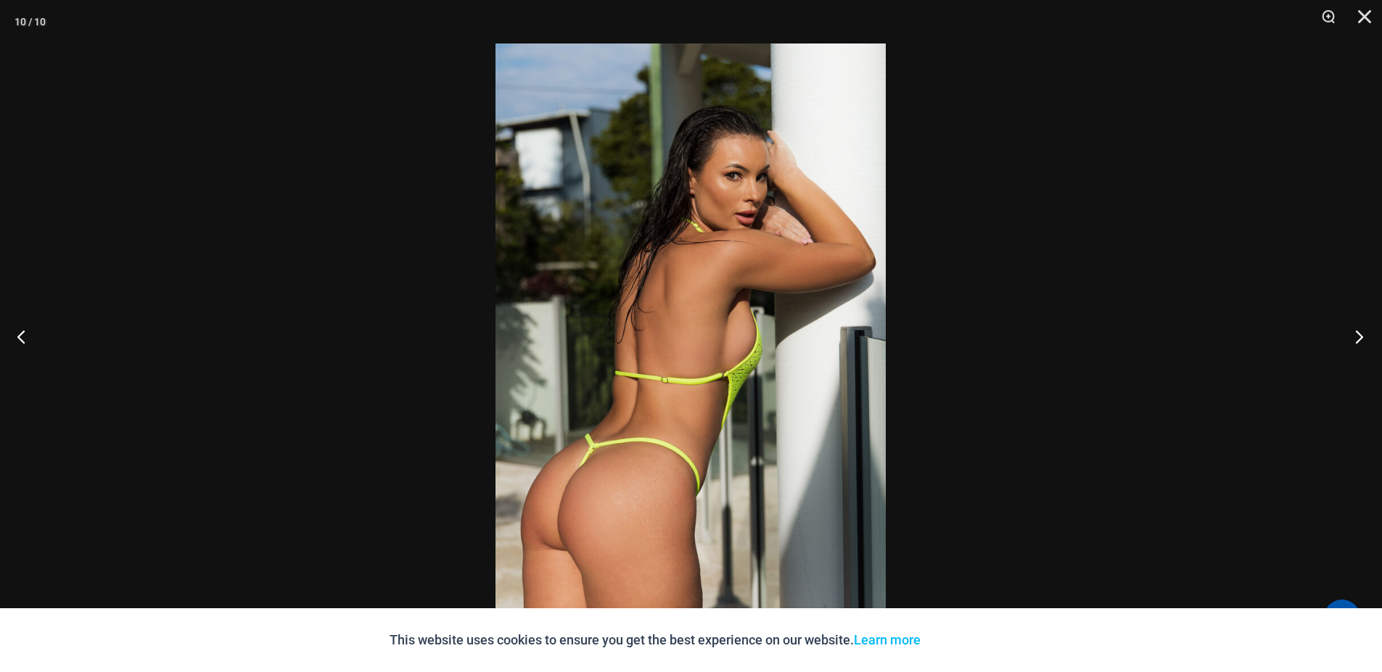
click at [1357, 337] on button "Next" at bounding box center [1355, 336] width 54 height 73
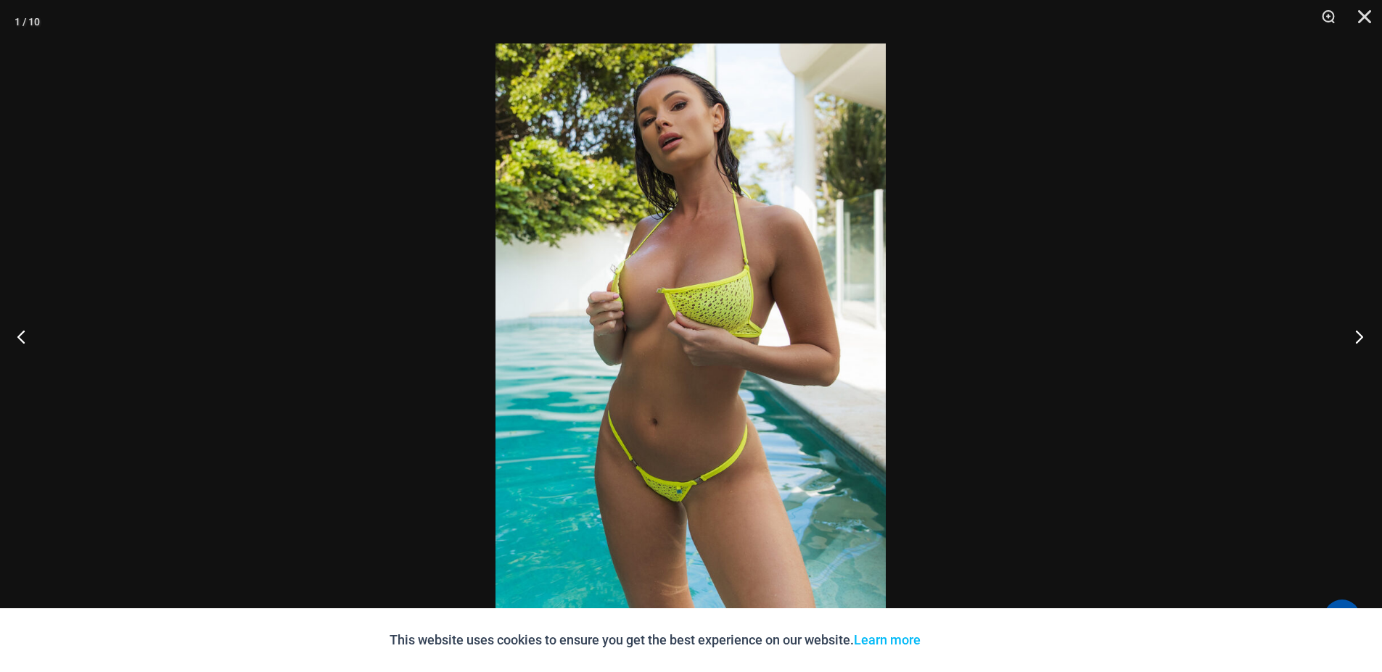
click at [1357, 337] on button "Next" at bounding box center [1355, 336] width 54 height 73
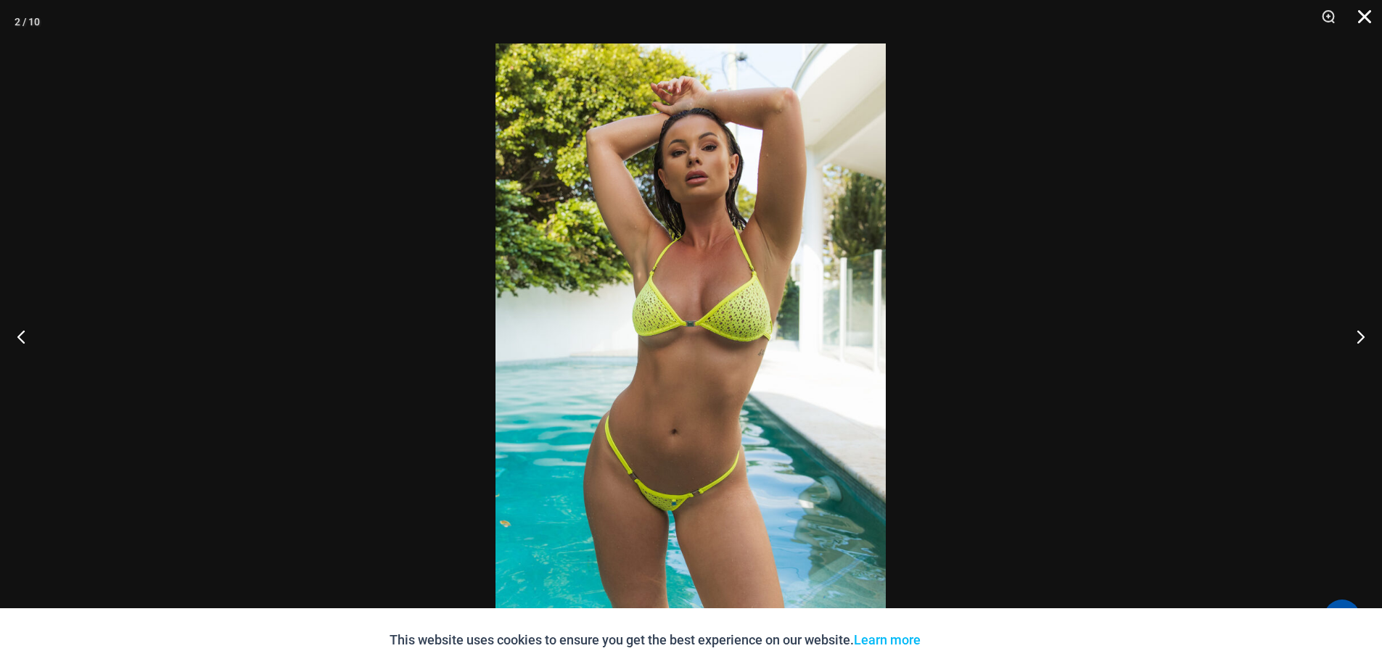
click at [1364, 19] on button "Close" at bounding box center [1359, 22] width 36 height 44
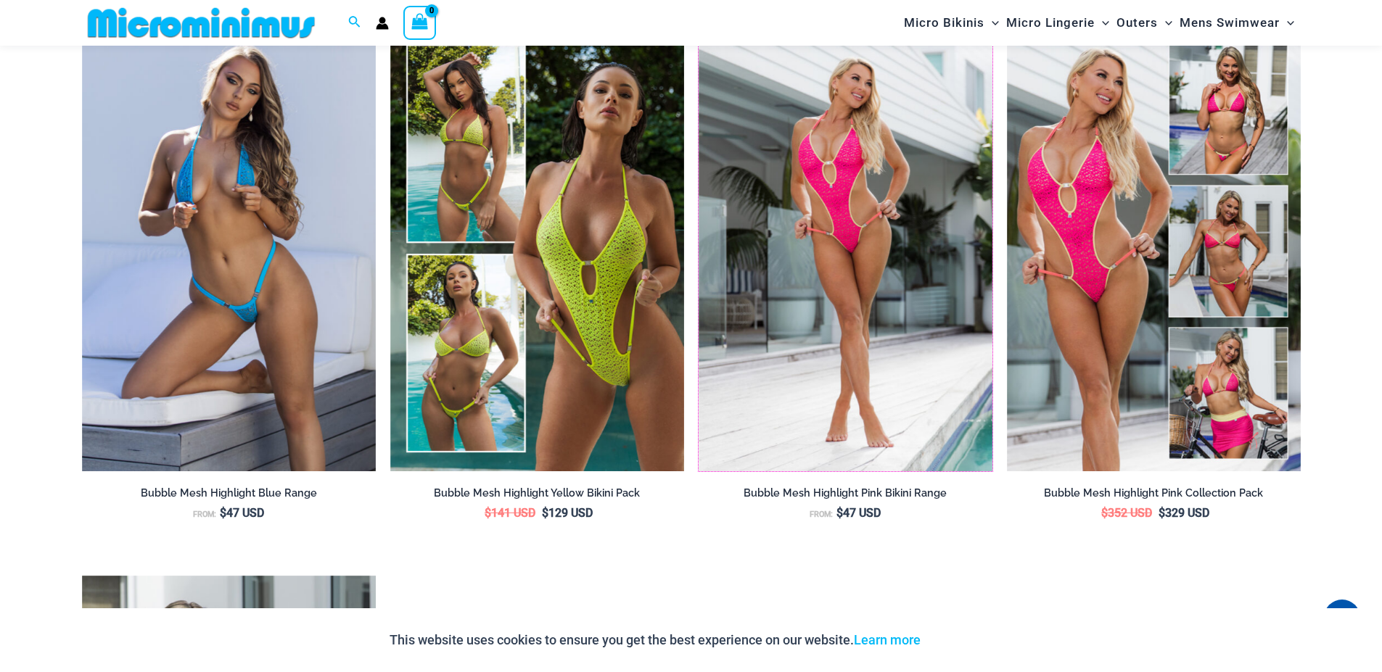
scroll to position [2258, 0]
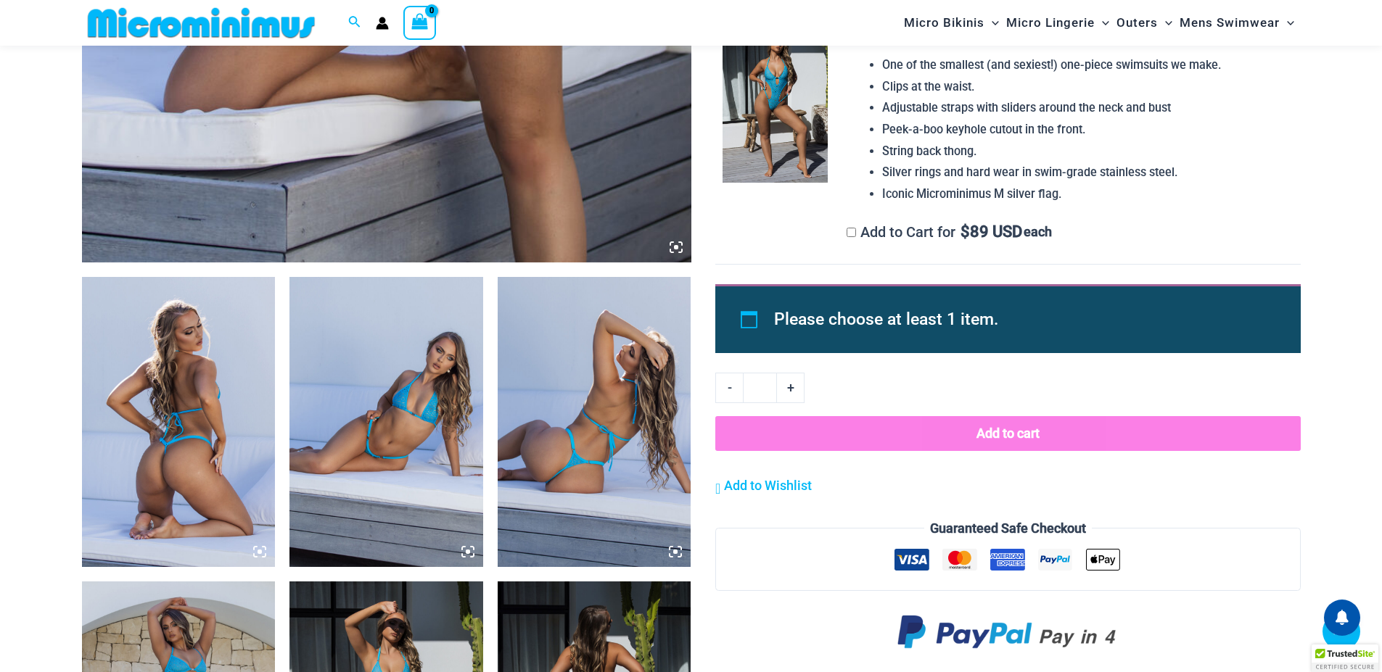
scroll to position [783, 0]
click at [207, 448] on img at bounding box center [179, 422] width 194 height 290
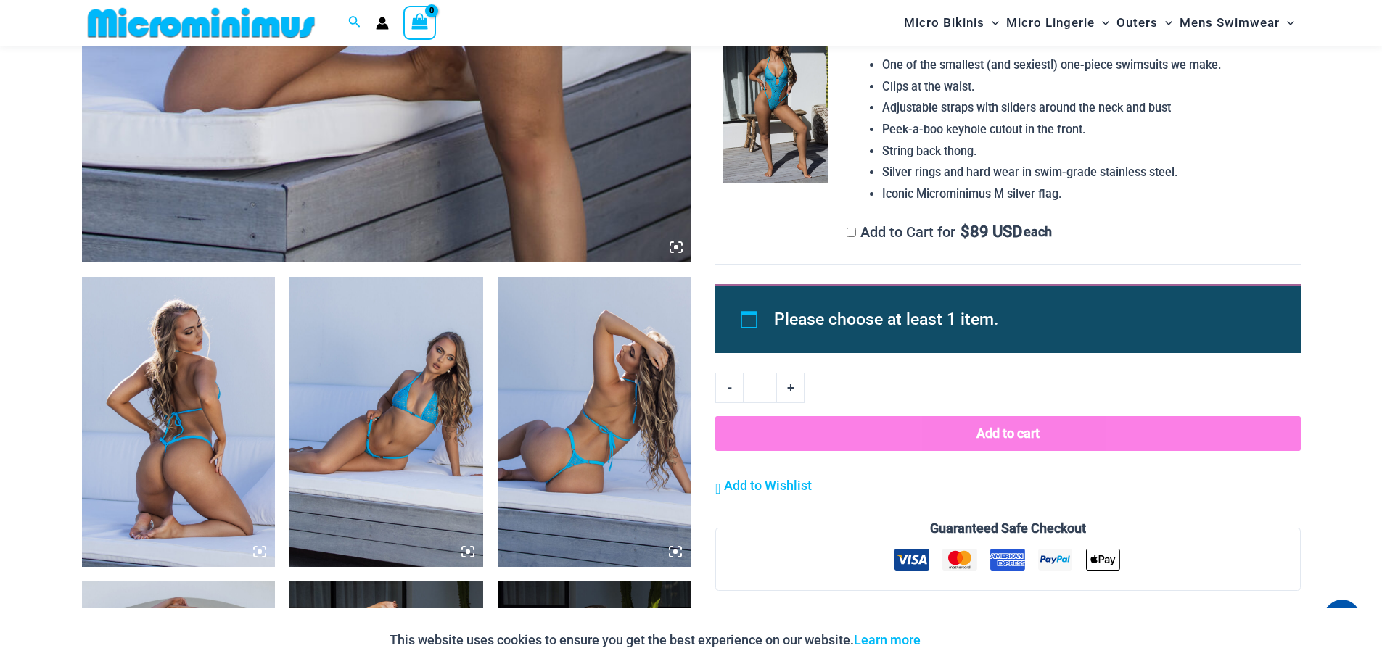
click at [255, 554] on icon at bounding box center [259, 552] width 13 height 13
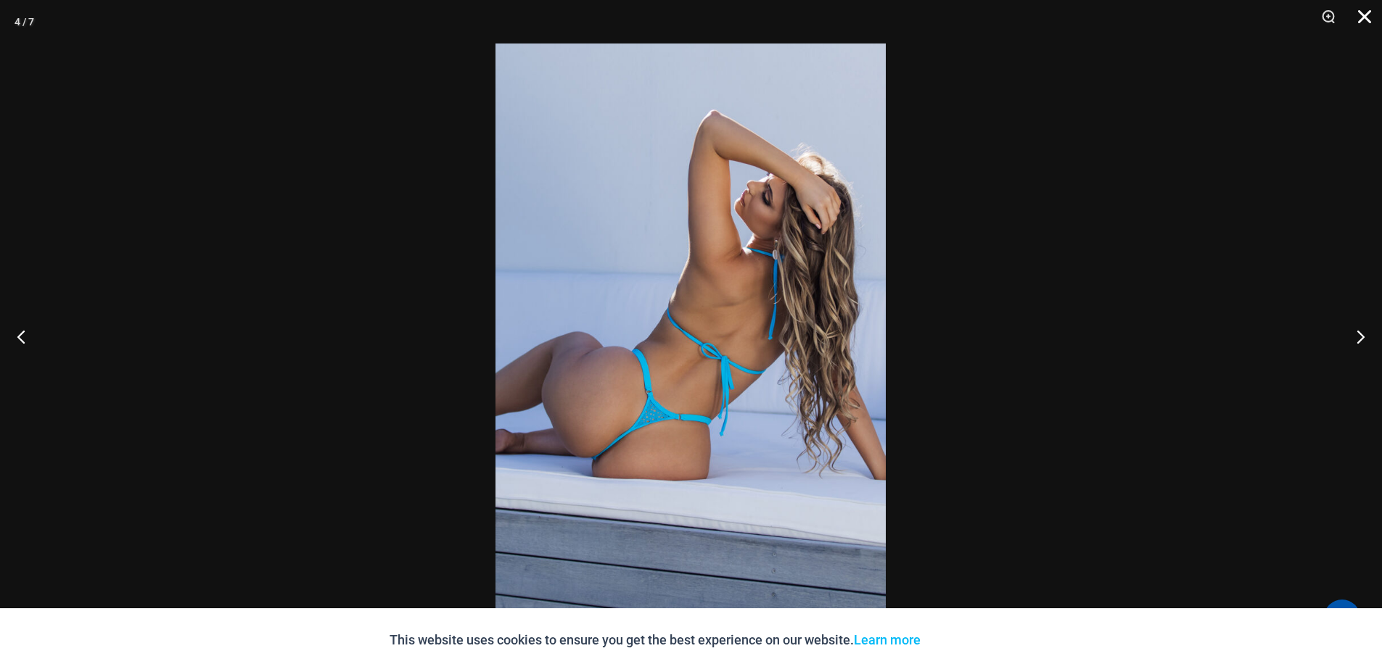
click at [1363, 26] on button "Close" at bounding box center [1359, 22] width 36 height 44
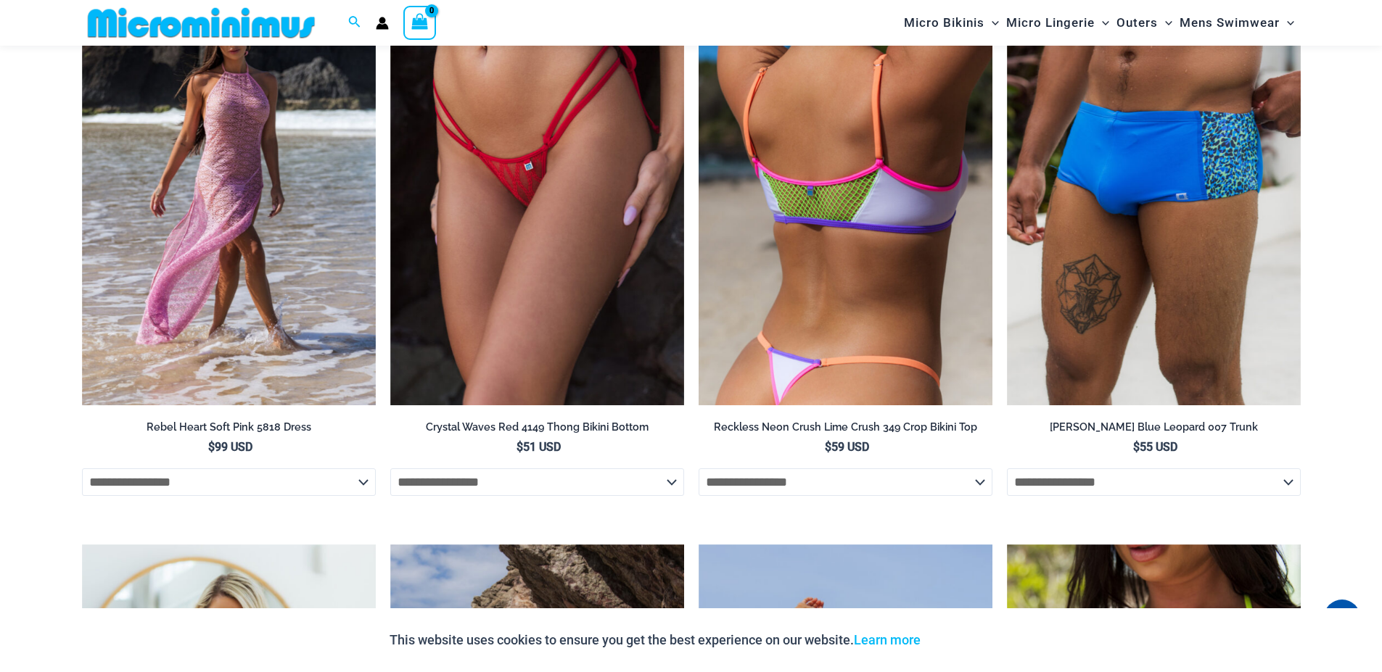
scroll to position [4353, 0]
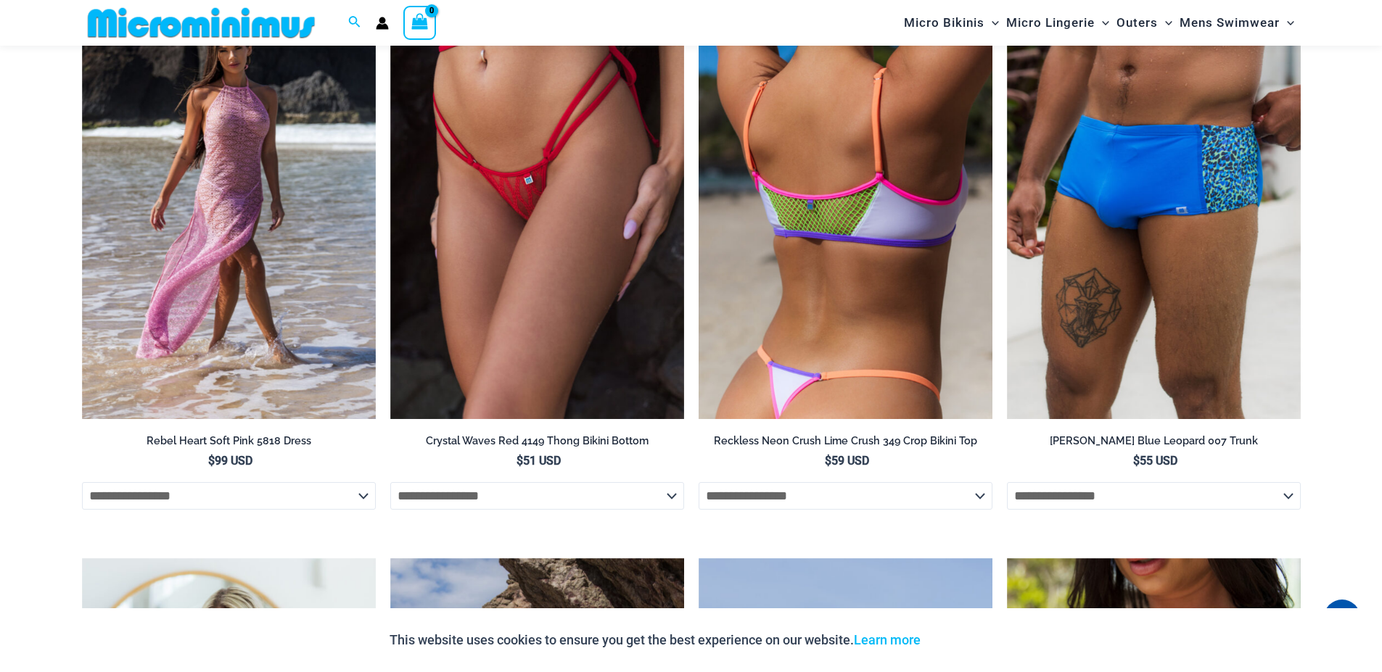
click at [845, 239] on img at bounding box center [846, 198] width 294 height 441
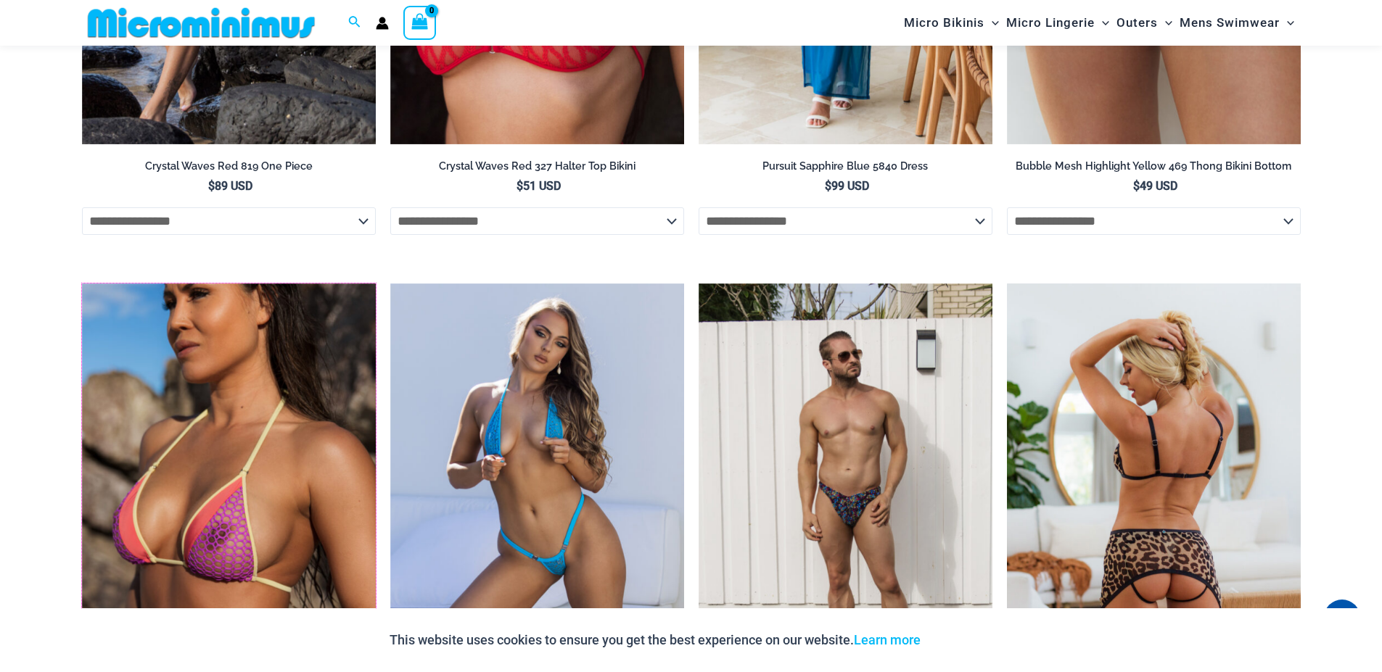
scroll to position [3382, 0]
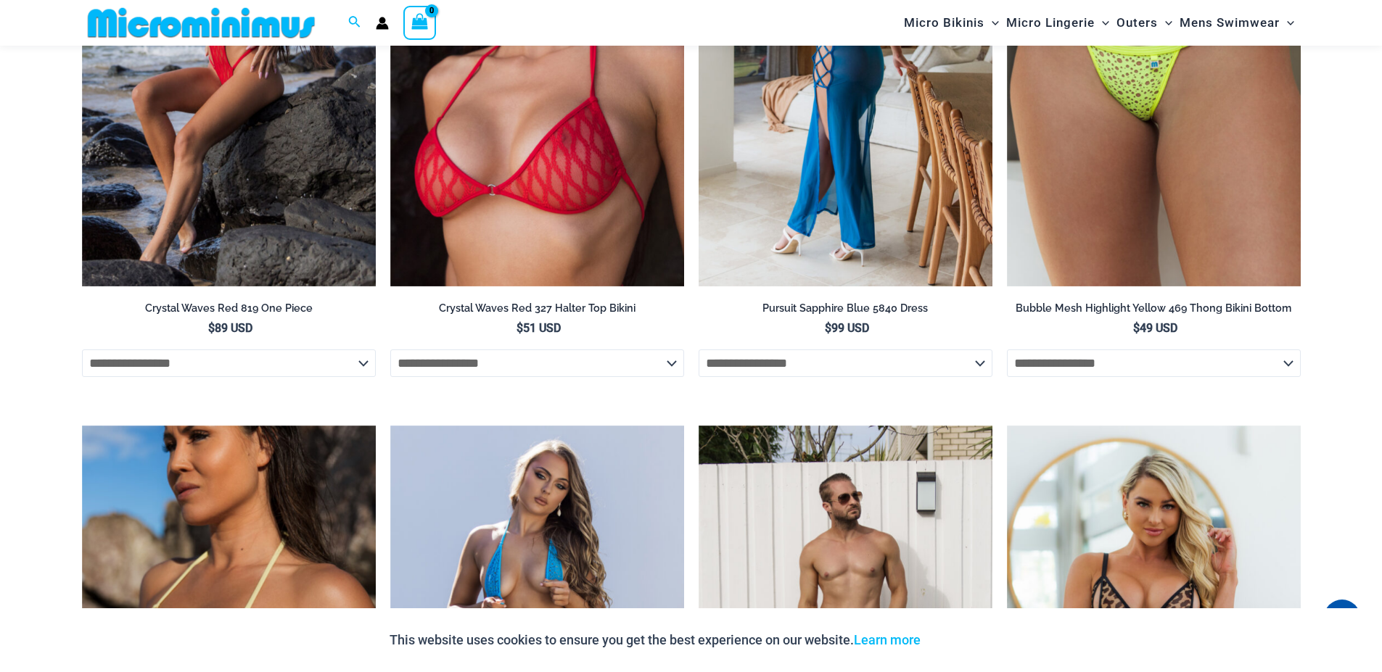
click at [834, 185] on img at bounding box center [846, 66] width 294 height 441
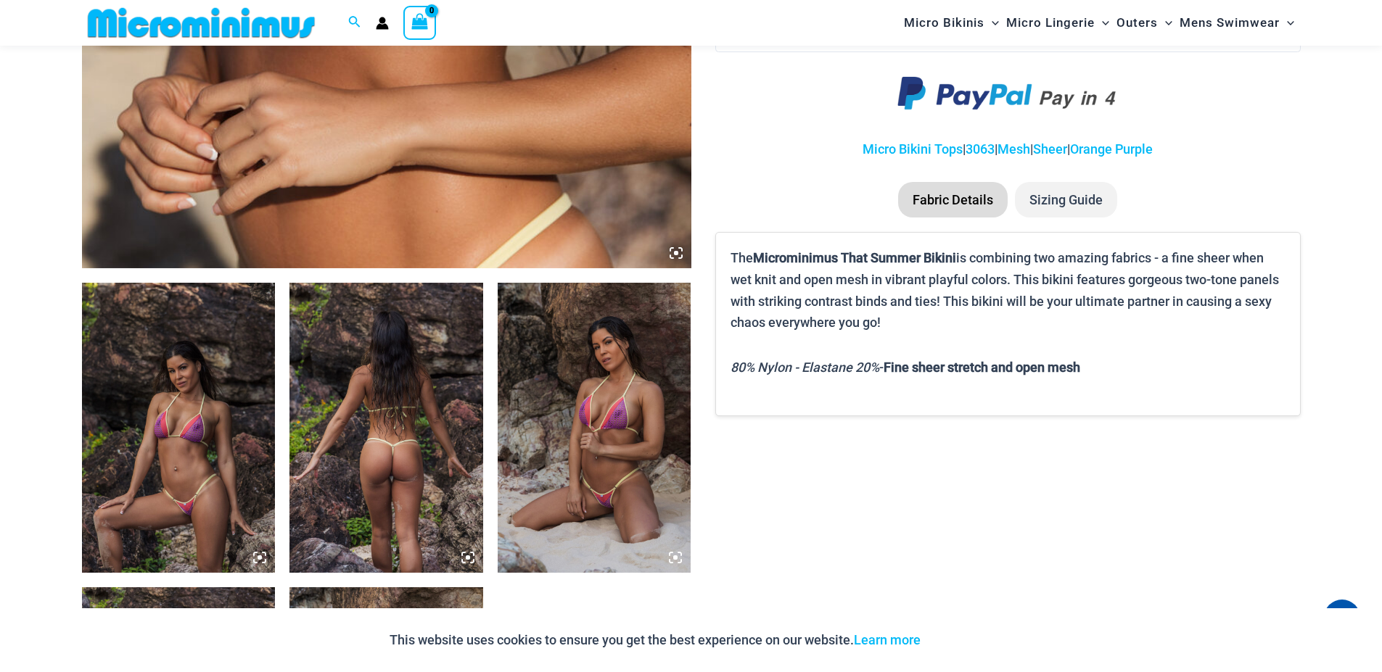
click at [256, 561] on icon at bounding box center [259, 557] width 13 height 13
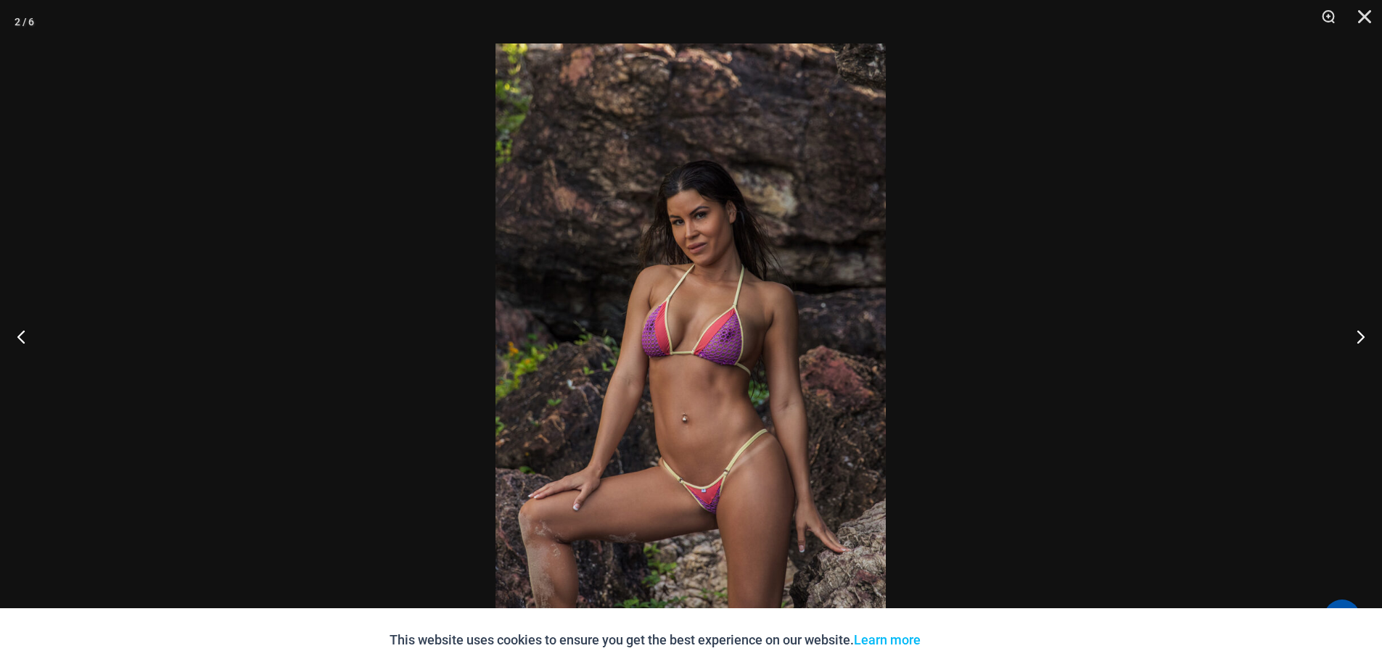
click at [704, 371] on img at bounding box center [690, 336] width 390 height 585
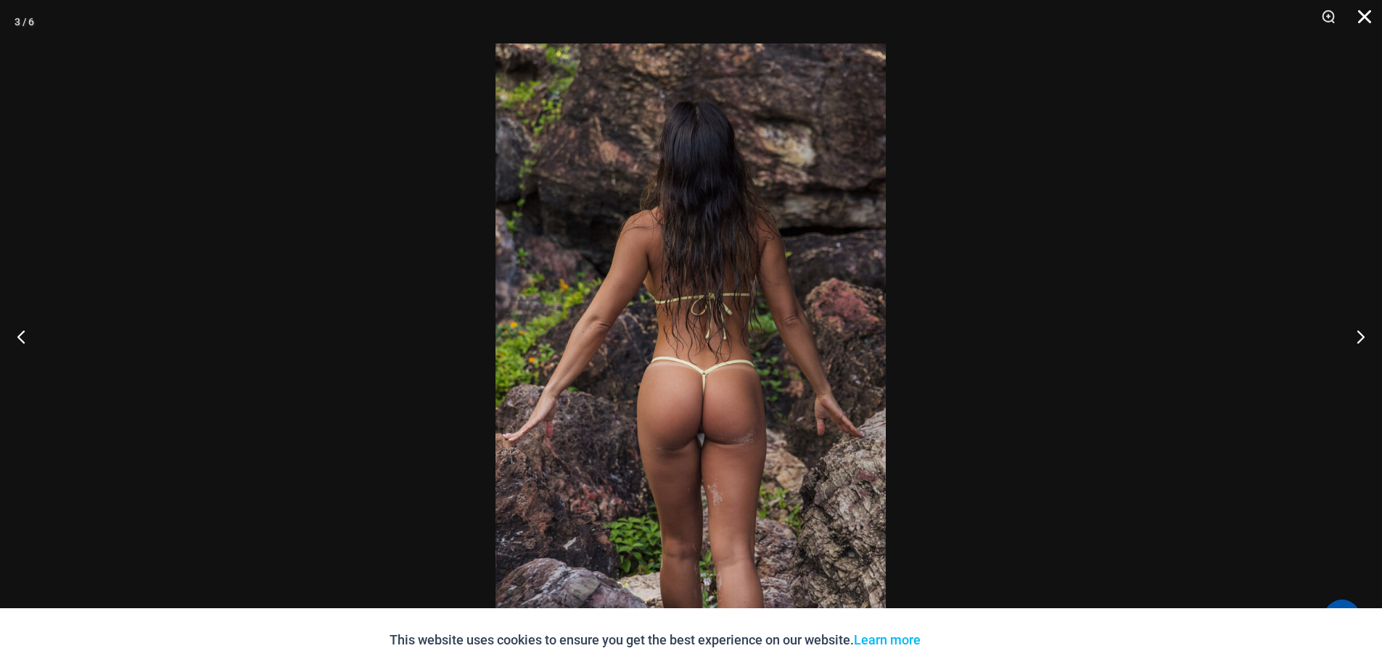
click at [1360, 17] on button "Close" at bounding box center [1359, 22] width 36 height 44
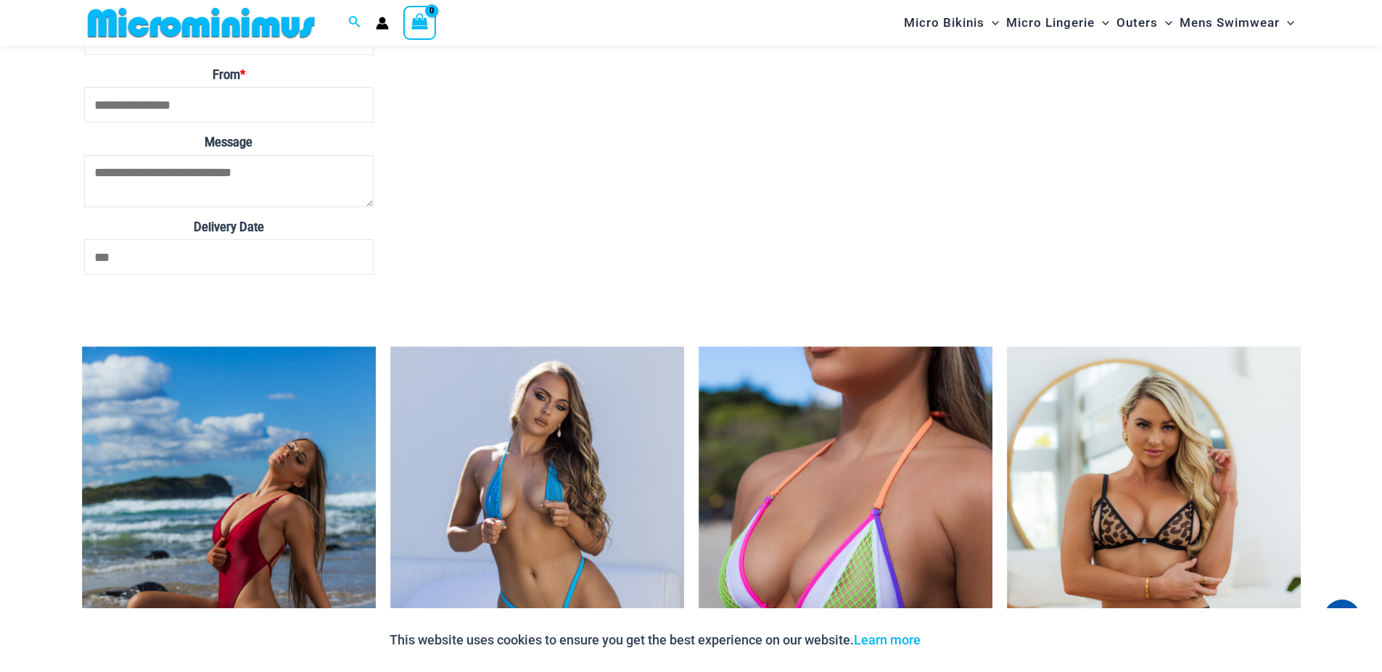
scroll to position [3128, 0]
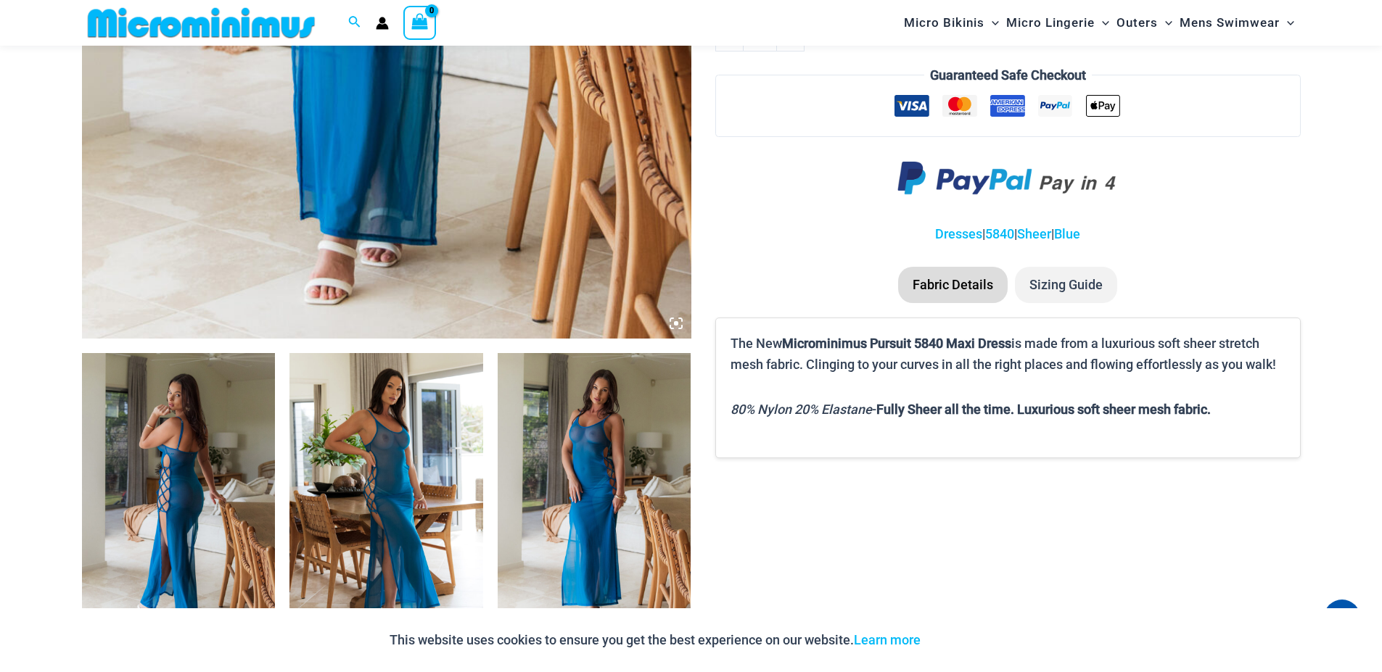
scroll to position [944, 0]
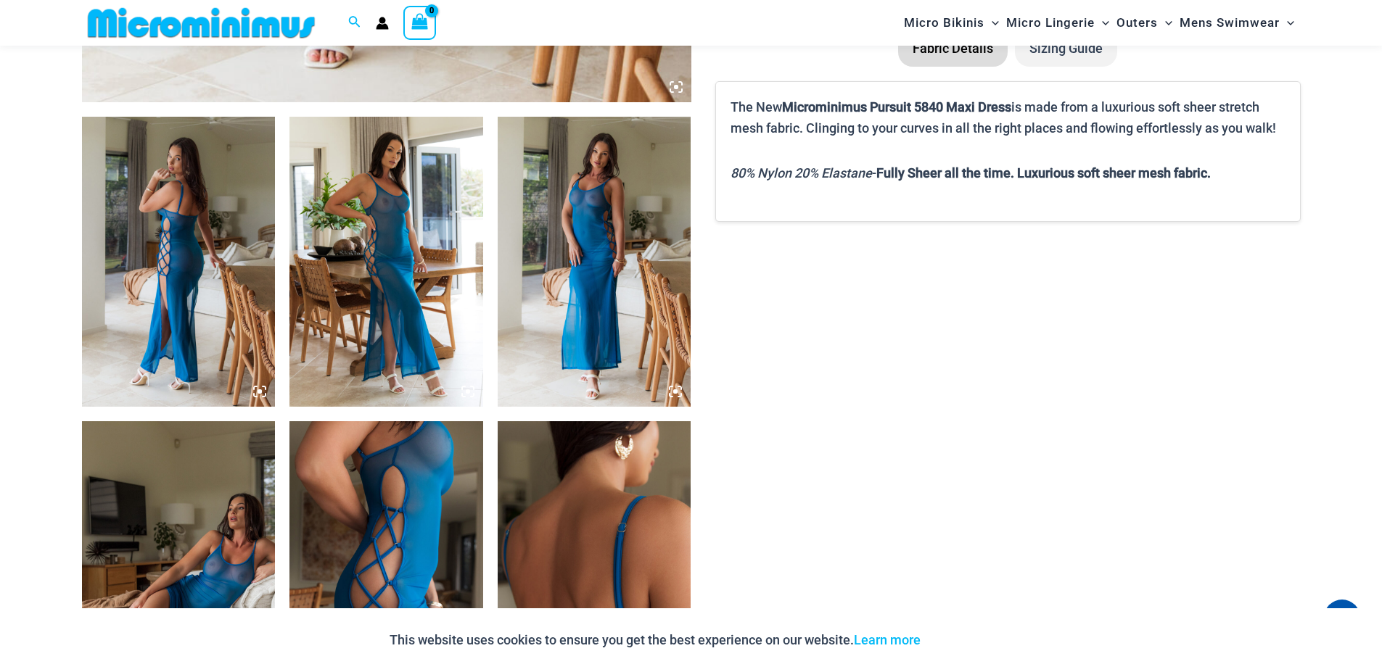
click at [181, 248] on img at bounding box center [179, 262] width 194 height 290
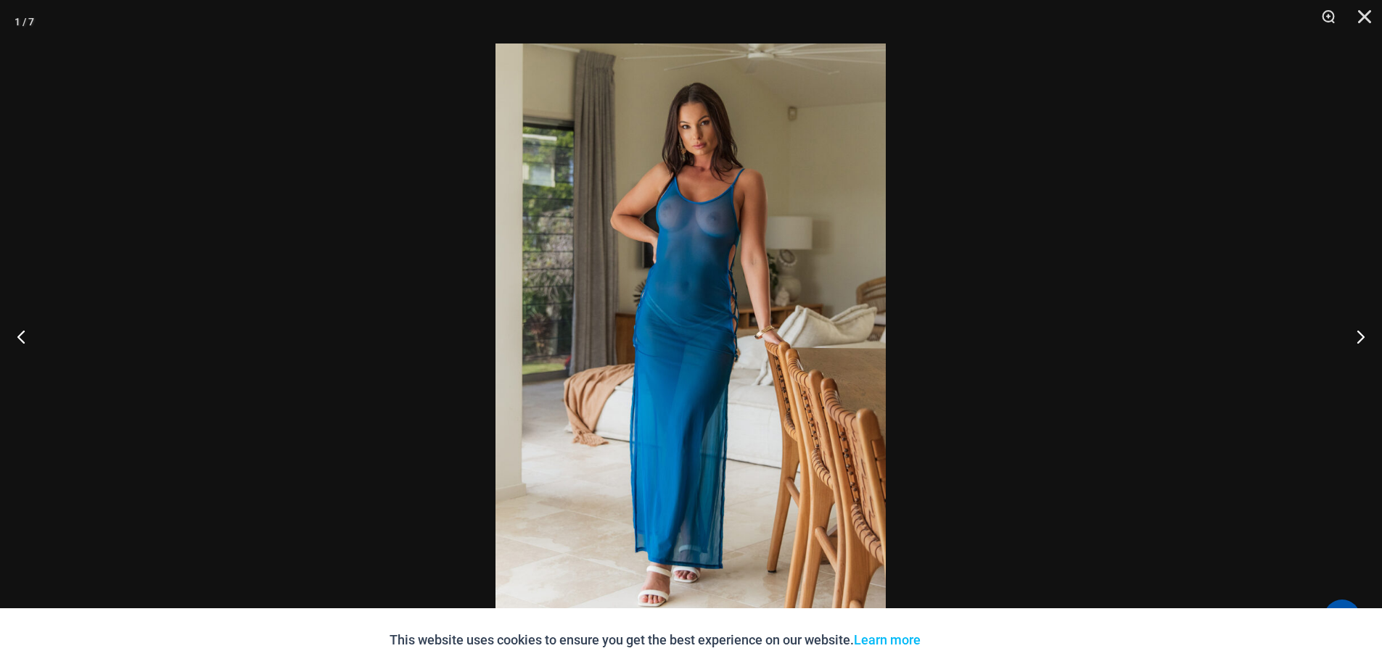
click at [1063, 376] on div at bounding box center [691, 336] width 1382 height 672
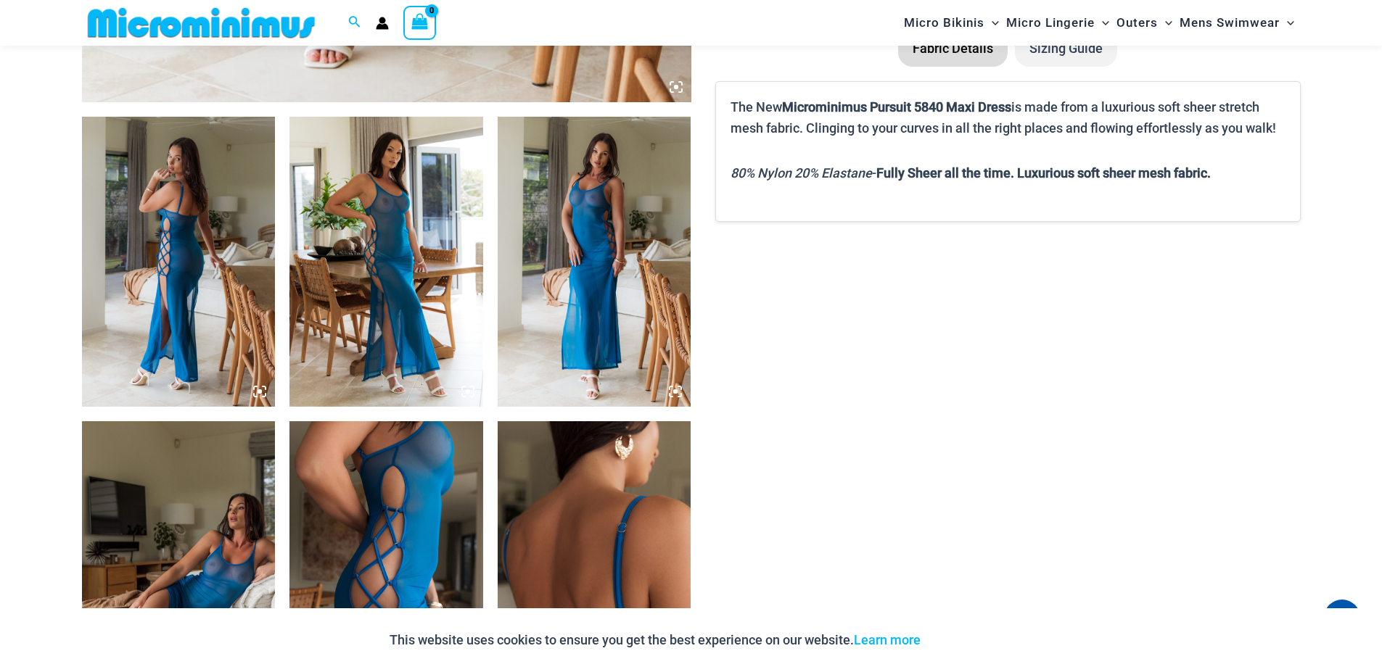
click at [480, 273] on img at bounding box center [386, 262] width 194 height 290
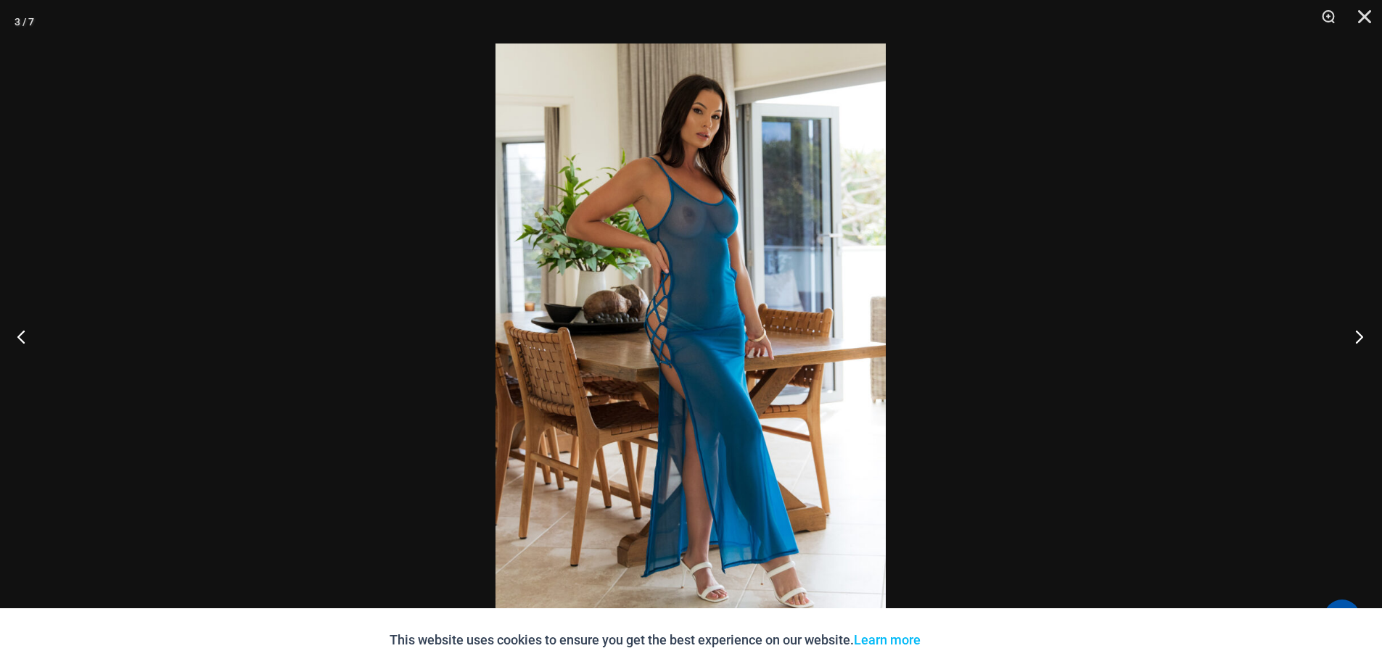
click at [1365, 337] on button "Next" at bounding box center [1355, 336] width 54 height 73
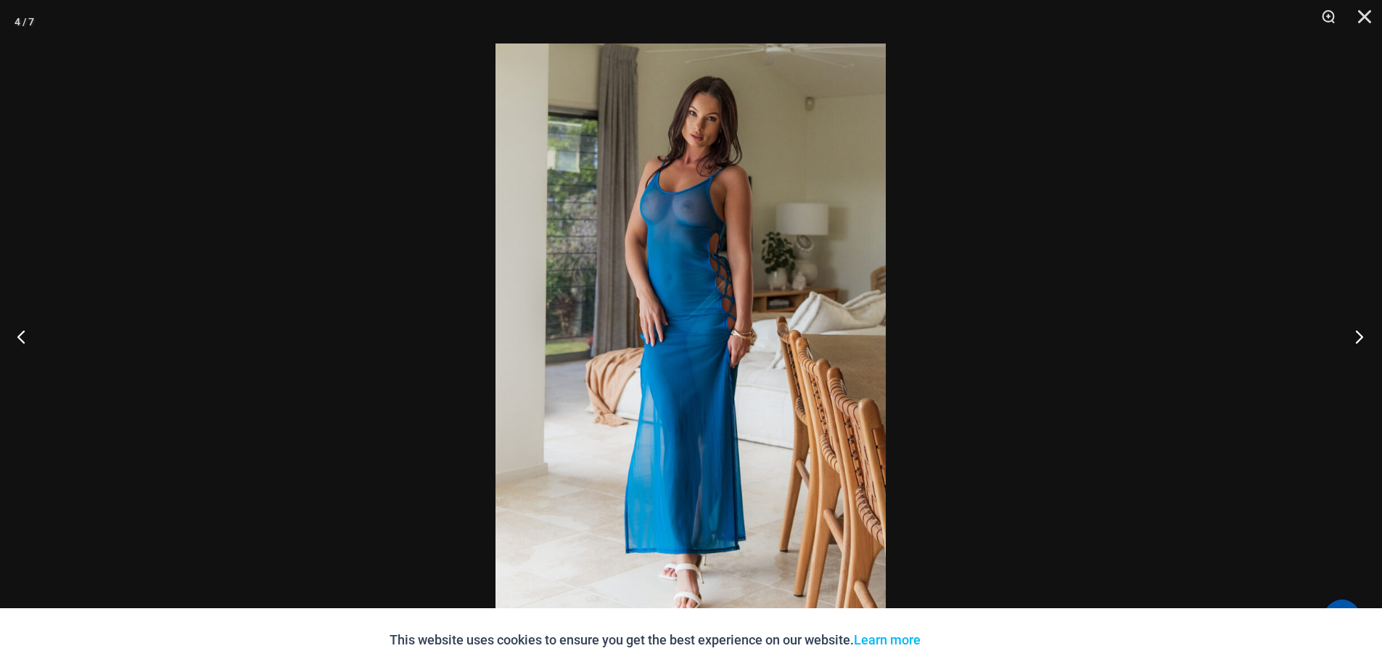
click at [1365, 337] on button "Next" at bounding box center [1355, 336] width 54 height 73
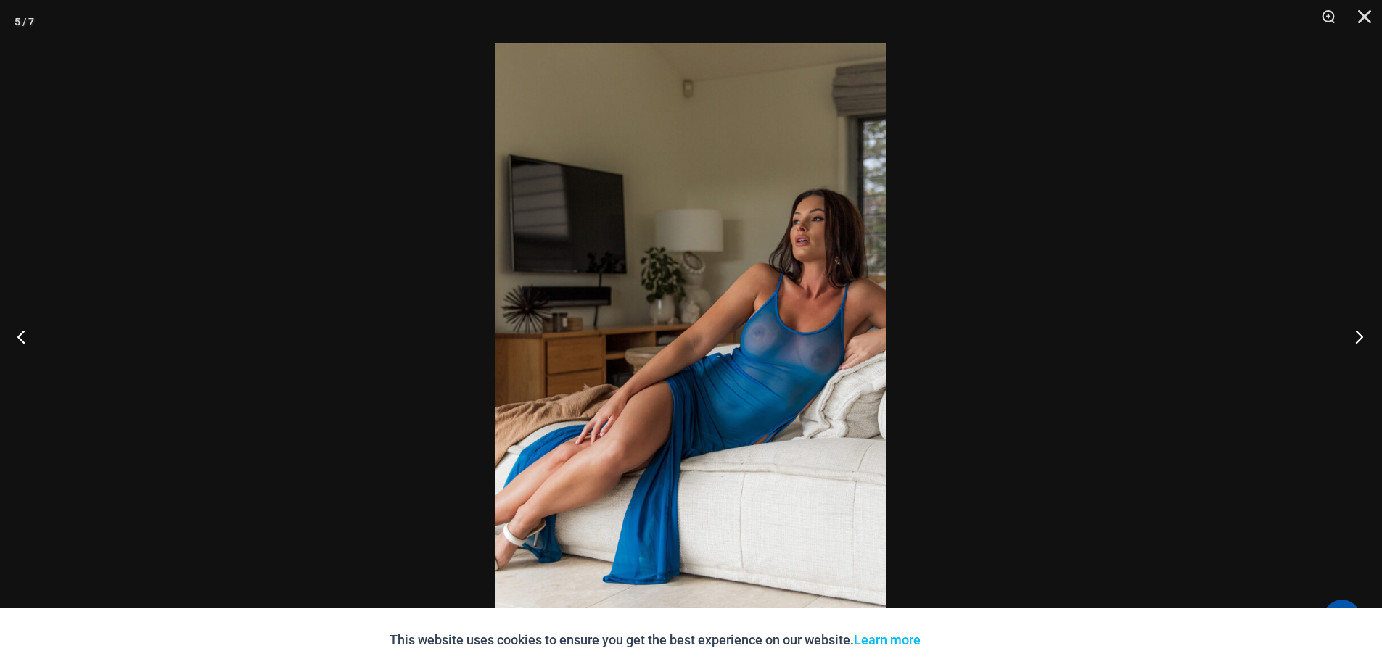
click at [1367, 339] on button "Next" at bounding box center [1355, 336] width 54 height 73
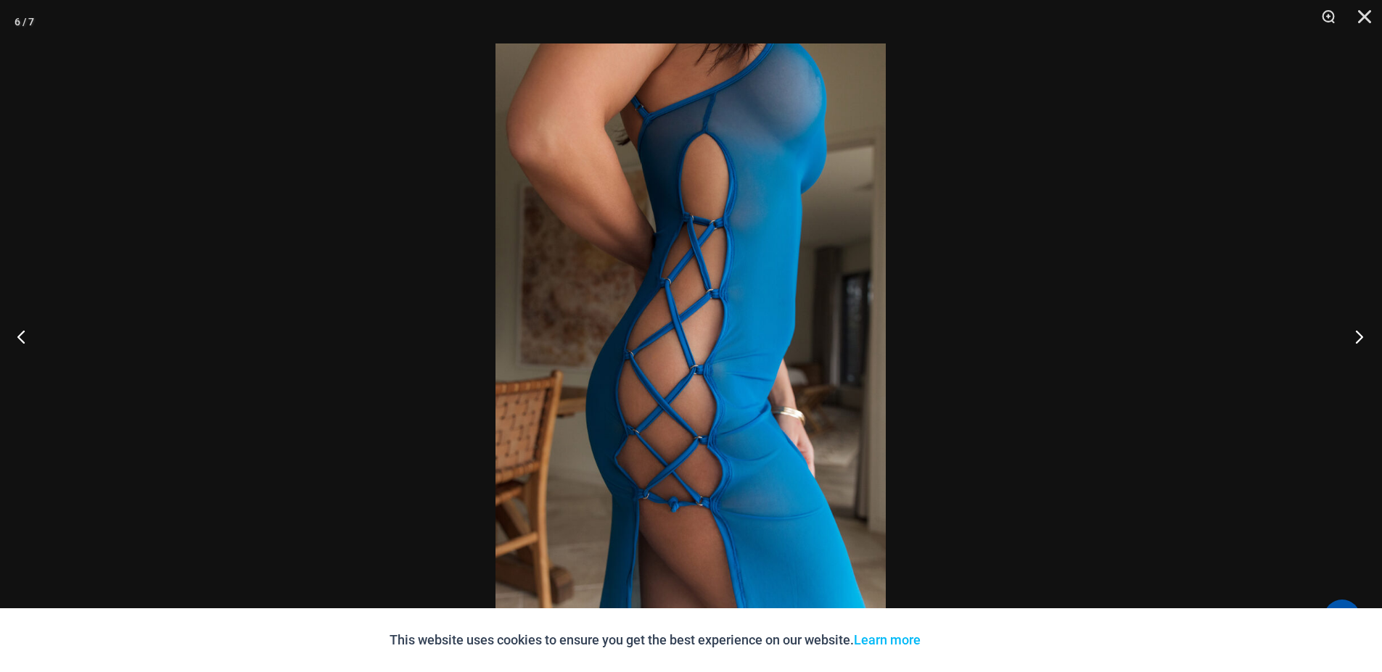
click at [1367, 339] on button "Next" at bounding box center [1355, 336] width 54 height 73
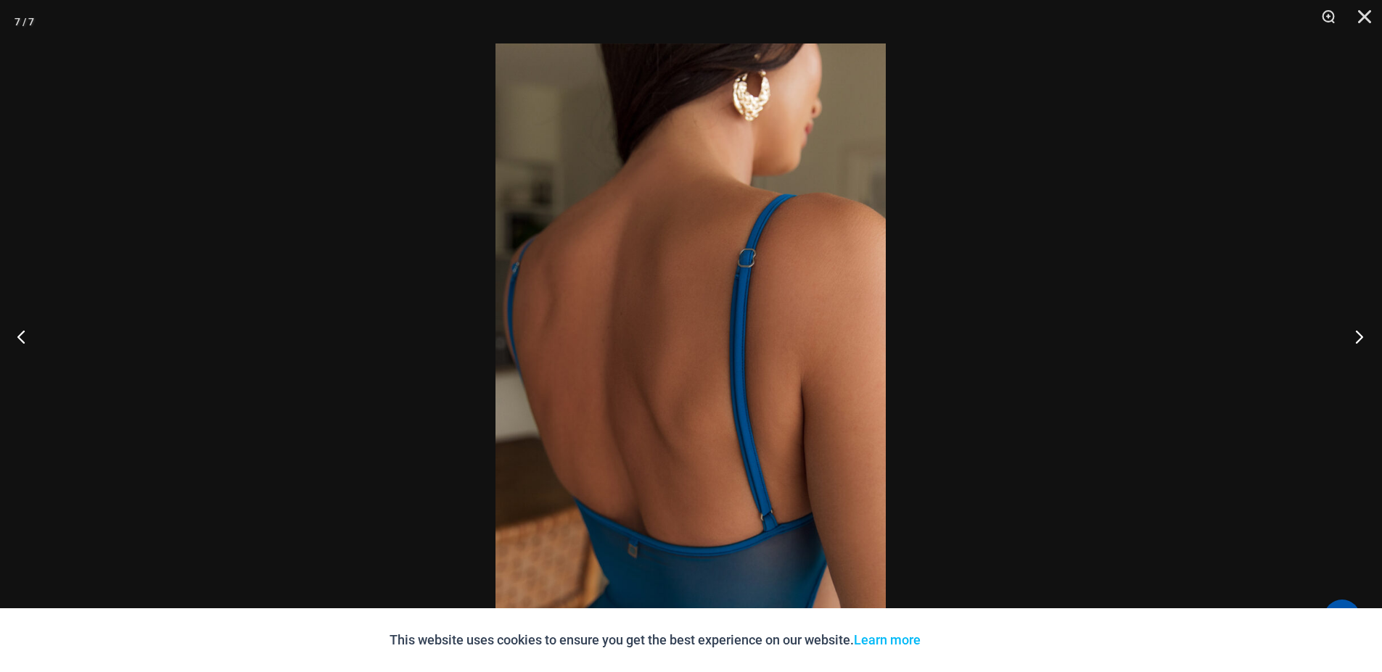
click at [1367, 339] on button "Next" at bounding box center [1355, 336] width 54 height 73
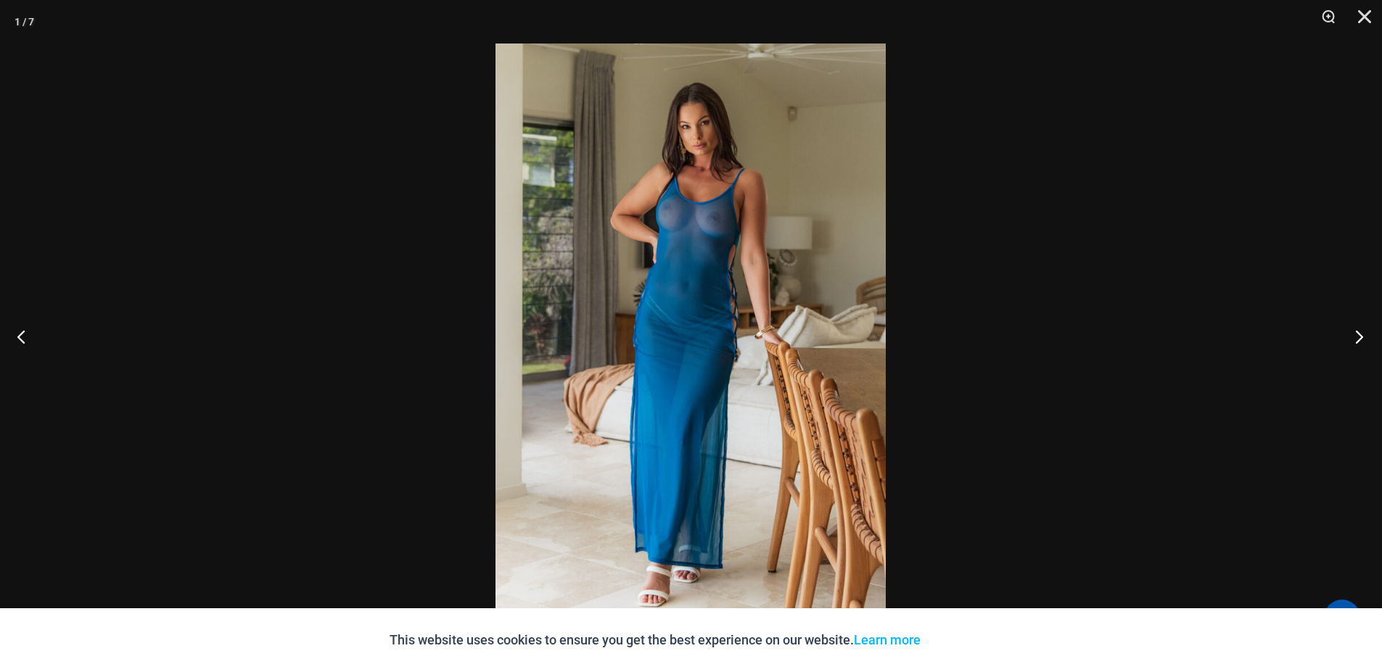
click at [1367, 339] on button "Next" at bounding box center [1355, 336] width 54 height 73
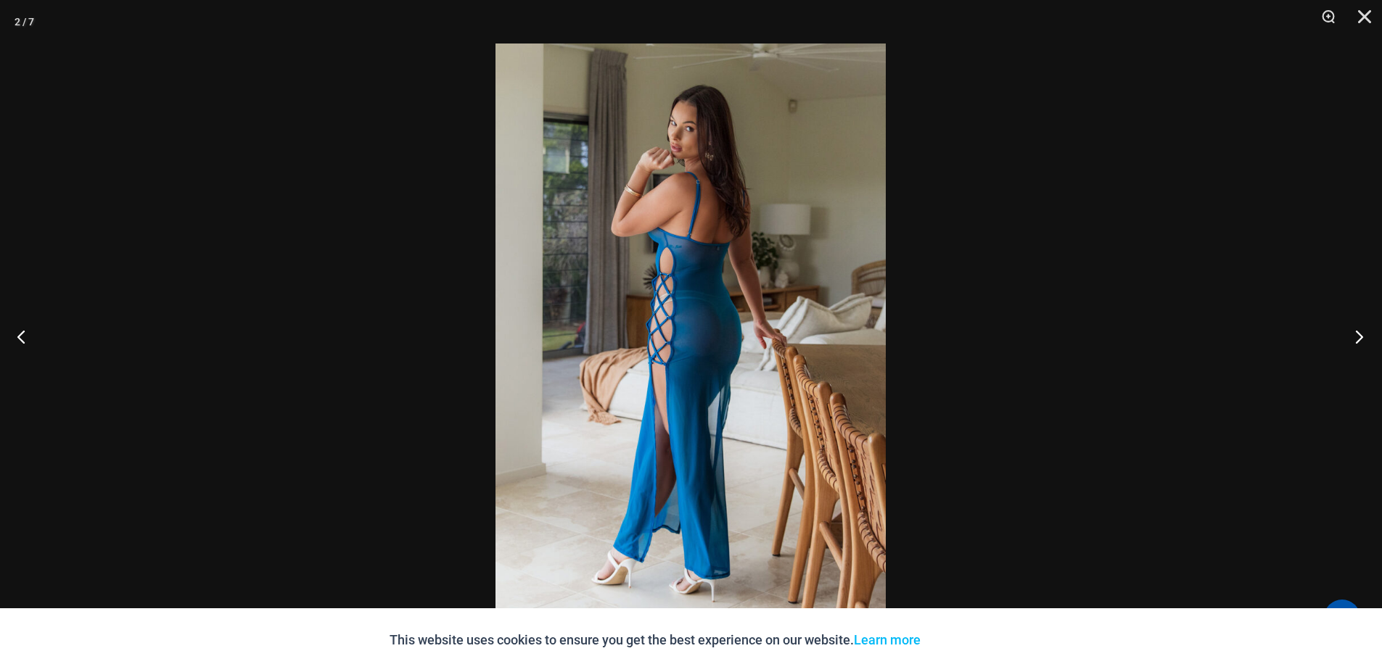
click at [1365, 337] on button "Next" at bounding box center [1355, 336] width 54 height 73
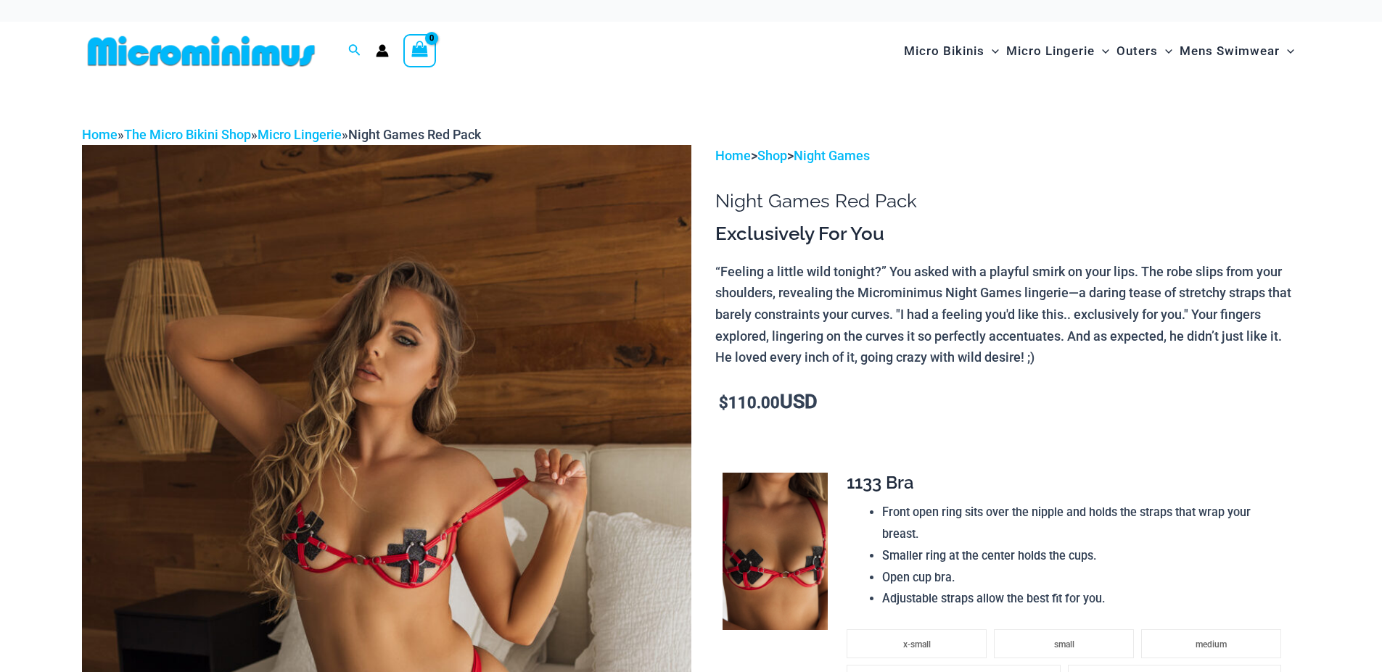
click at [510, 432] on img at bounding box center [386, 602] width 609 height 914
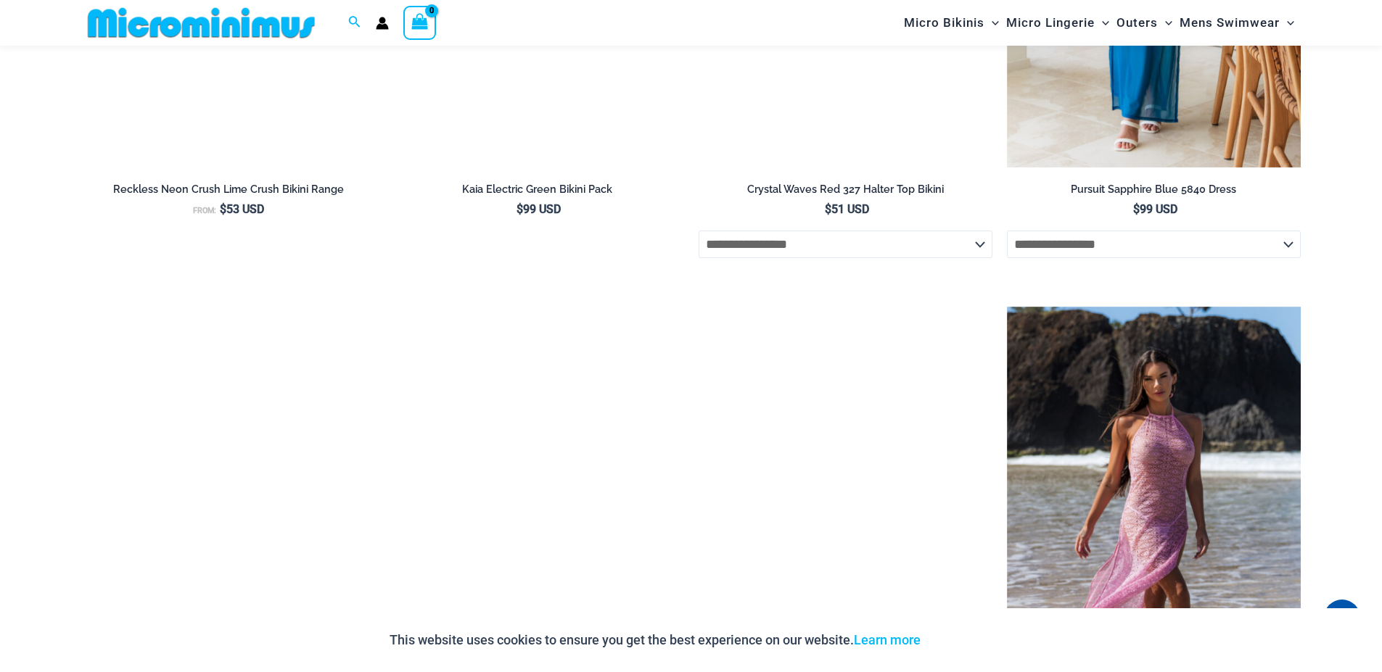
scroll to position [3743, 0]
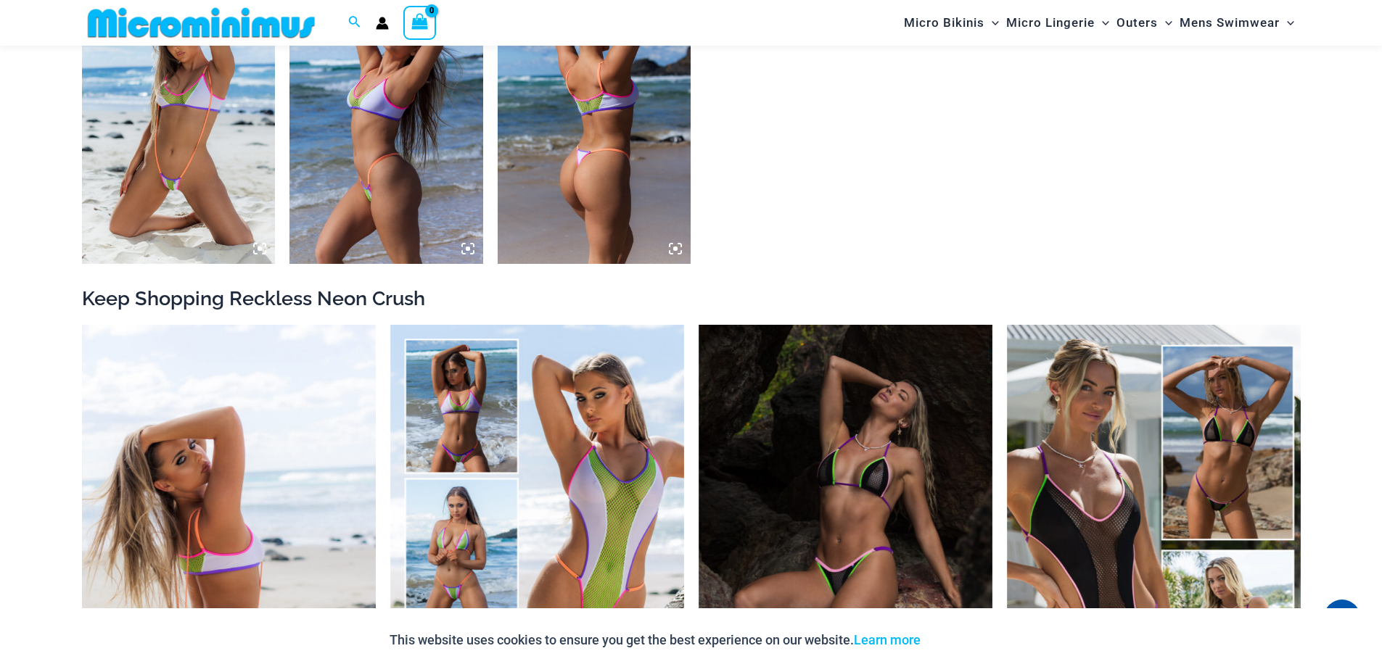
scroll to position [1728, 0]
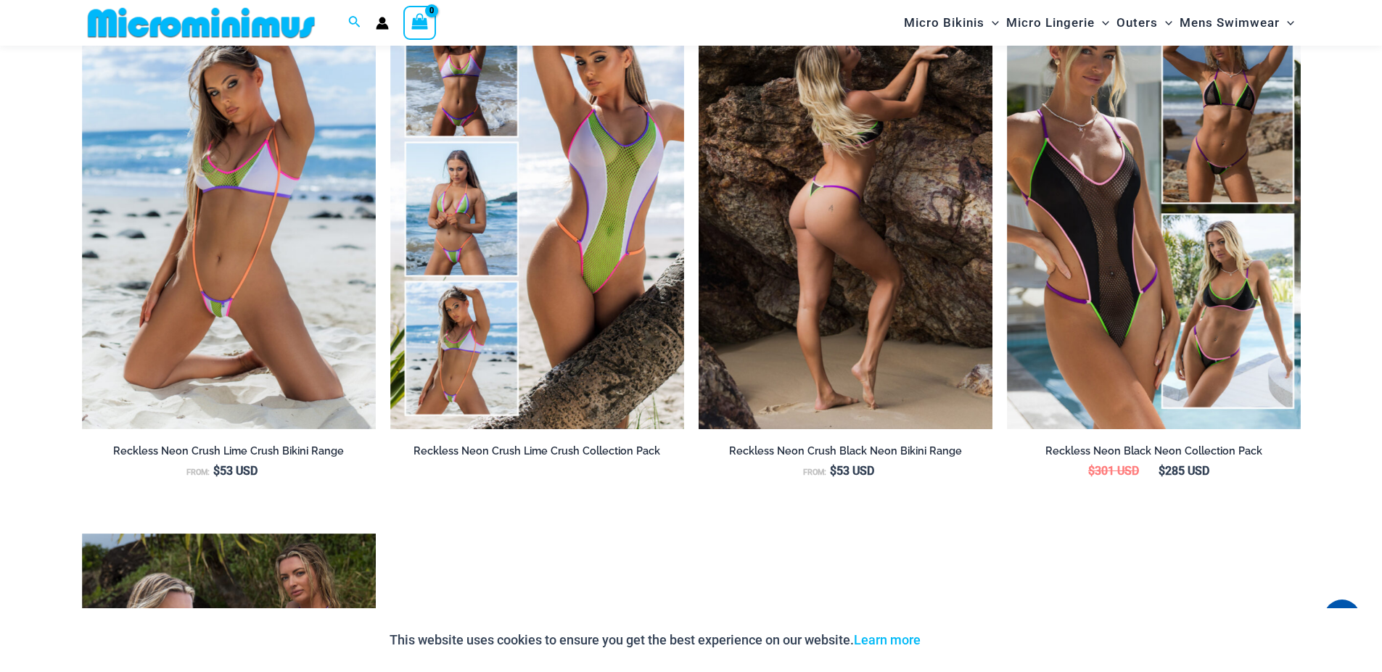
click at [884, 345] on img at bounding box center [846, 208] width 294 height 441
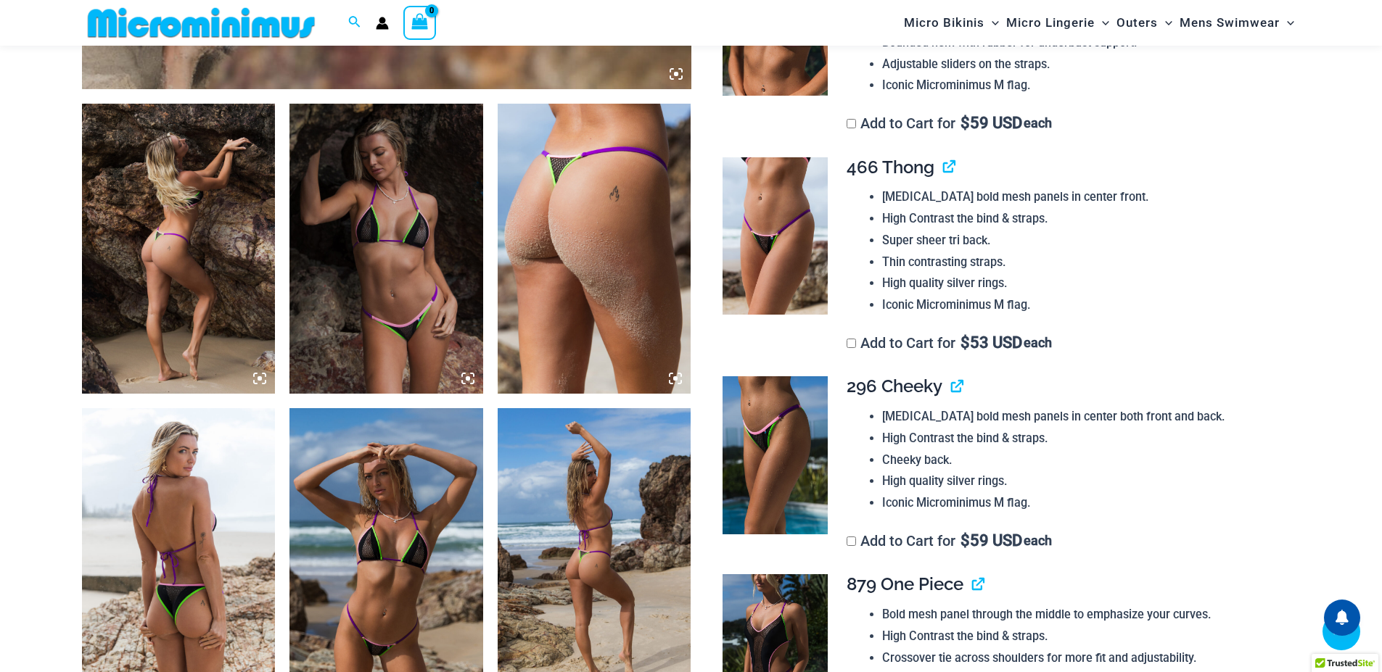
click at [260, 382] on icon at bounding box center [259, 378] width 13 height 13
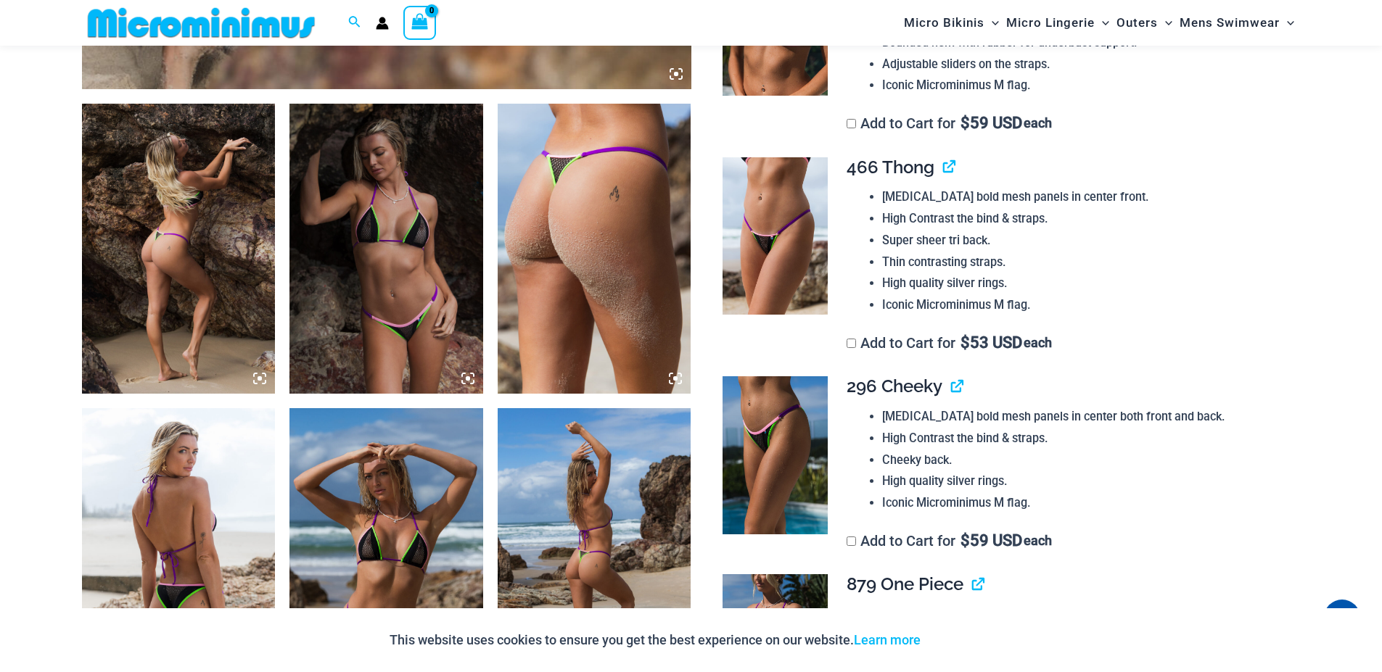
click at [259, 376] on icon at bounding box center [260, 378] width 4 height 4
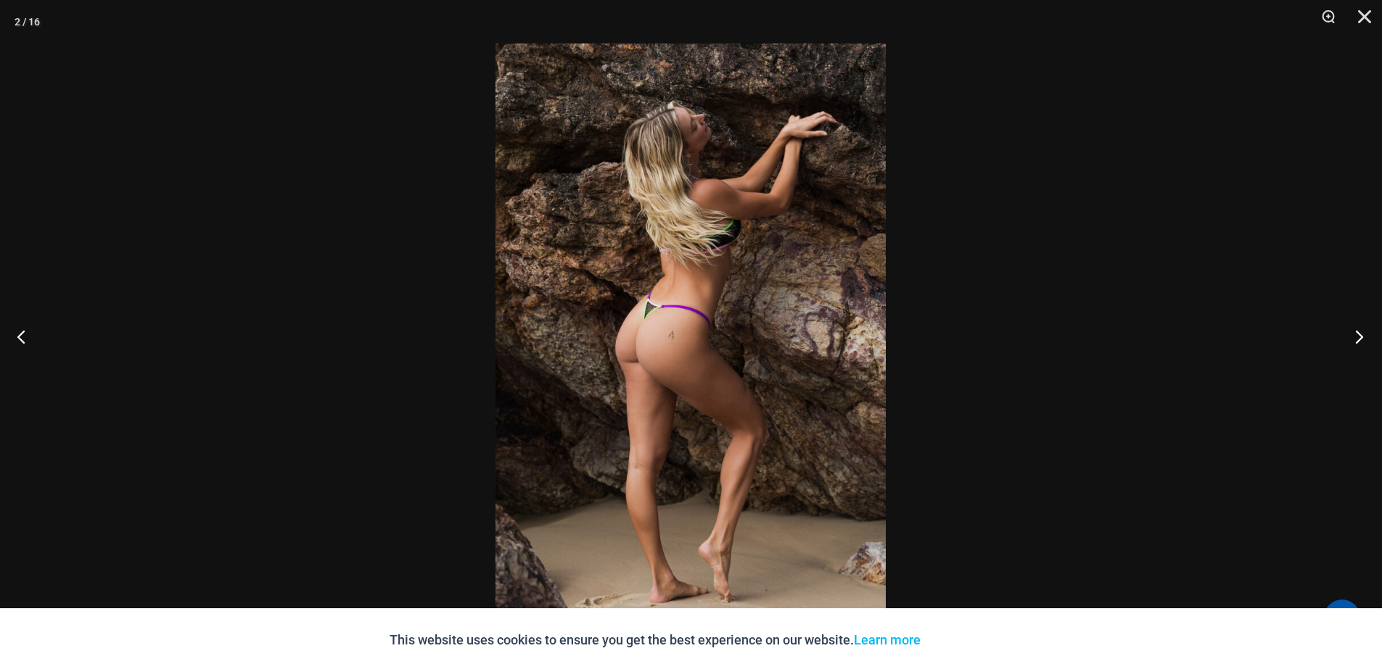
click at [1354, 341] on button "Next" at bounding box center [1355, 336] width 54 height 73
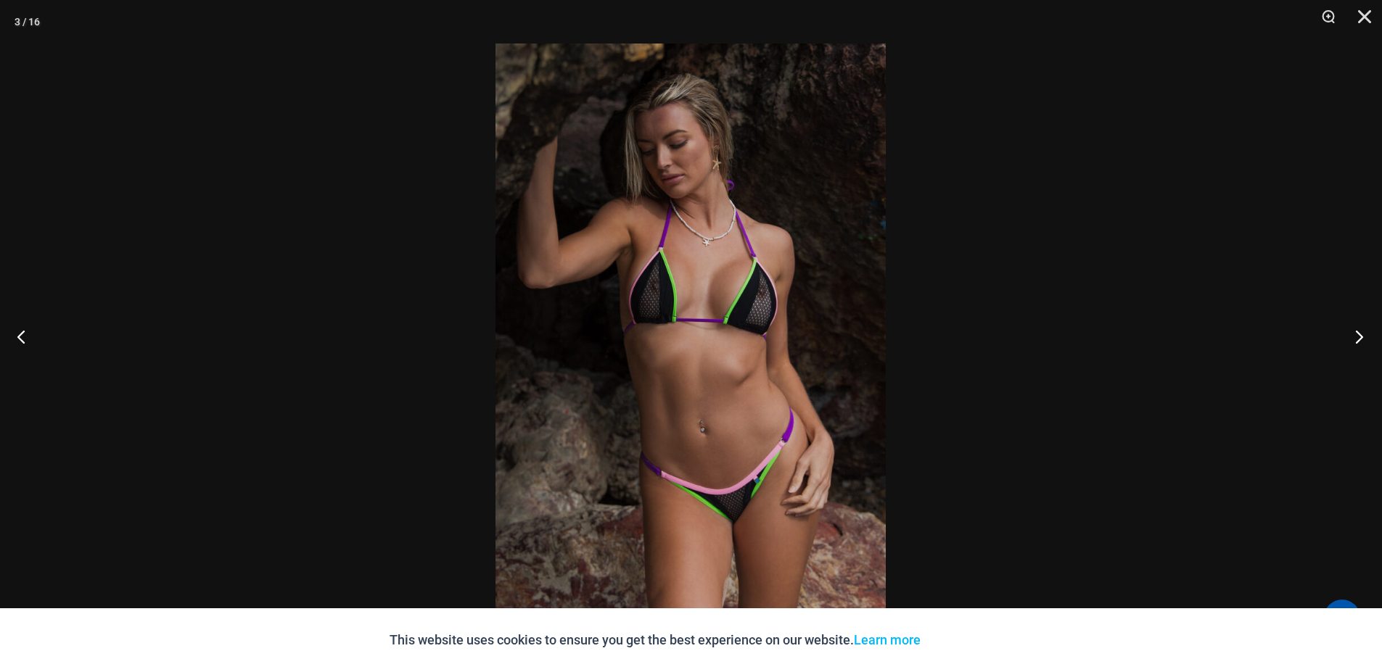
click at [1362, 339] on button "Next" at bounding box center [1355, 336] width 54 height 73
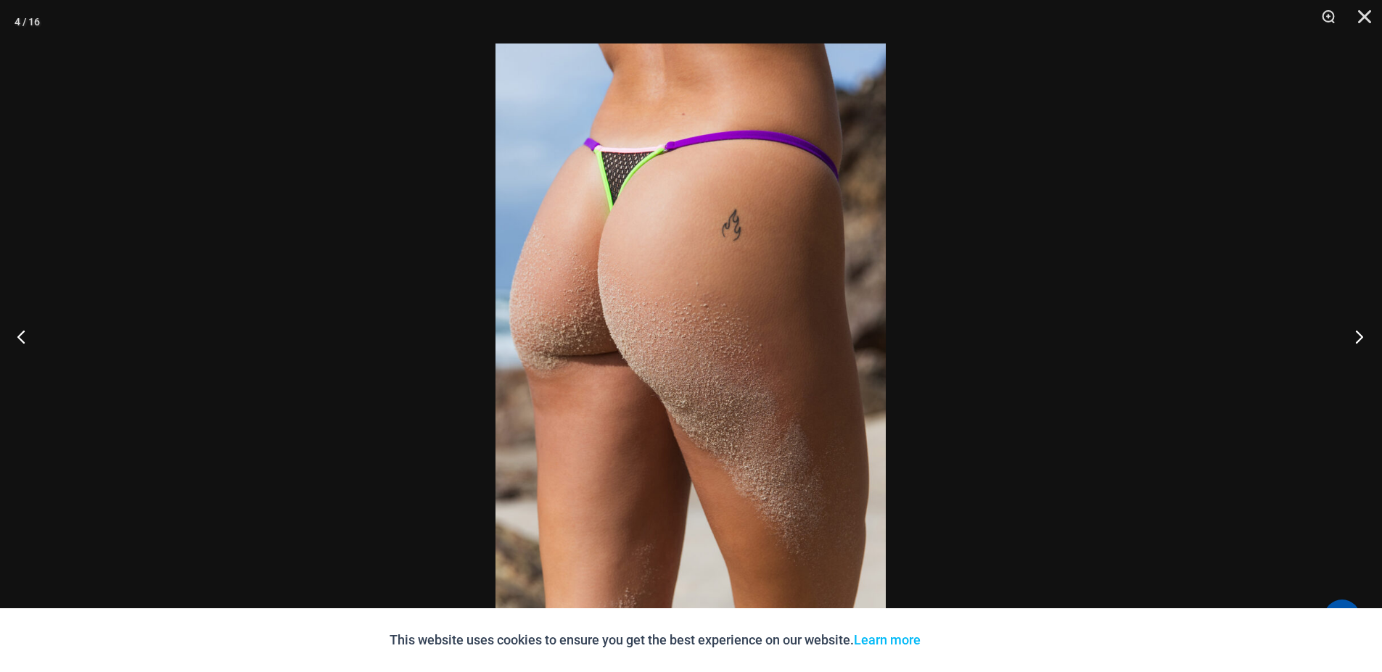
click at [1349, 347] on button "Next" at bounding box center [1355, 336] width 54 height 73
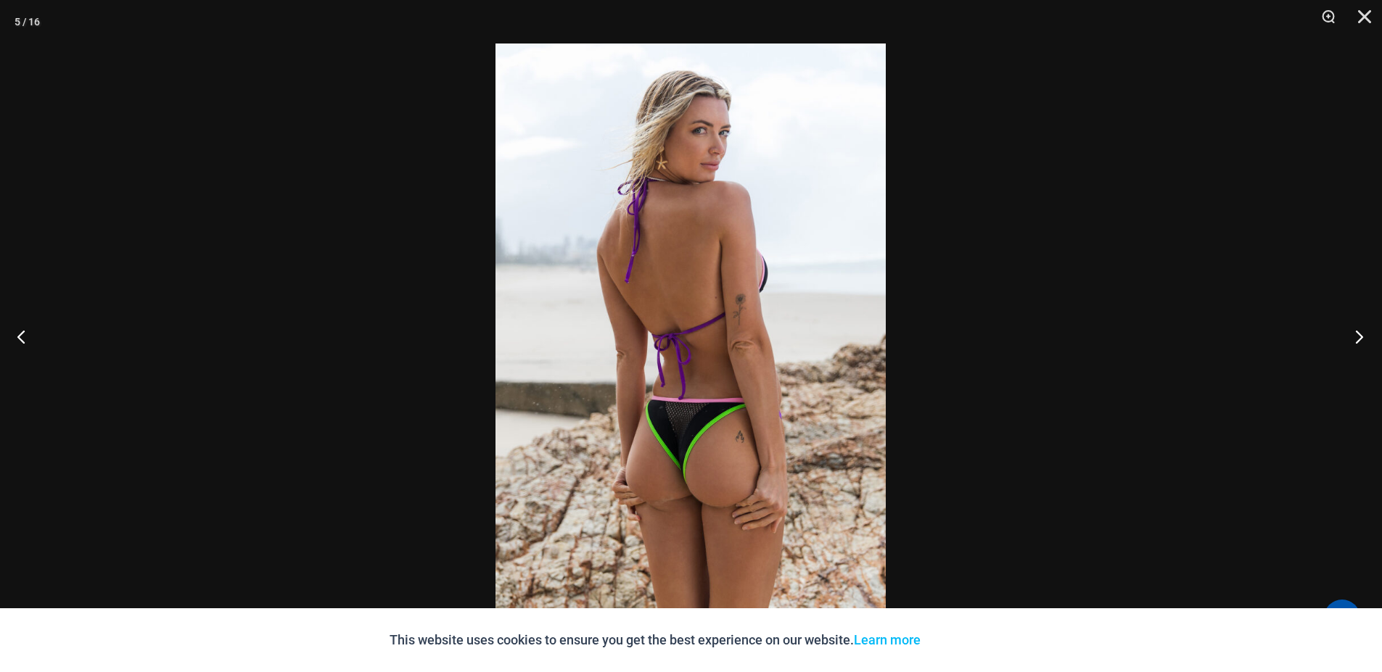
click at [1349, 347] on button "Next" at bounding box center [1355, 336] width 54 height 73
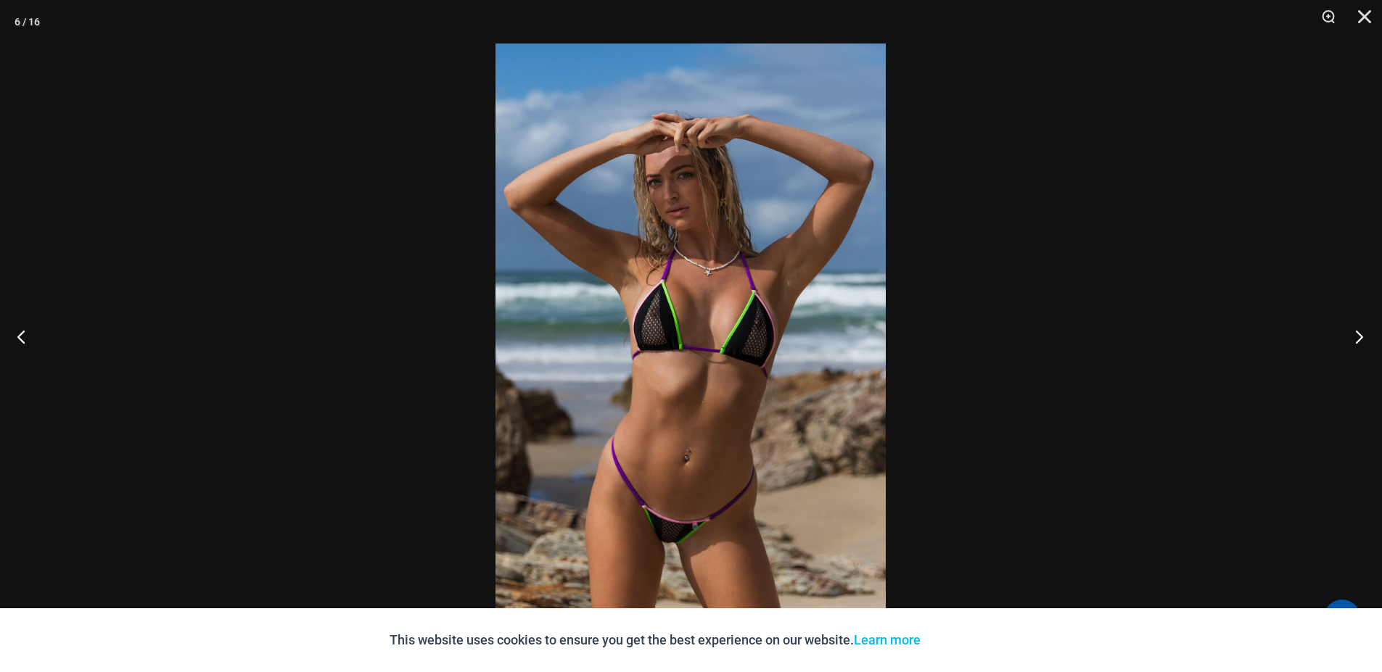
click at [1359, 345] on button "Next" at bounding box center [1355, 336] width 54 height 73
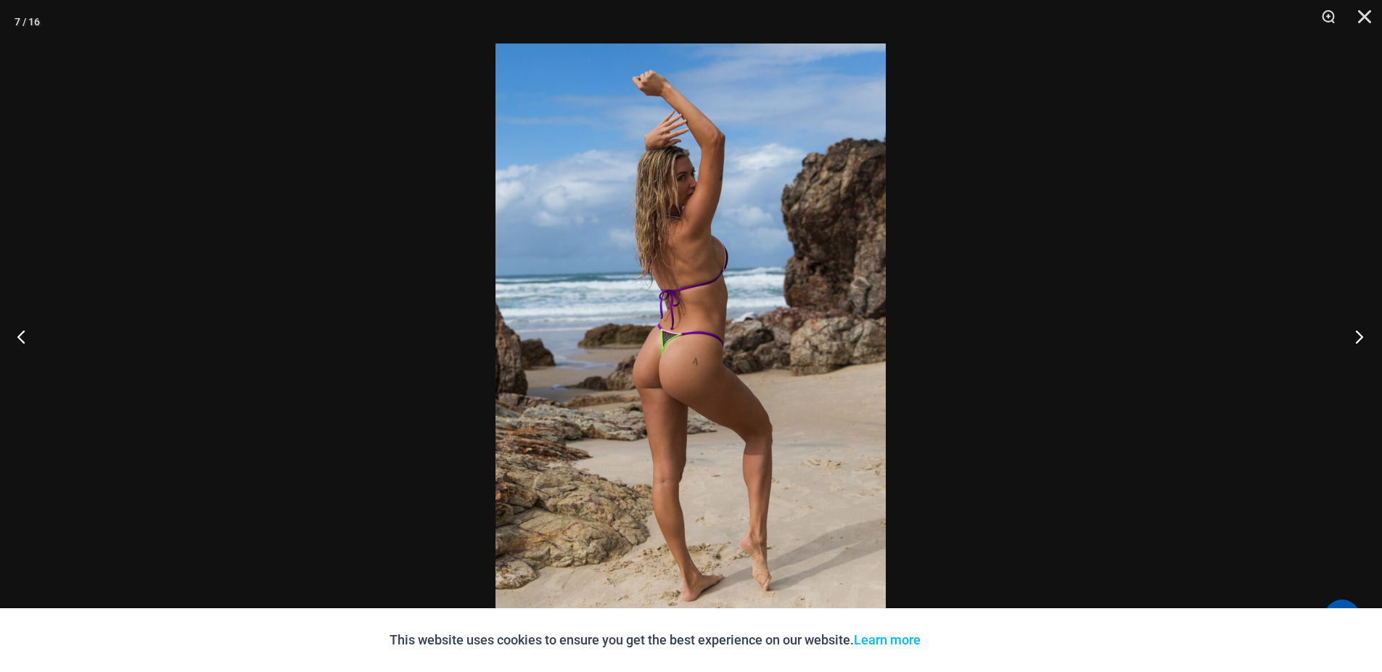
click at [1369, 341] on button "Next" at bounding box center [1355, 336] width 54 height 73
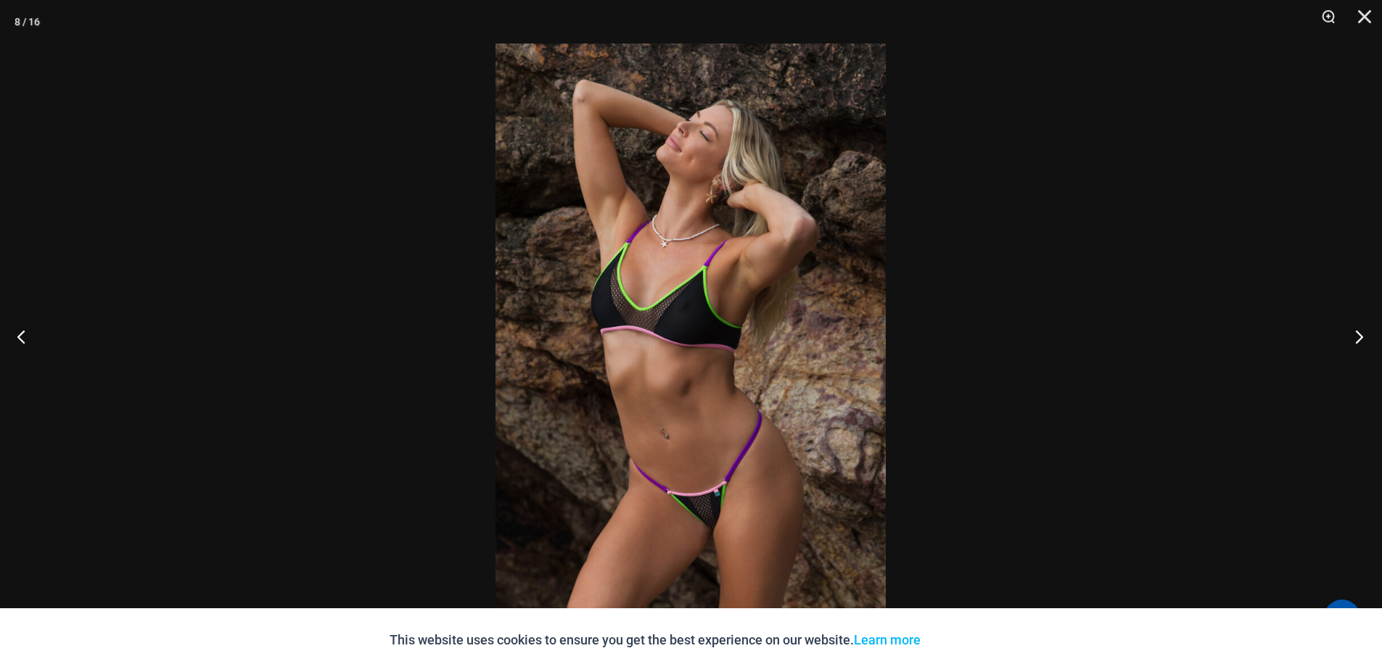
click at [1355, 341] on button "Next" at bounding box center [1355, 336] width 54 height 73
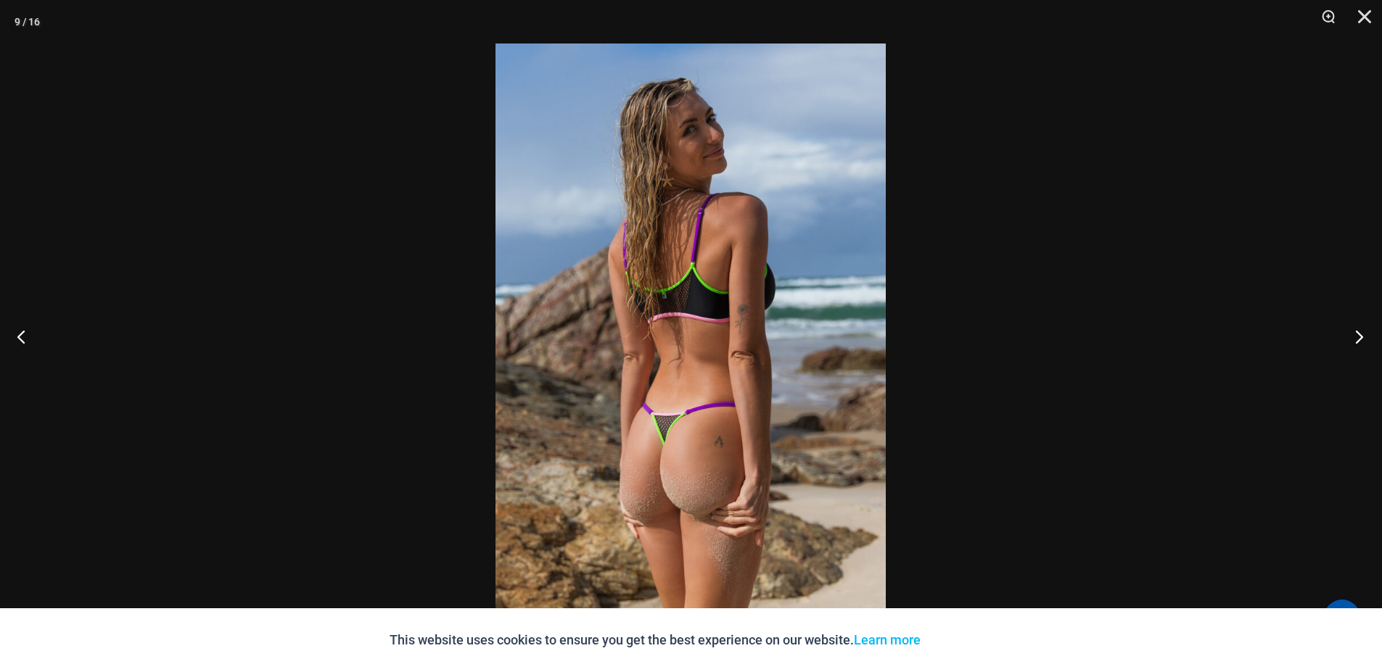
click at [1354, 341] on button "Next" at bounding box center [1355, 336] width 54 height 73
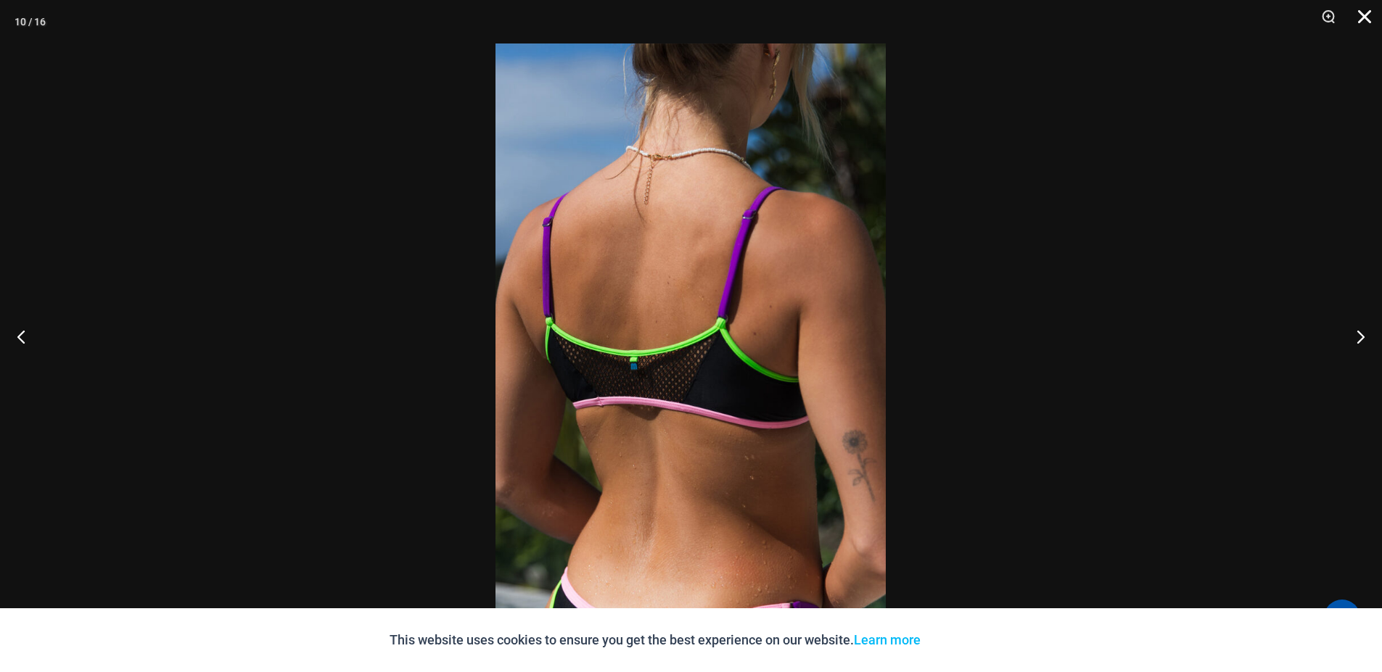
click at [1362, 16] on button "Close" at bounding box center [1359, 22] width 36 height 44
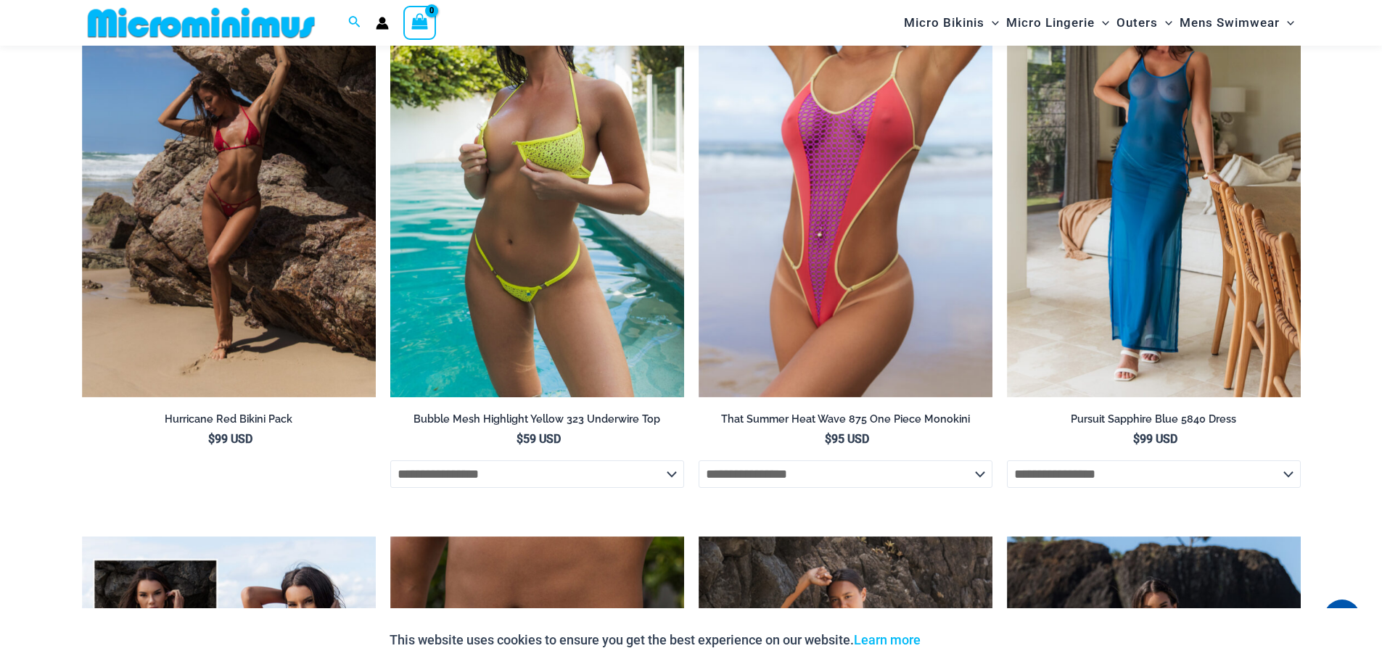
scroll to position [3655, 0]
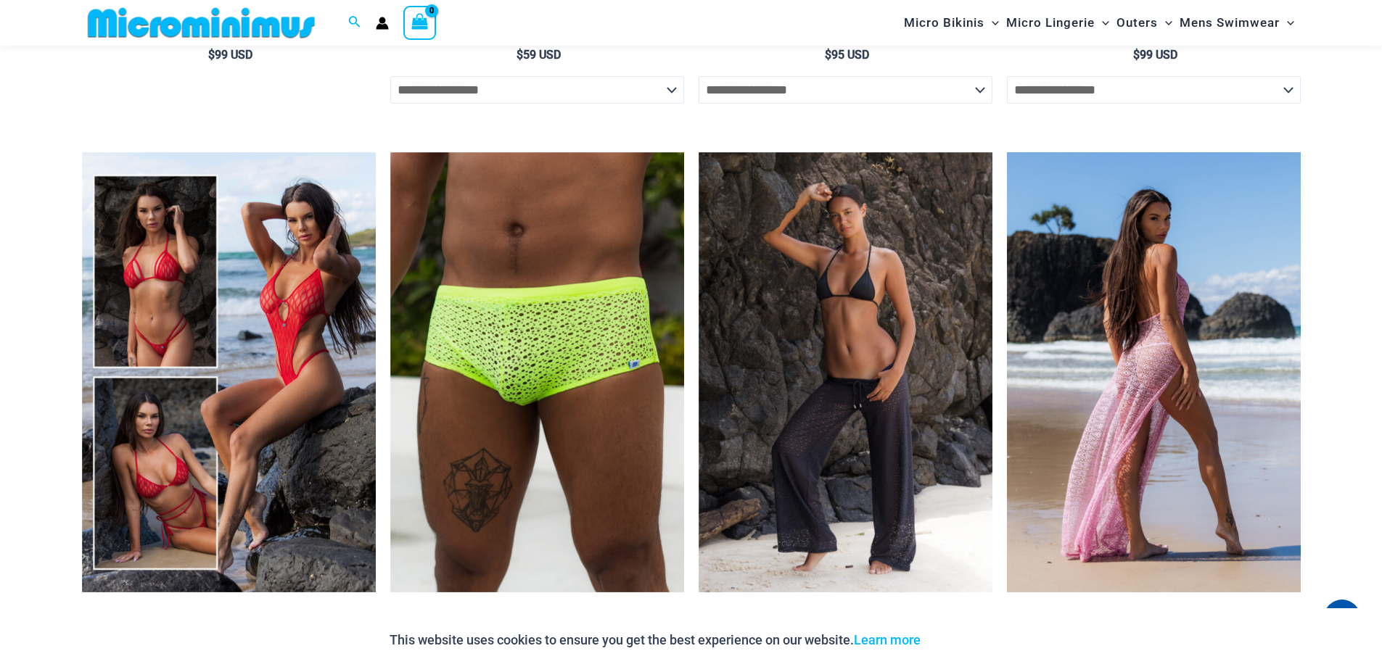
click at [1143, 427] on img at bounding box center [1154, 372] width 294 height 441
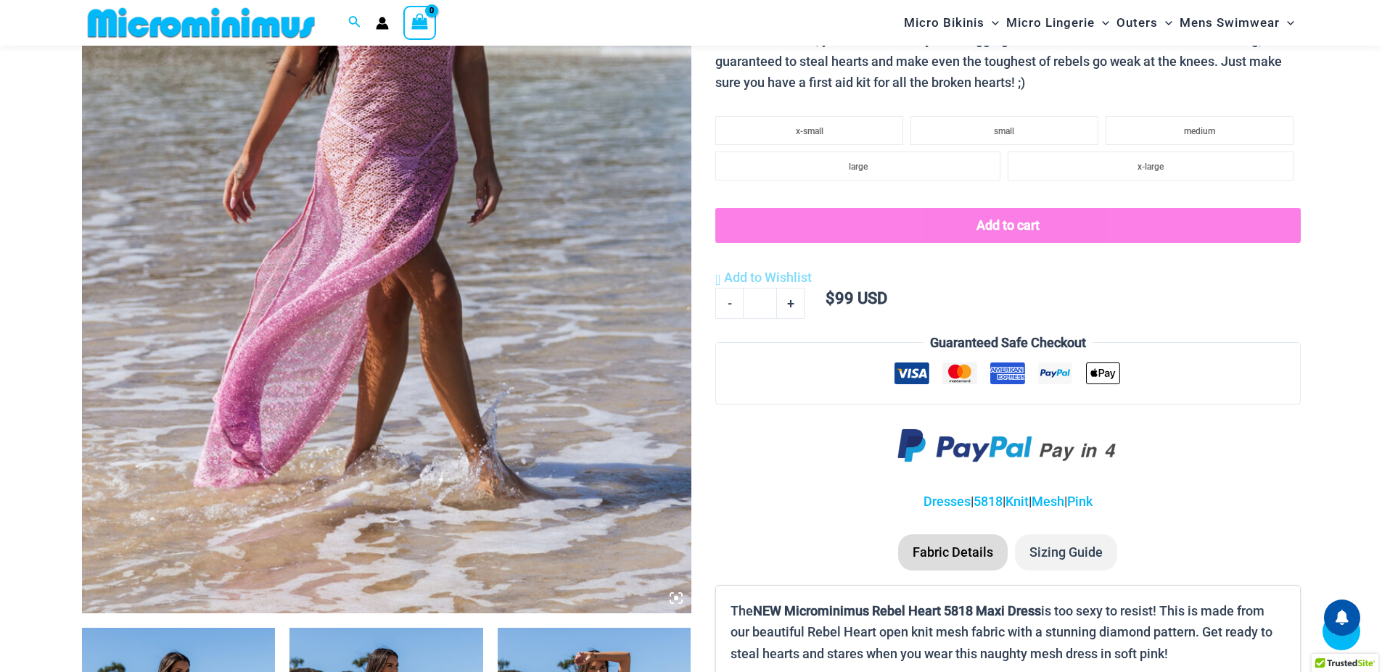
scroll to position [868, 0]
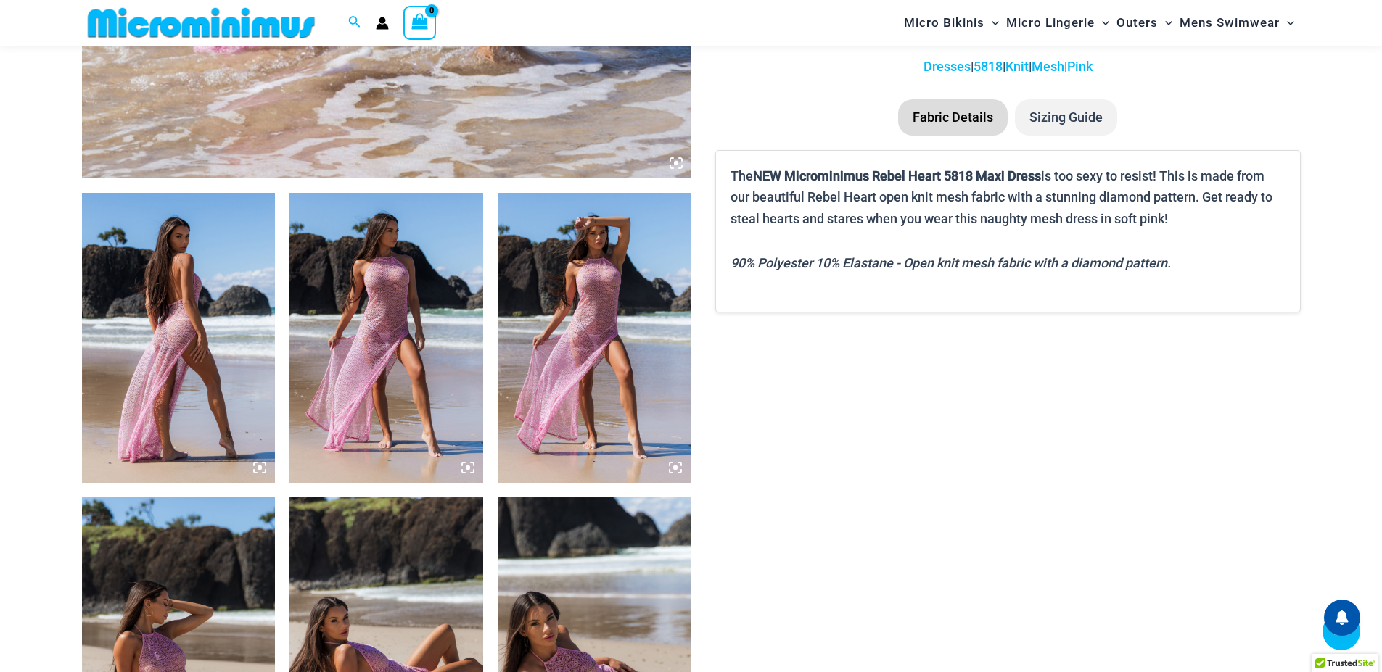
click at [205, 376] on img at bounding box center [179, 338] width 194 height 290
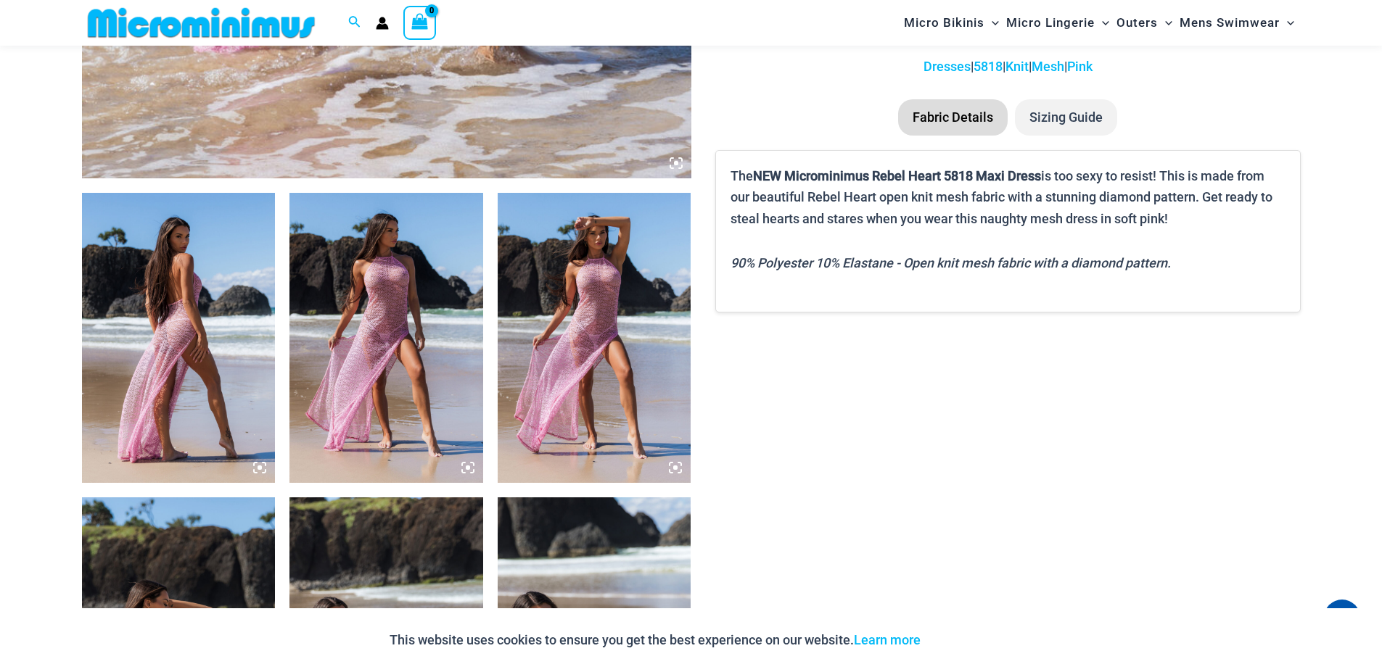
click at [256, 464] on icon at bounding box center [259, 467] width 13 height 13
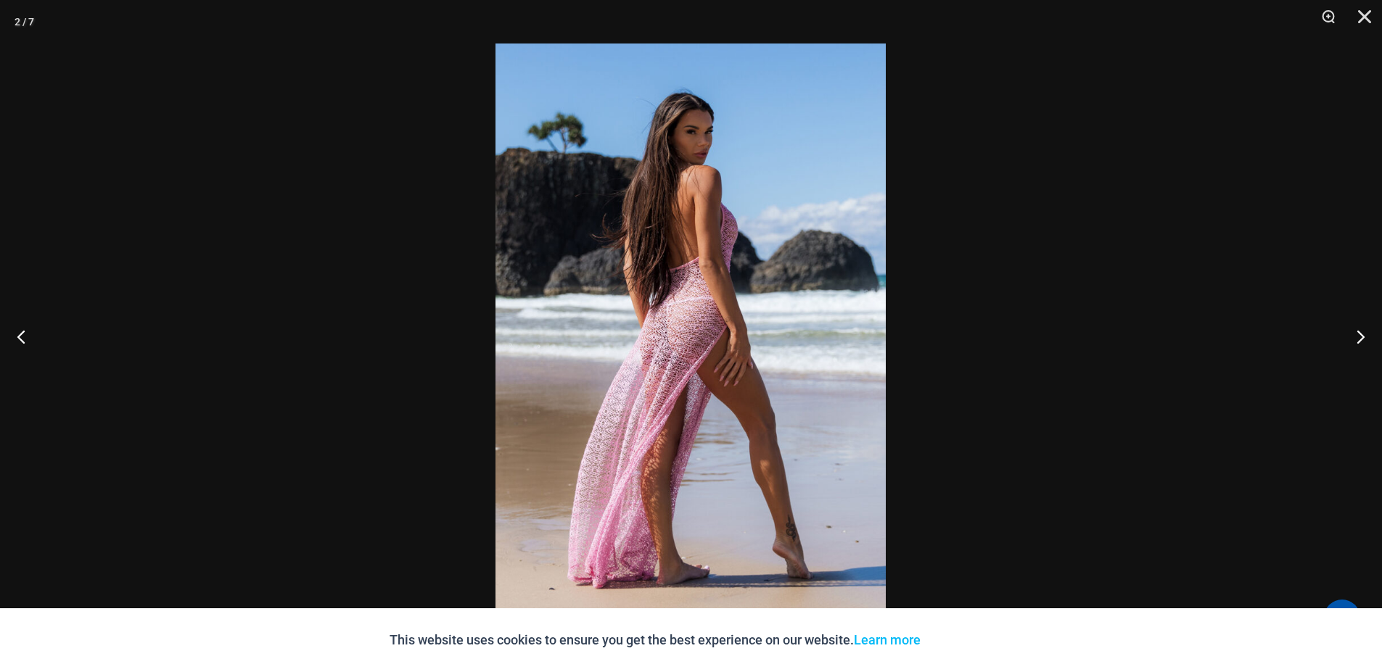
click at [710, 342] on img at bounding box center [690, 336] width 390 height 585
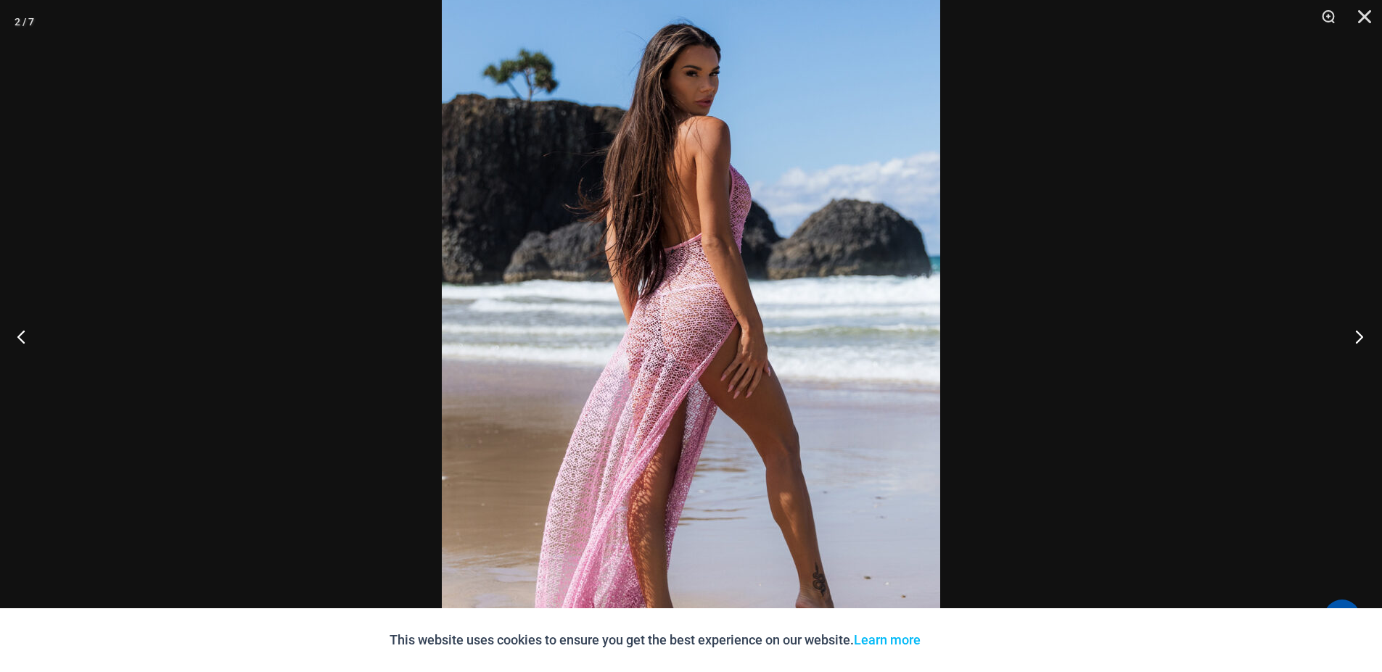
click at [1356, 342] on button "Next" at bounding box center [1355, 336] width 54 height 73
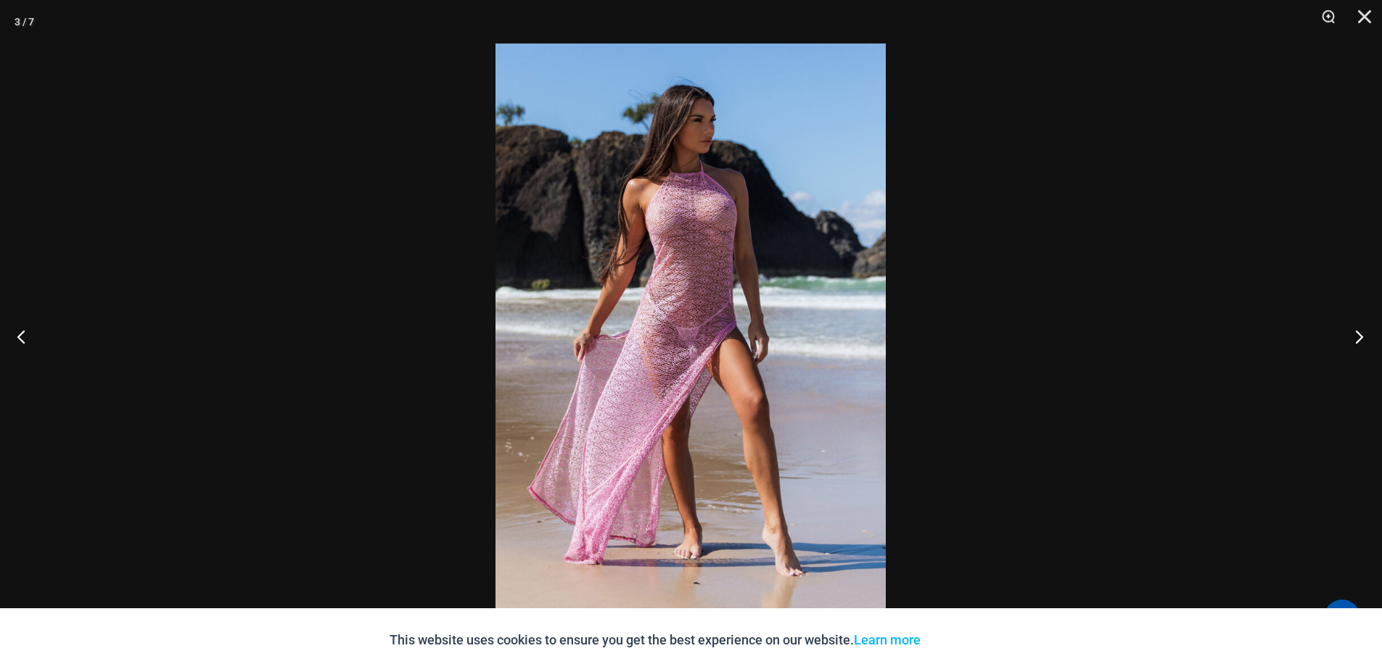
click at [1348, 337] on button "Next" at bounding box center [1355, 336] width 54 height 73
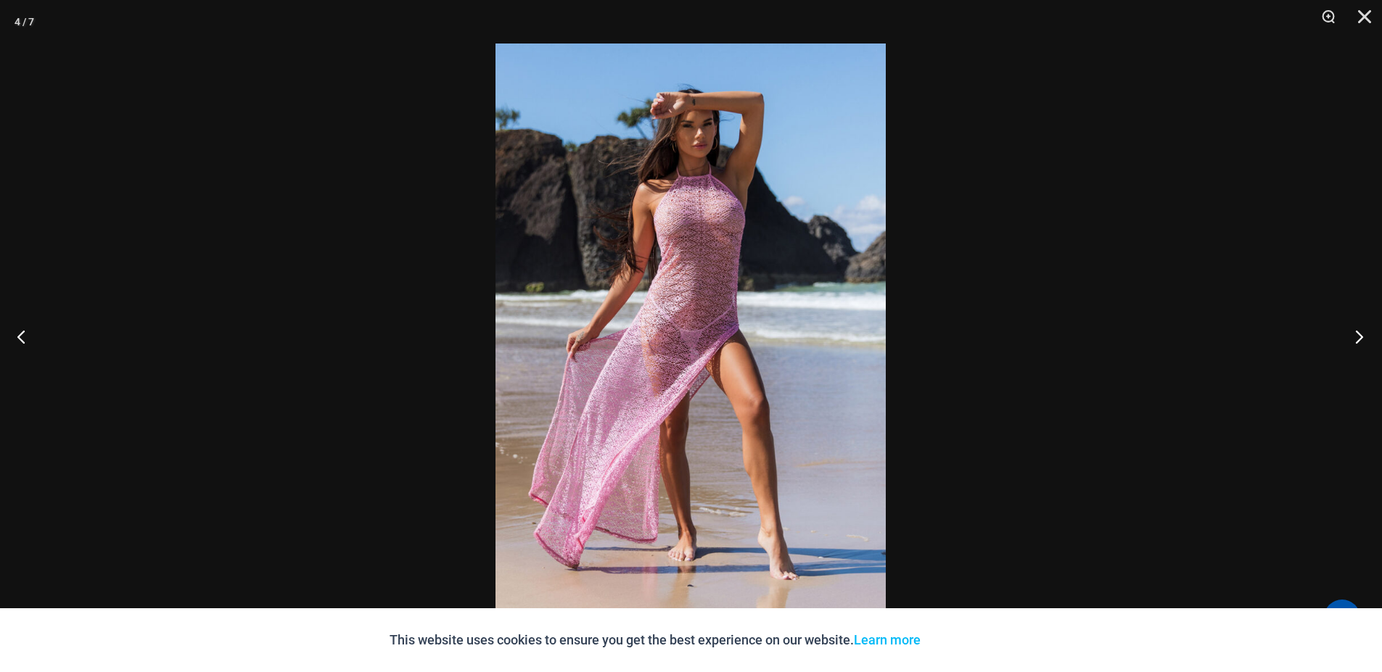
click at [1348, 337] on button "Next" at bounding box center [1355, 336] width 54 height 73
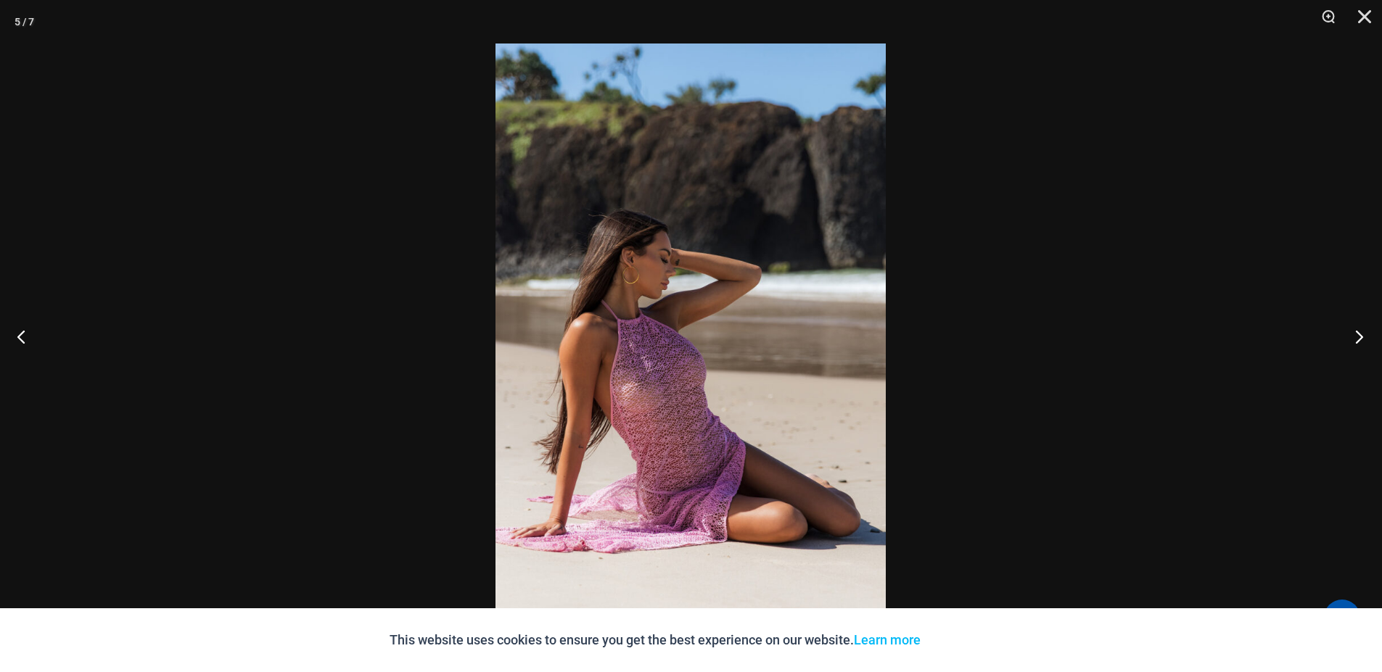
click at [1352, 339] on button "Next" at bounding box center [1355, 336] width 54 height 73
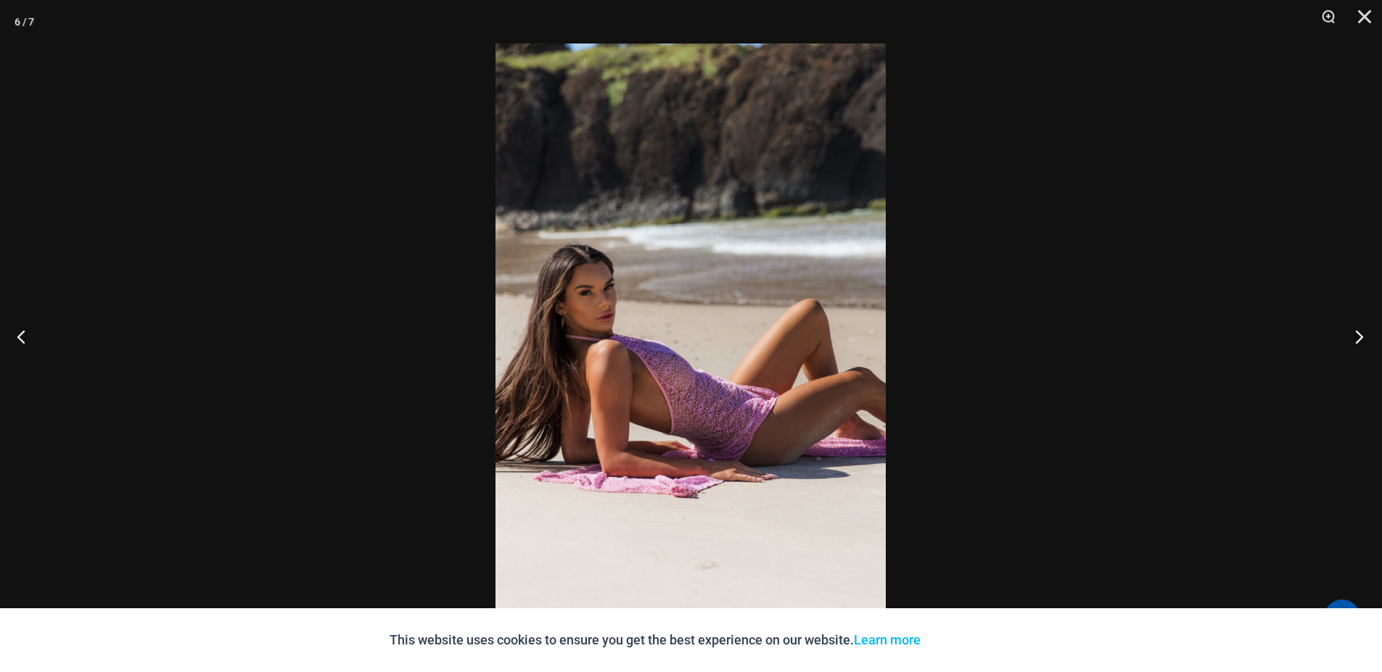
click at [1354, 344] on button "Next" at bounding box center [1355, 336] width 54 height 73
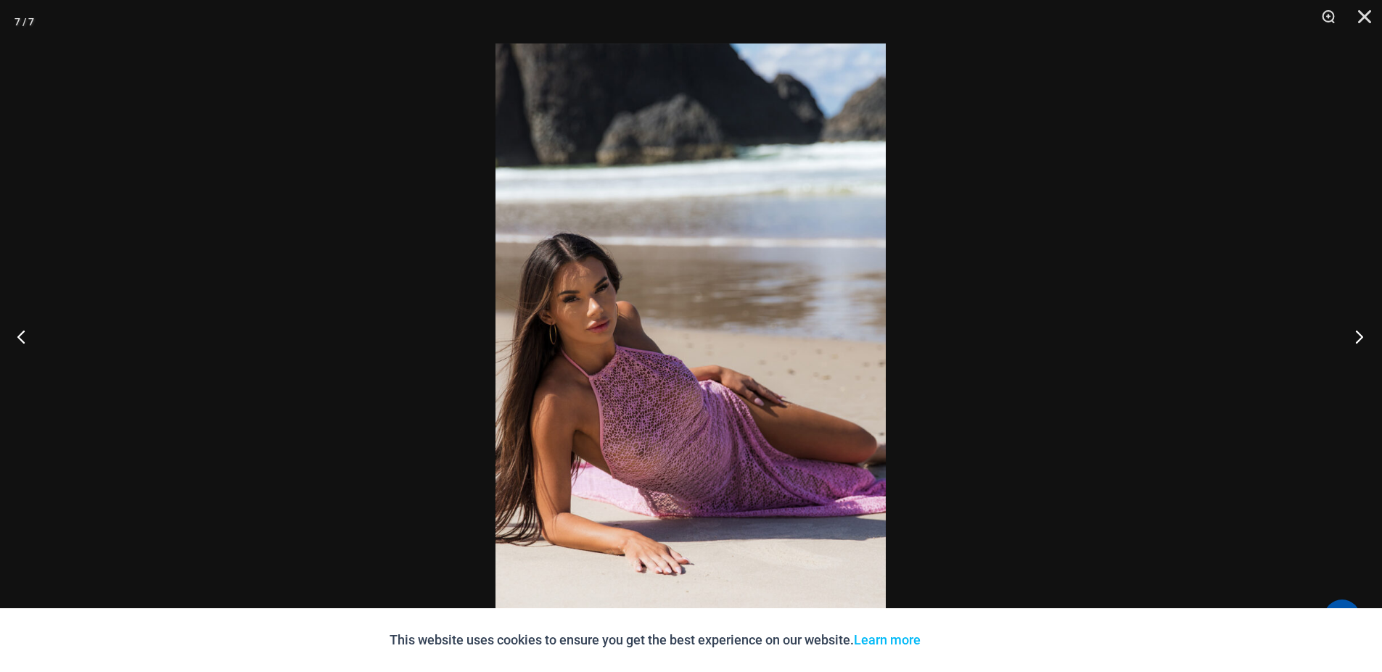
click at [1358, 347] on button "Next" at bounding box center [1355, 336] width 54 height 73
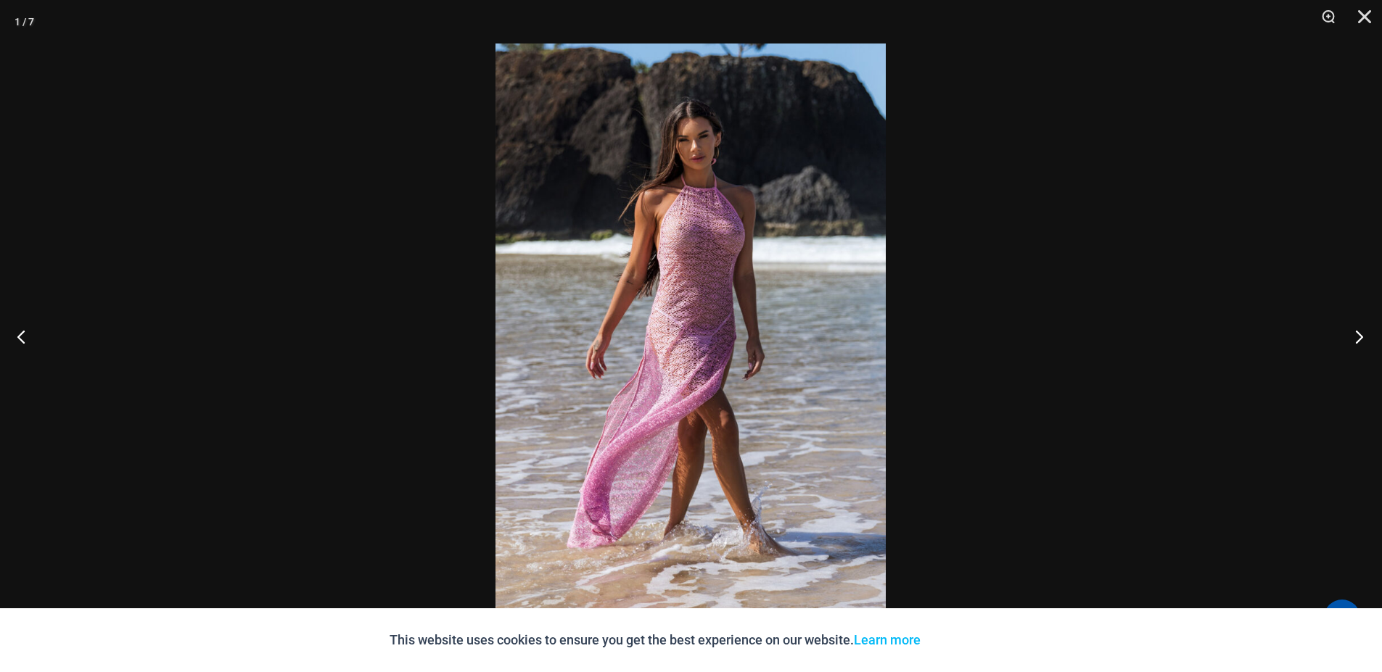
click at [1359, 348] on button "Next" at bounding box center [1355, 336] width 54 height 73
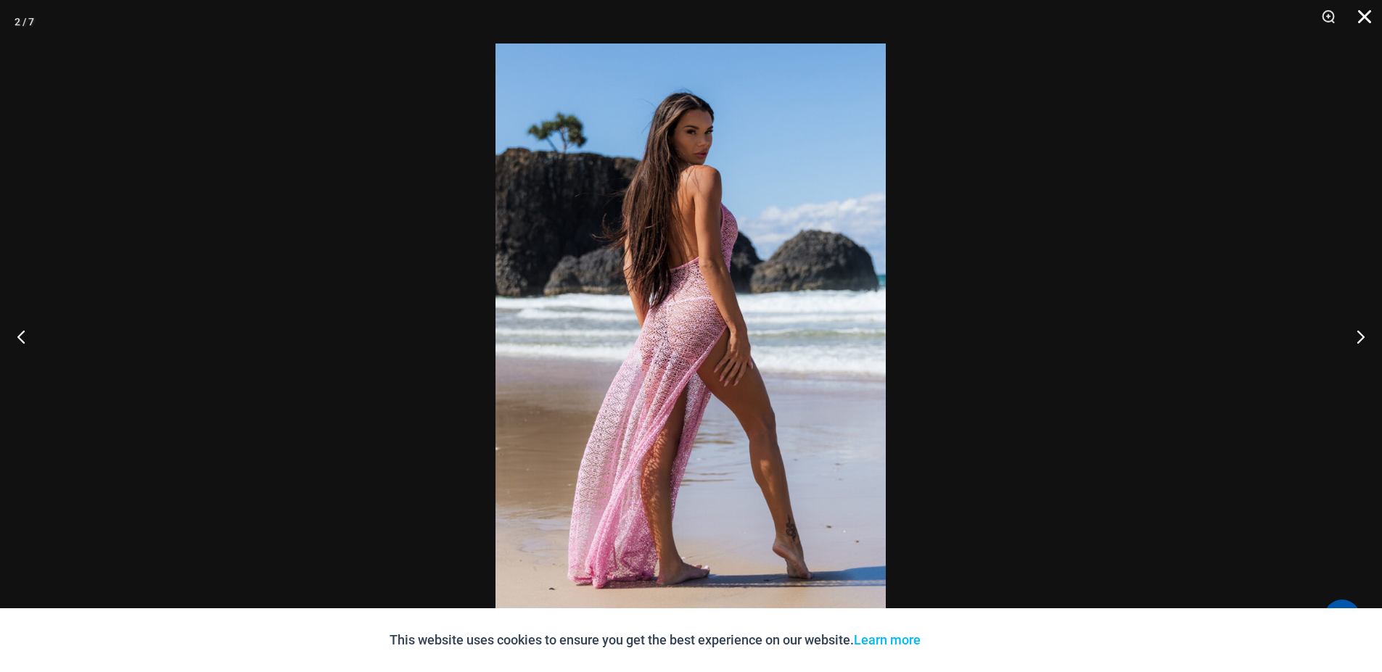
click at [1363, 19] on button "Close" at bounding box center [1359, 22] width 36 height 44
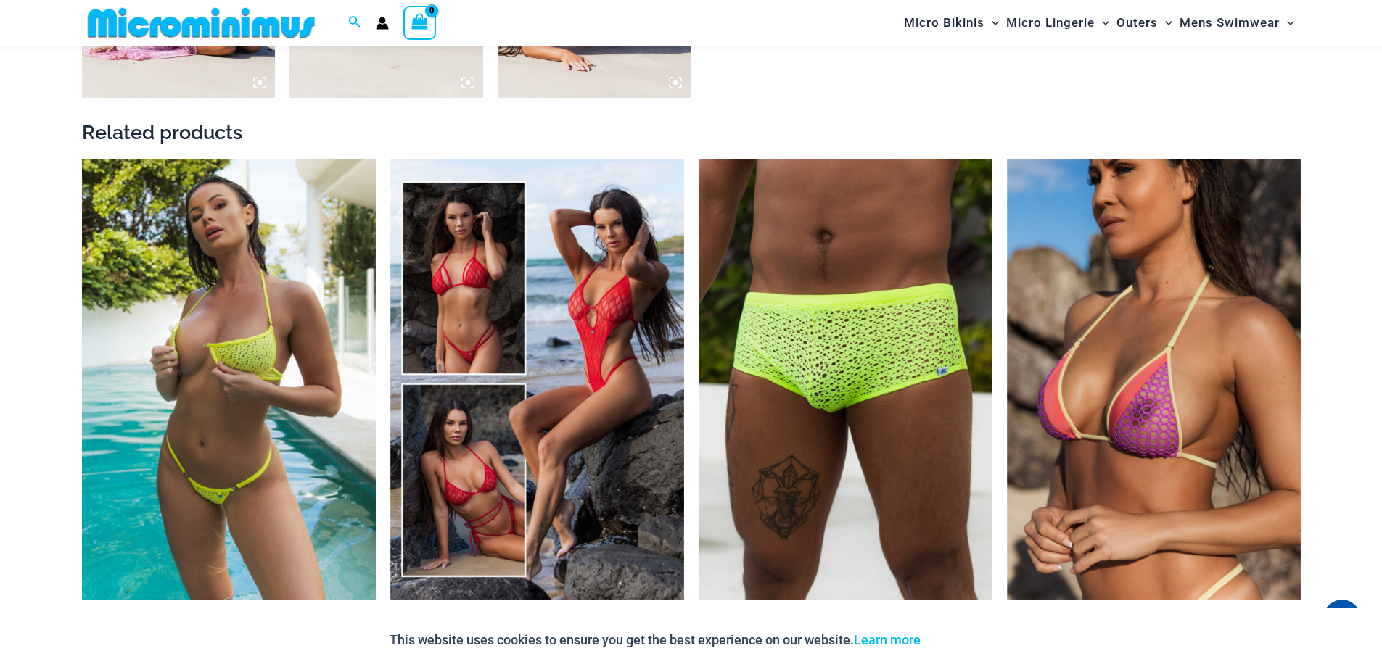
scroll to position [1564, 0]
